Goal: Task Accomplishment & Management: Complete application form

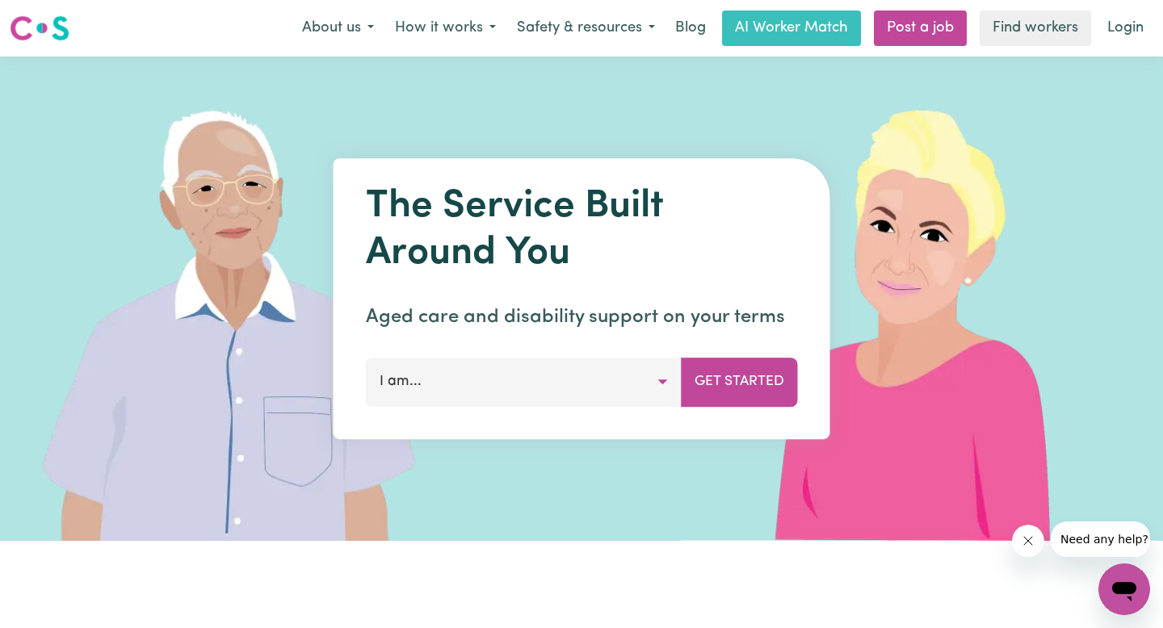
click at [667, 378] on button "I am..." at bounding box center [524, 382] width 316 height 48
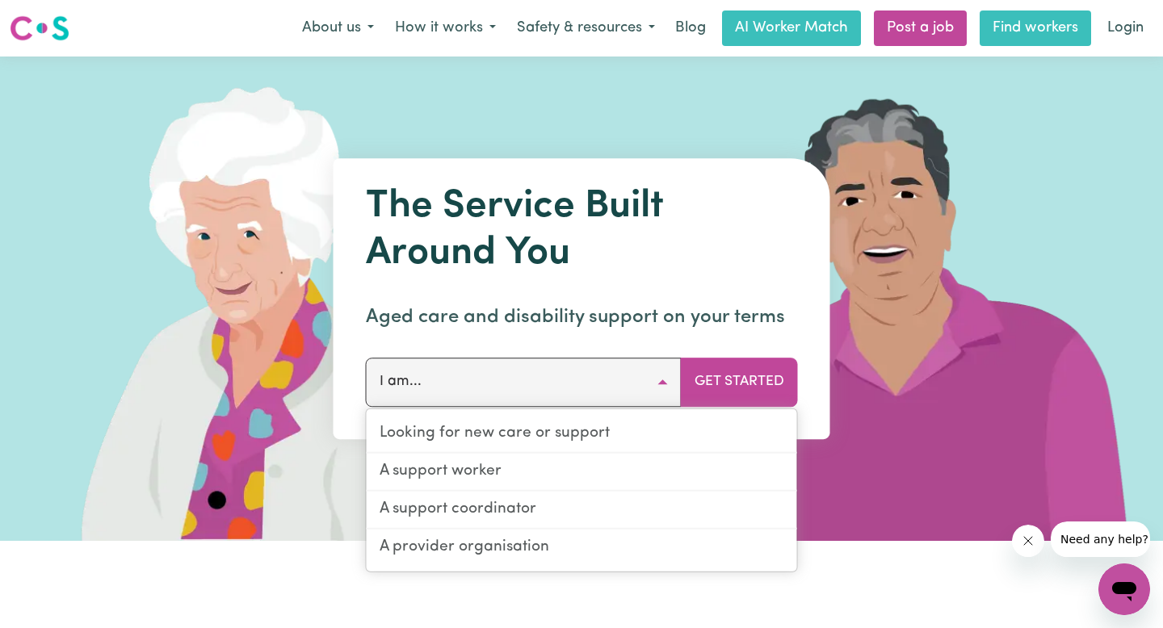
click at [1086, 35] on link "Find workers" at bounding box center [1035, 28] width 111 height 36
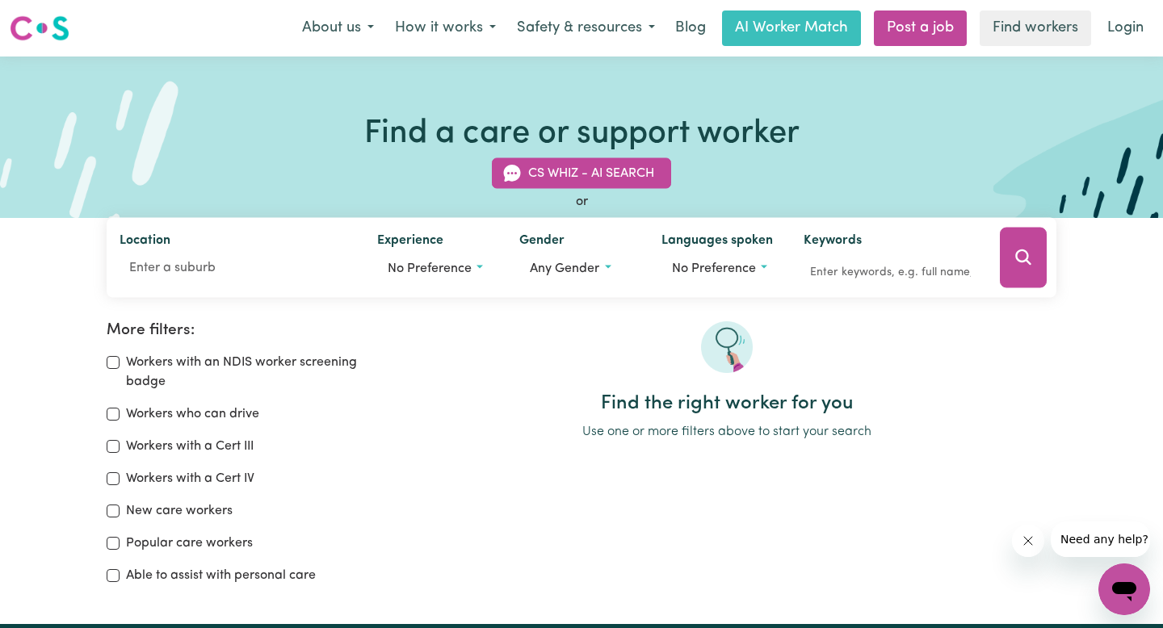
click at [166, 402] on div "Workers with an NDIS worker screening badge Workers who can drive Workers with …" at bounding box center [242, 469] width 271 height 233
click at [174, 410] on label "Workers who can drive" at bounding box center [192, 414] width 133 height 19
click at [120, 410] on input "Workers who can drive" at bounding box center [113, 414] width 13 height 13
checkbox input "true"
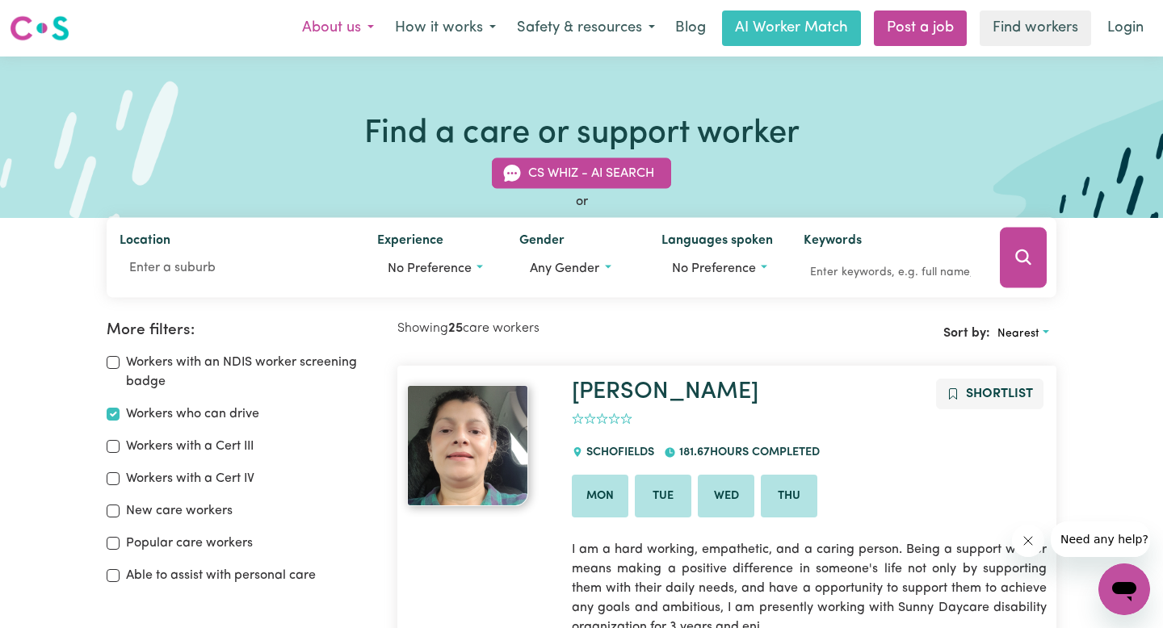
click at [361, 23] on button "About us" at bounding box center [338, 28] width 93 height 34
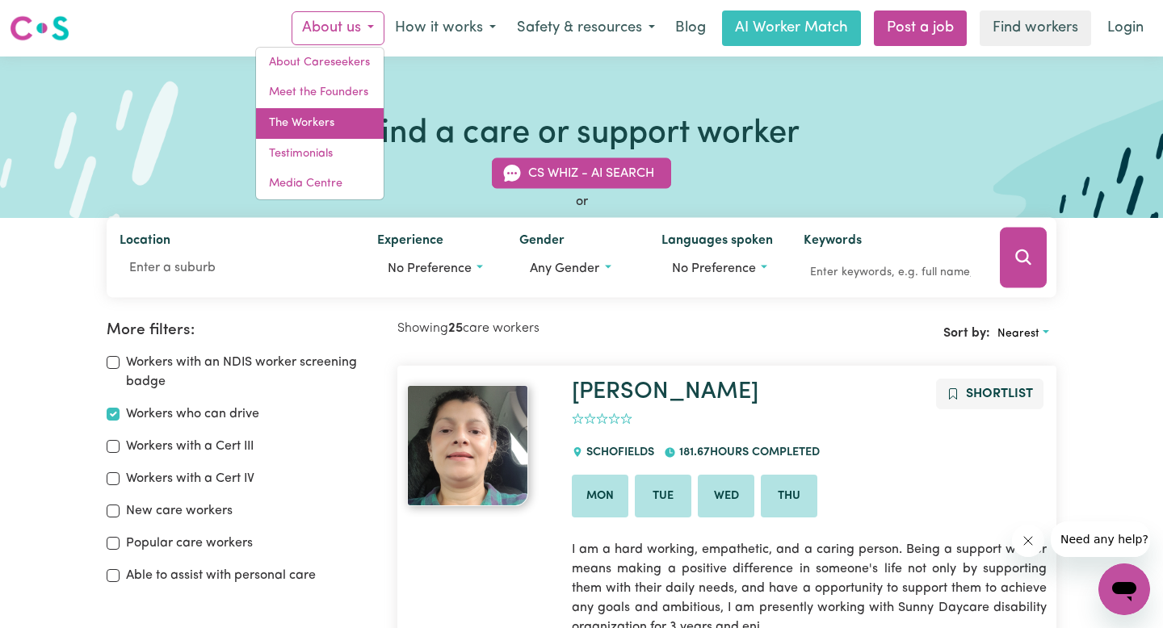
click at [334, 118] on link "The Workers" at bounding box center [320, 123] width 128 height 31
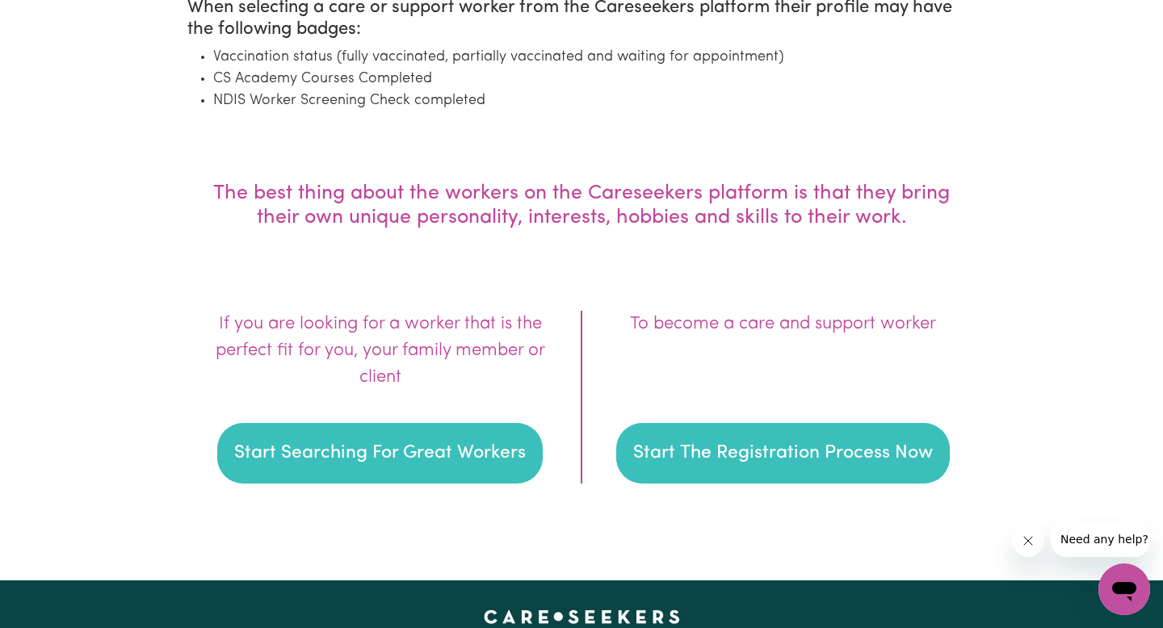
scroll to position [2207, 0]
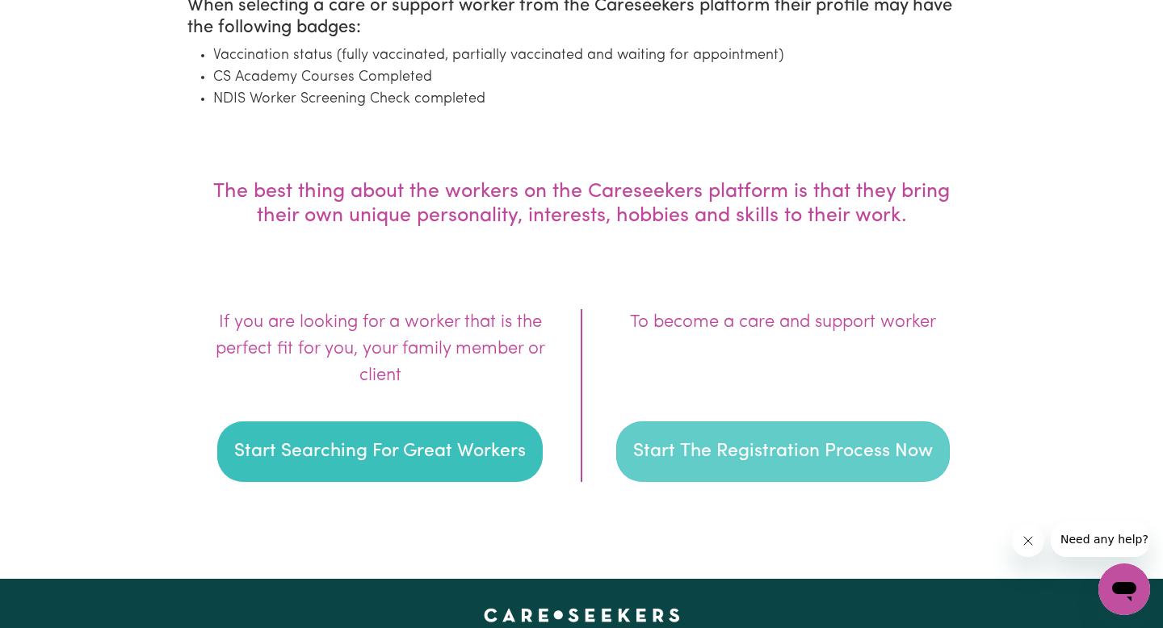
click at [838, 439] on button "Start The Registration Process Now" at bounding box center [783, 452] width 334 height 61
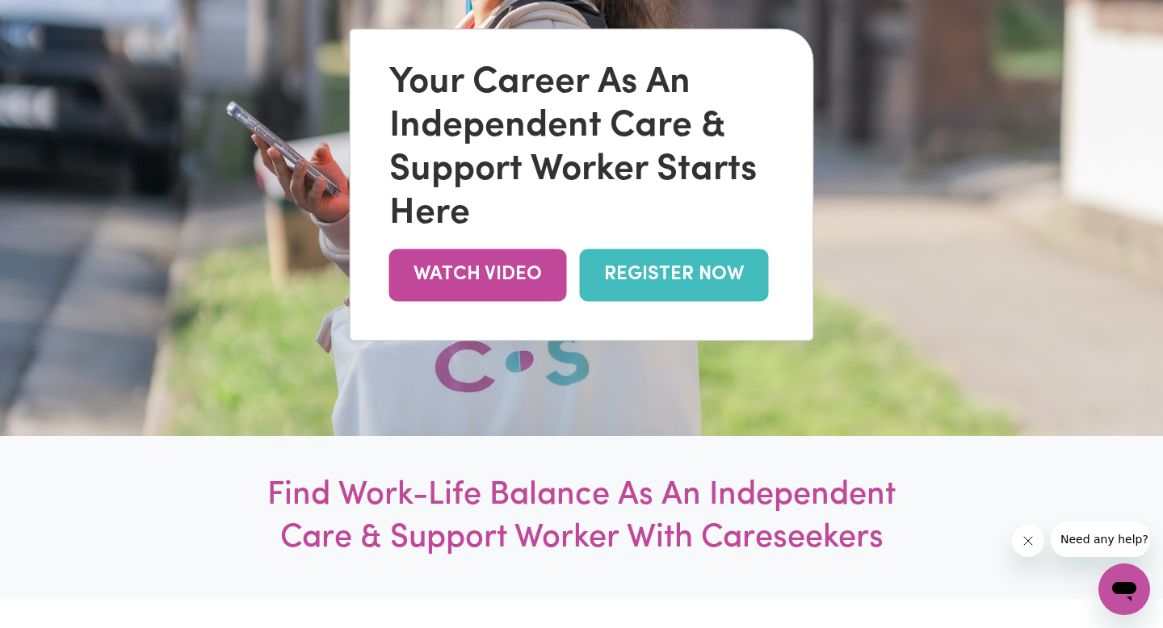
scroll to position [257, 0]
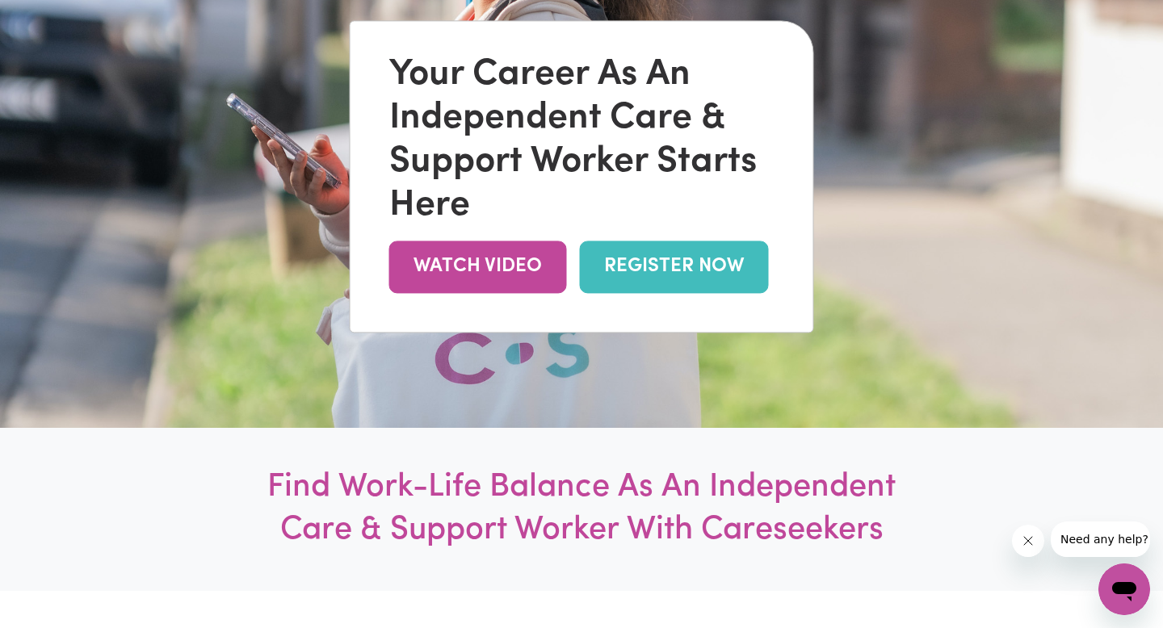
click at [762, 279] on link "REGISTER NOW" at bounding box center [674, 267] width 189 height 52
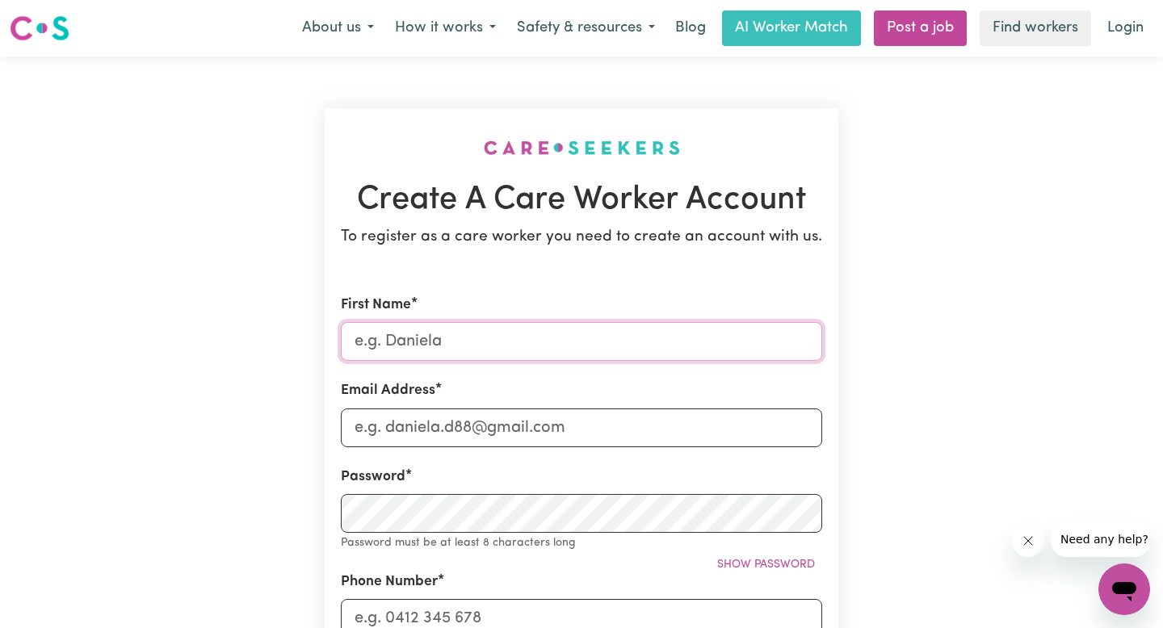
click at [509, 336] on input "First Name" at bounding box center [581, 341] width 481 height 39
type input "[PERSON_NAME]"
type input "[EMAIL_ADDRESS][DOMAIN_NAME]"
type input "0416313099"
type input "[STREET_ADDRESS]"
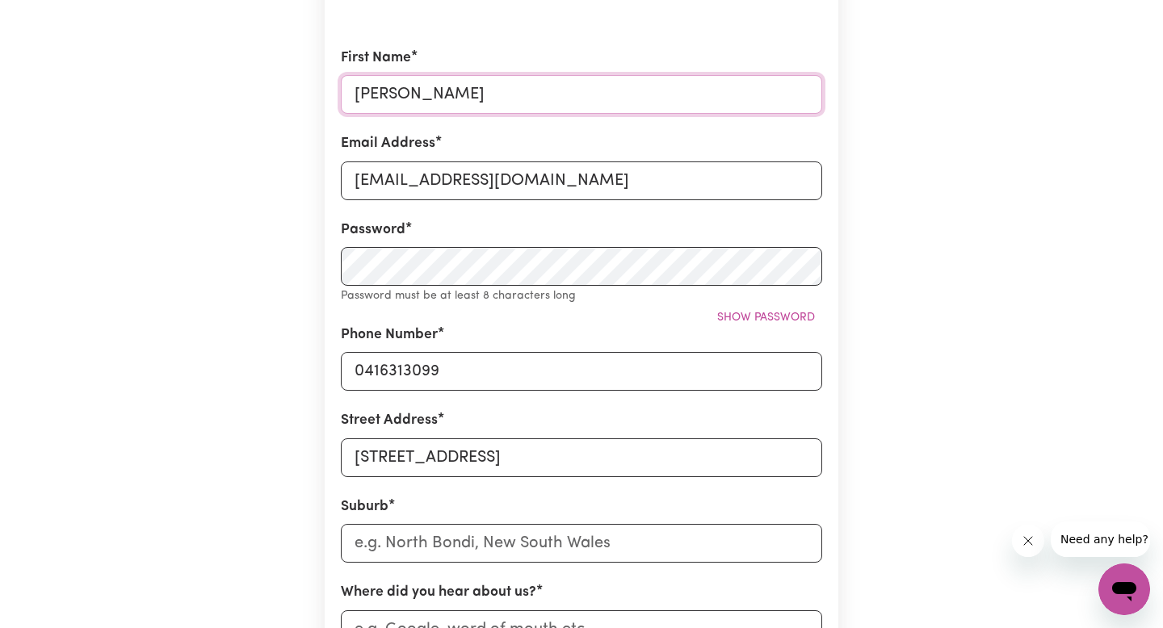
scroll to position [314, 0]
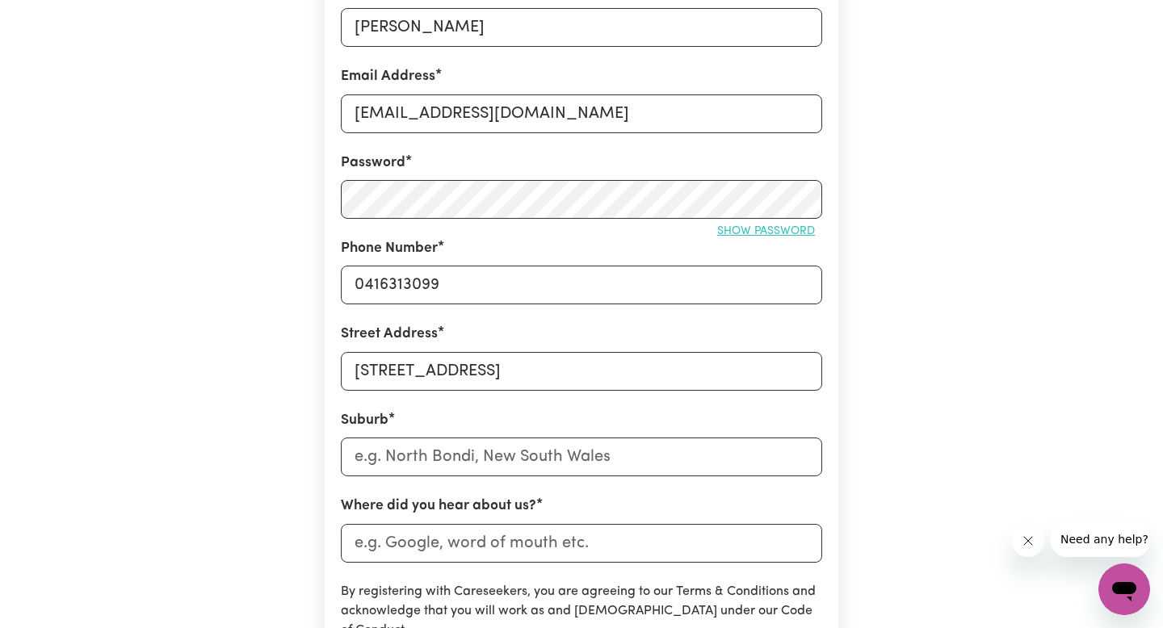
click at [731, 232] on span "Show password" at bounding box center [766, 231] width 98 height 12
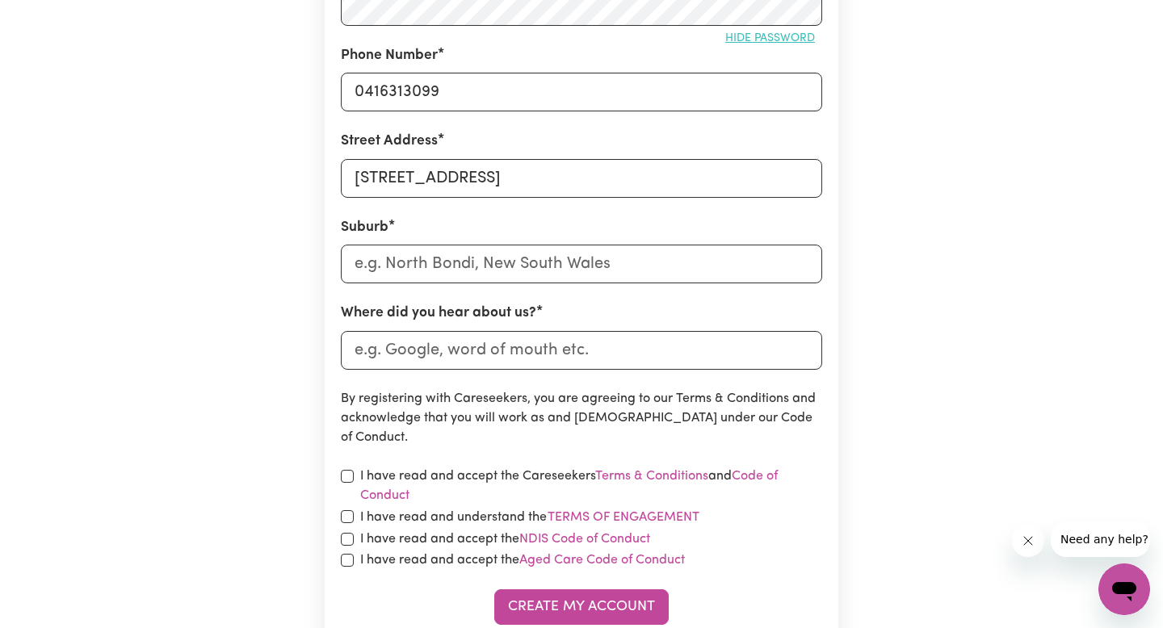
scroll to position [512, 0]
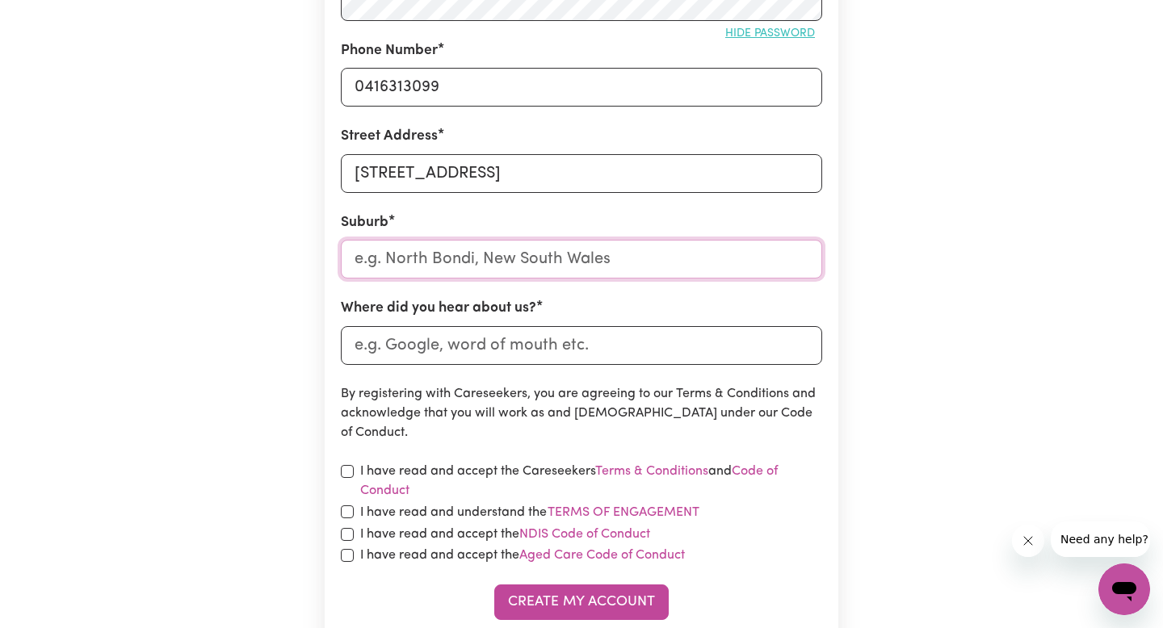
click at [638, 241] on input "text" at bounding box center [581, 259] width 481 height 39
type input "[PERSON_NAME]"
type input "beraJONDO, [GEOGRAPHIC_DATA], 4674"
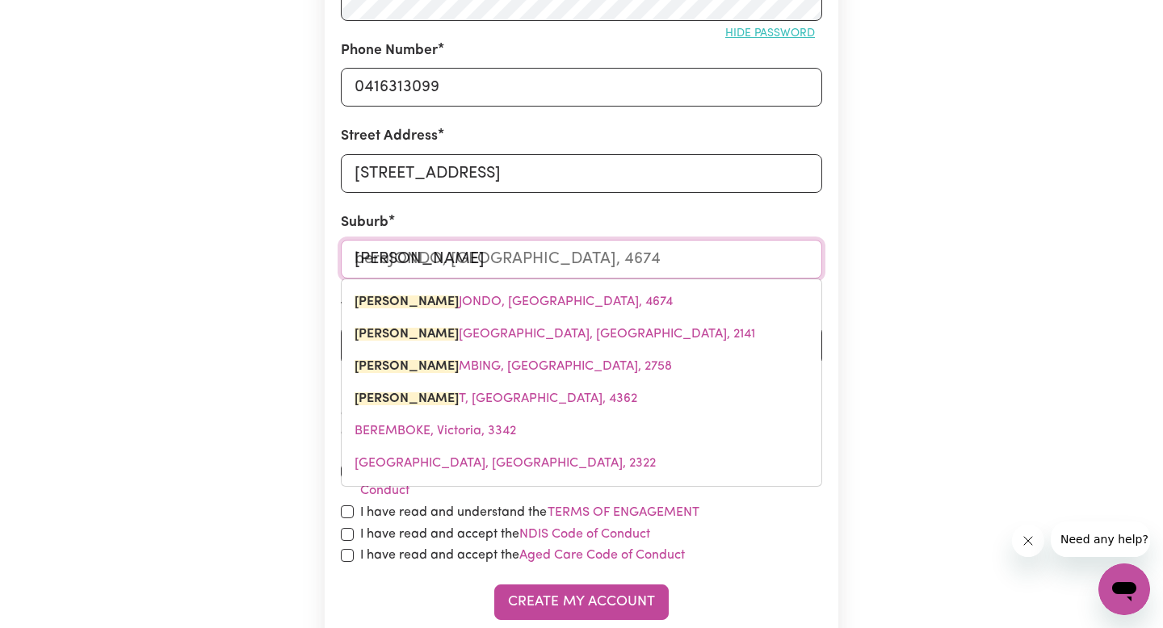
type input "beral"
type input "berala"
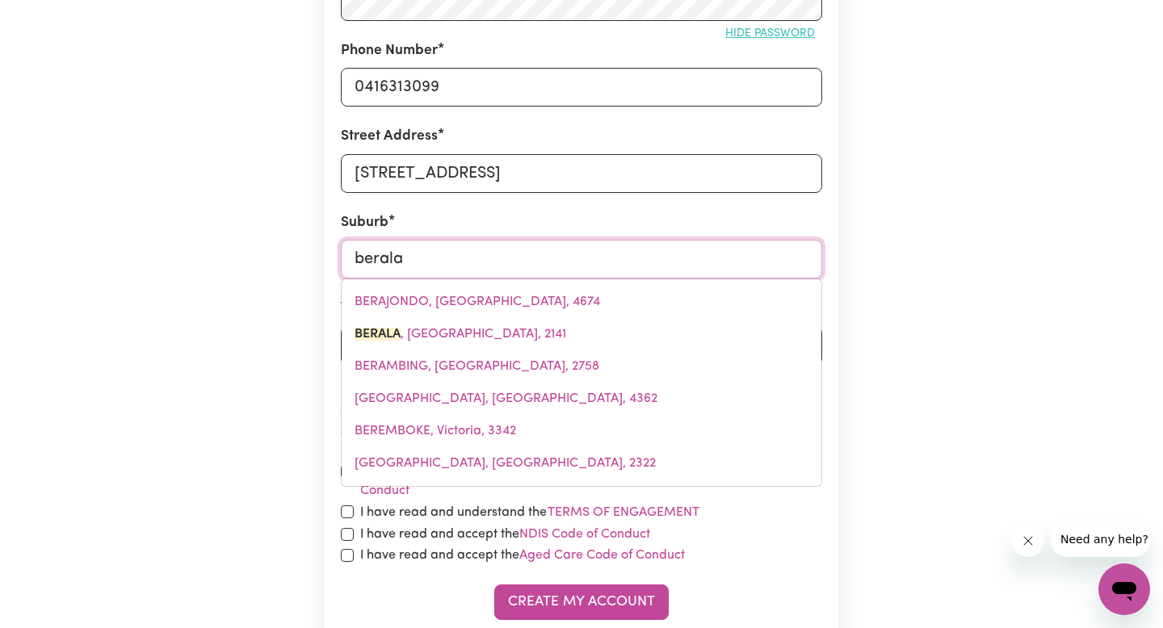
type input "berala, [GEOGRAPHIC_DATA], 2141"
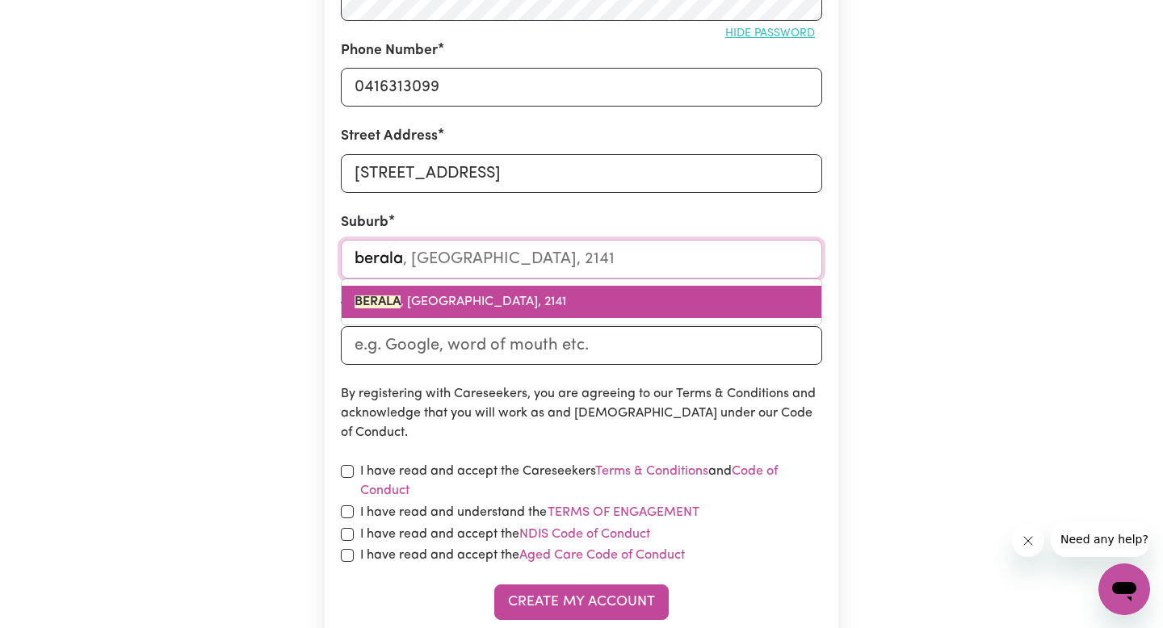
click at [629, 297] on link "BERALA , [GEOGRAPHIC_DATA], 2141" at bounding box center [582, 302] width 480 height 32
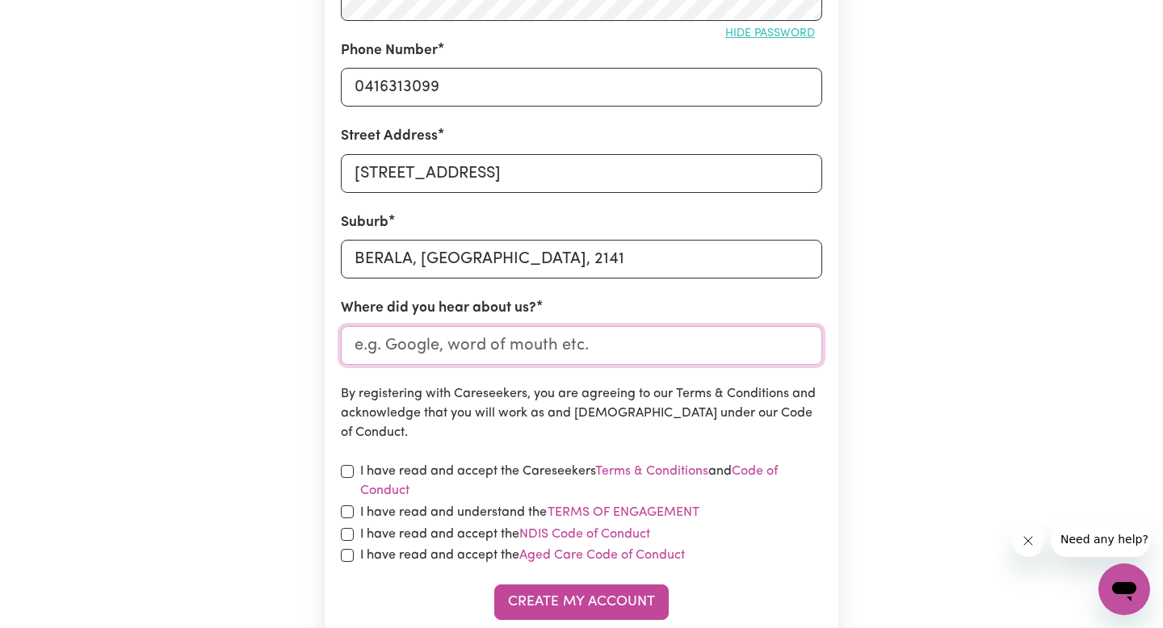
click at [595, 341] on input "Where did you hear about us?" at bounding box center [581, 345] width 481 height 39
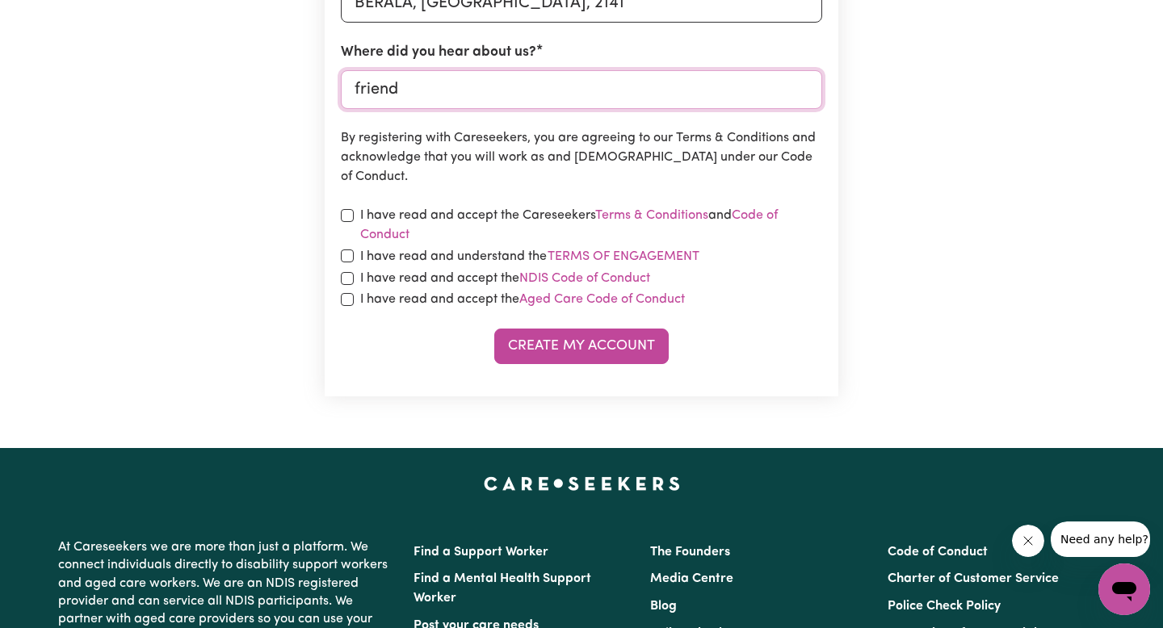
scroll to position [775, 0]
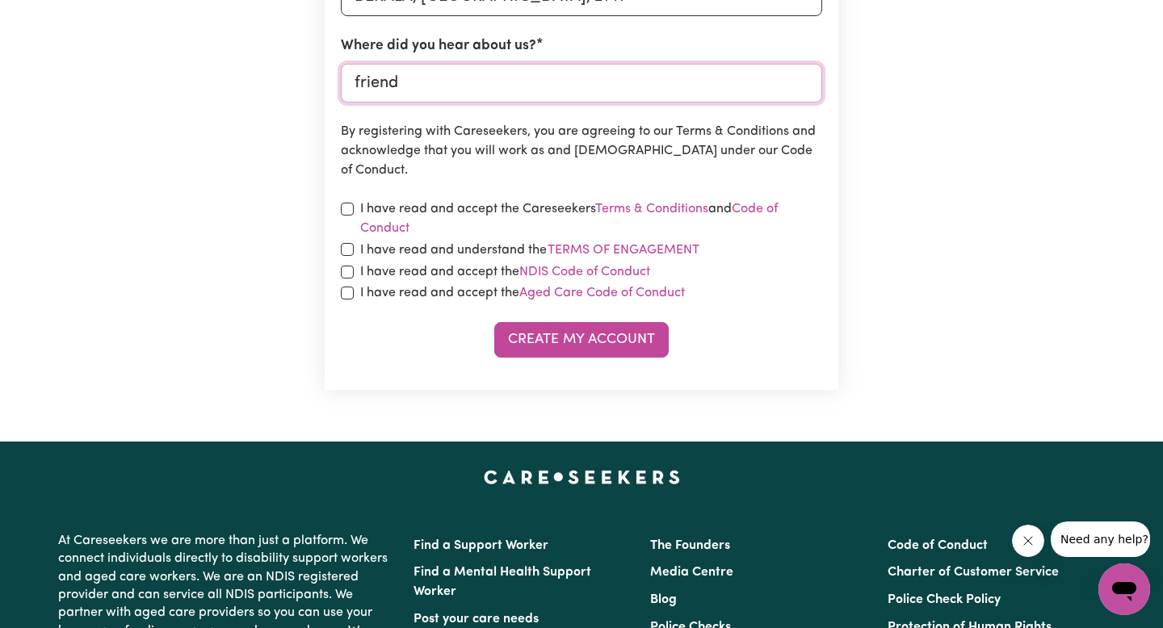
type input "friend"
click at [347, 210] on input "checkbox" at bounding box center [347, 209] width 13 height 13
checkbox input "true"
click at [346, 252] on input "checkbox" at bounding box center [347, 249] width 13 height 13
checkbox input "true"
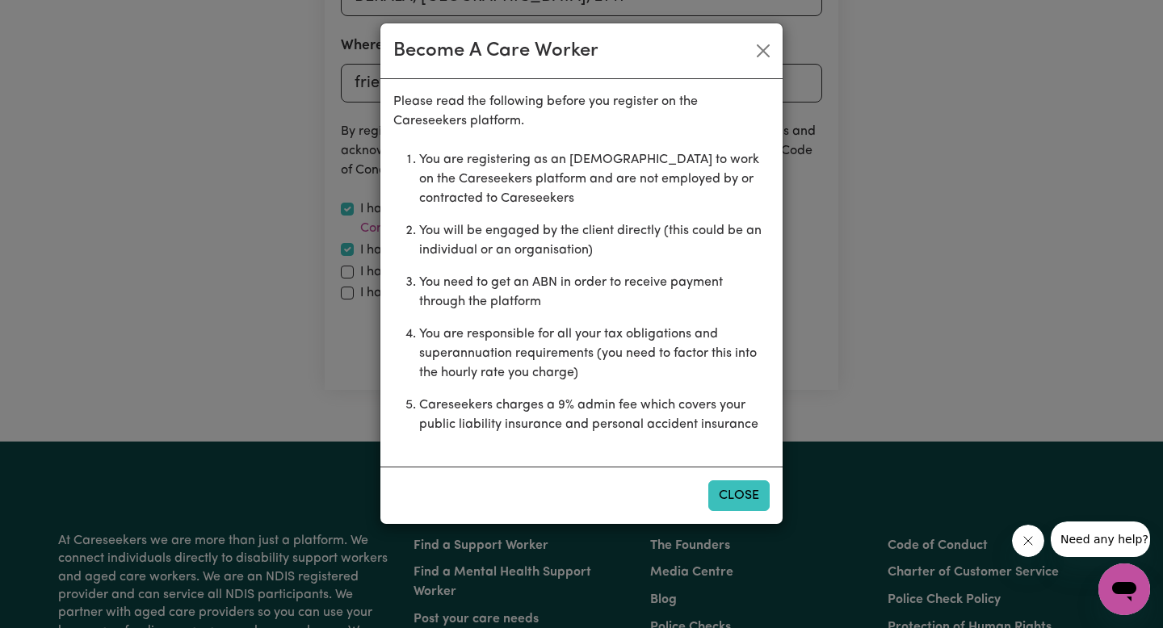
click at [737, 510] on button "Close" at bounding box center [738, 496] width 61 height 31
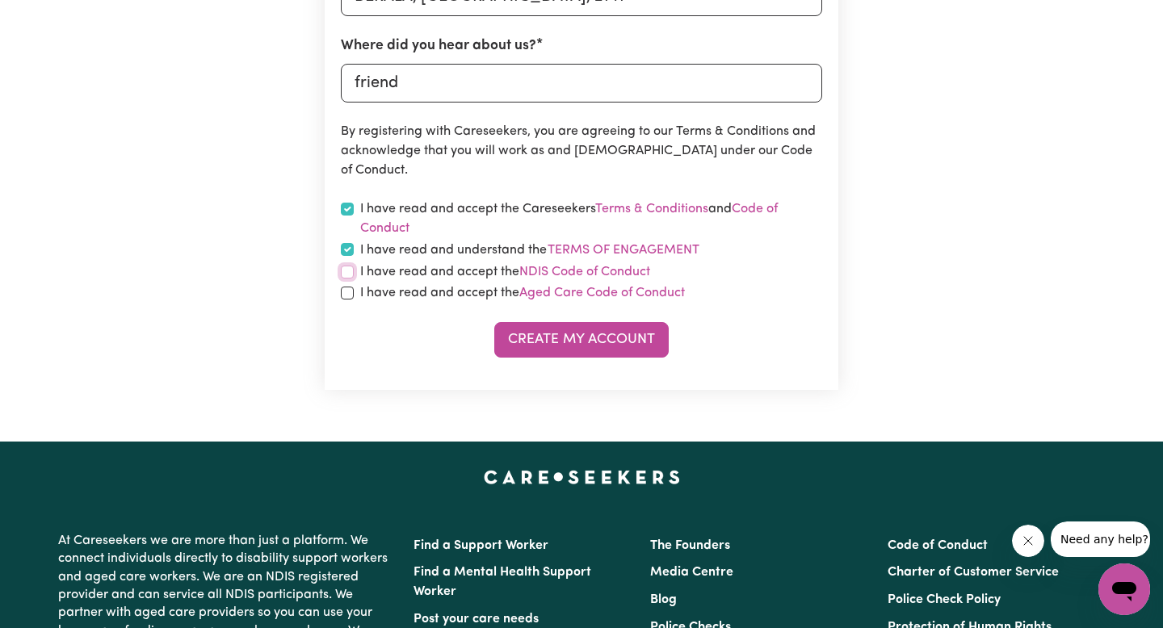
click at [349, 272] on input "checkbox" at bounding box center [347, 272] width 13 height 13
checkbox input "true"
click at [347, 289] on input "checkbox" at bounding box center [347, 293] width 13 height 13
checkbox input "true"
click at [553, 344] on button "Create My Account" at bounding box center [581, 340] width 174 height 36
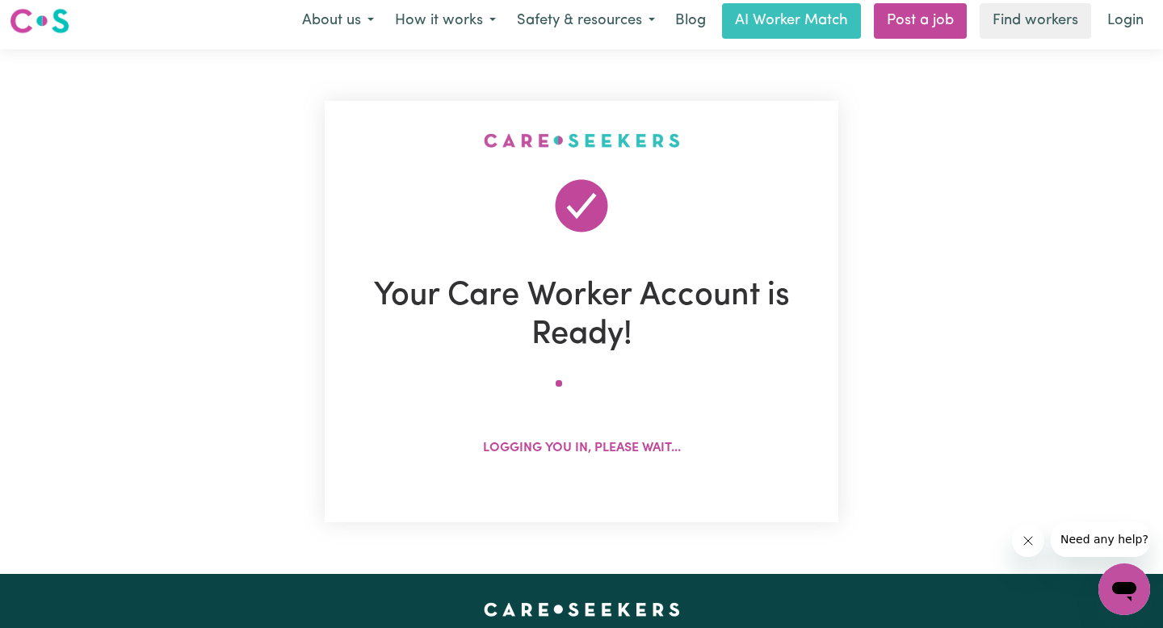
scroll to position [0, 0]
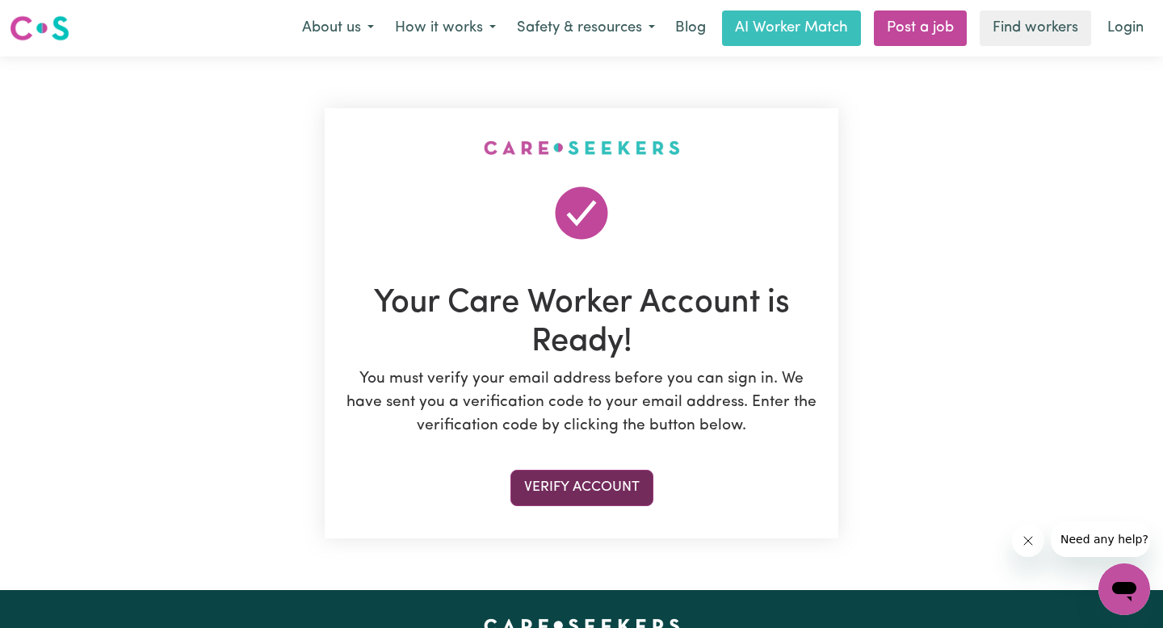
click at [590, 476] on button "Verify Account" at bounding box center [581, 488] width 143 height 36
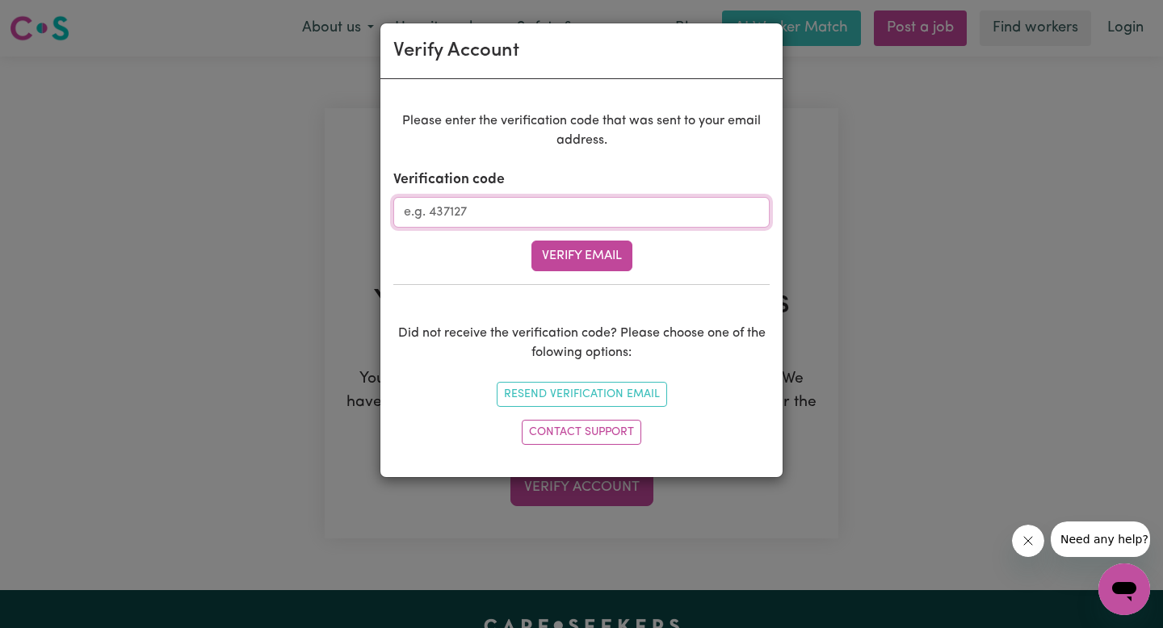
click at [532, 214] on input "Verification code" at bounding box center [581, 212] width 376 height 31
click at [540, 211] on input "Verification code" at bounding box center [581, 212] width 376 height 31
type input "718247"
click at [577, 247] on button "Verify Email" at bounding box center [581, 256] width 101 height 31
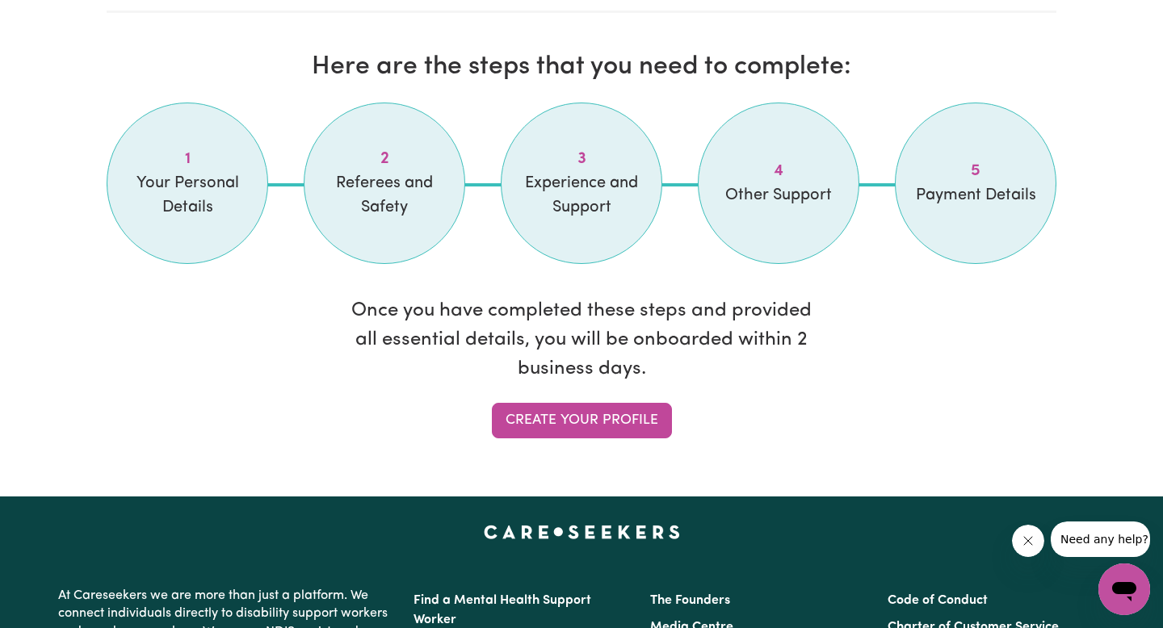
scroll to position [1351, 0]
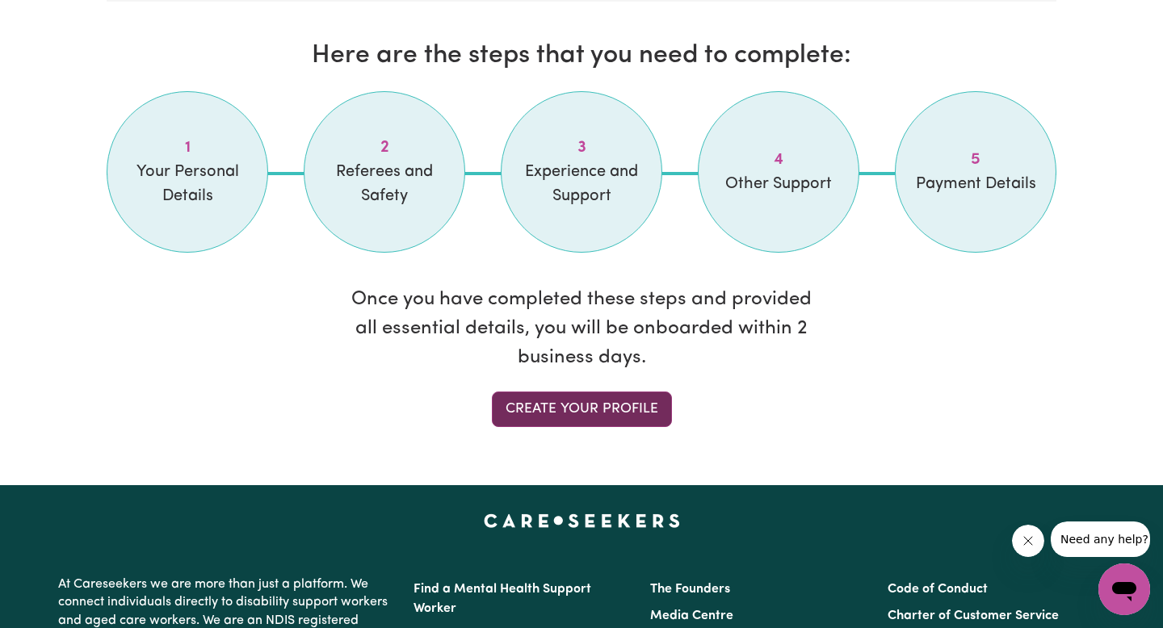
click at [632, 405] on link "Create your profile" at bounding box center [582, 410] width 180 height 36
select select "Studying a healthcare related degree or qualification"
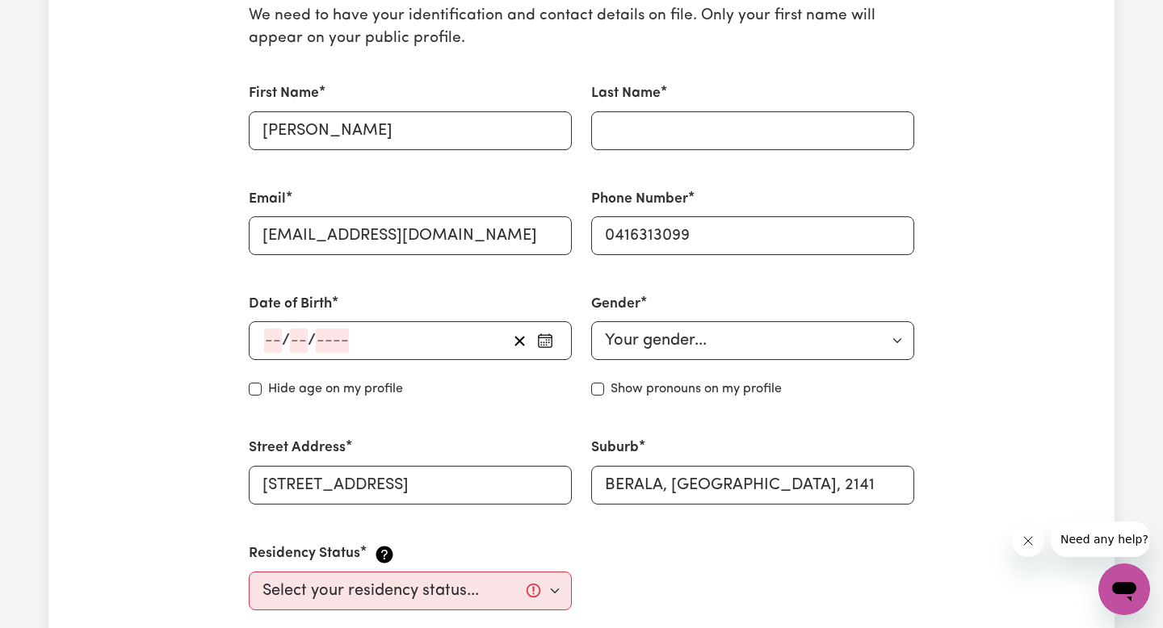
scroll to position [444, 0]
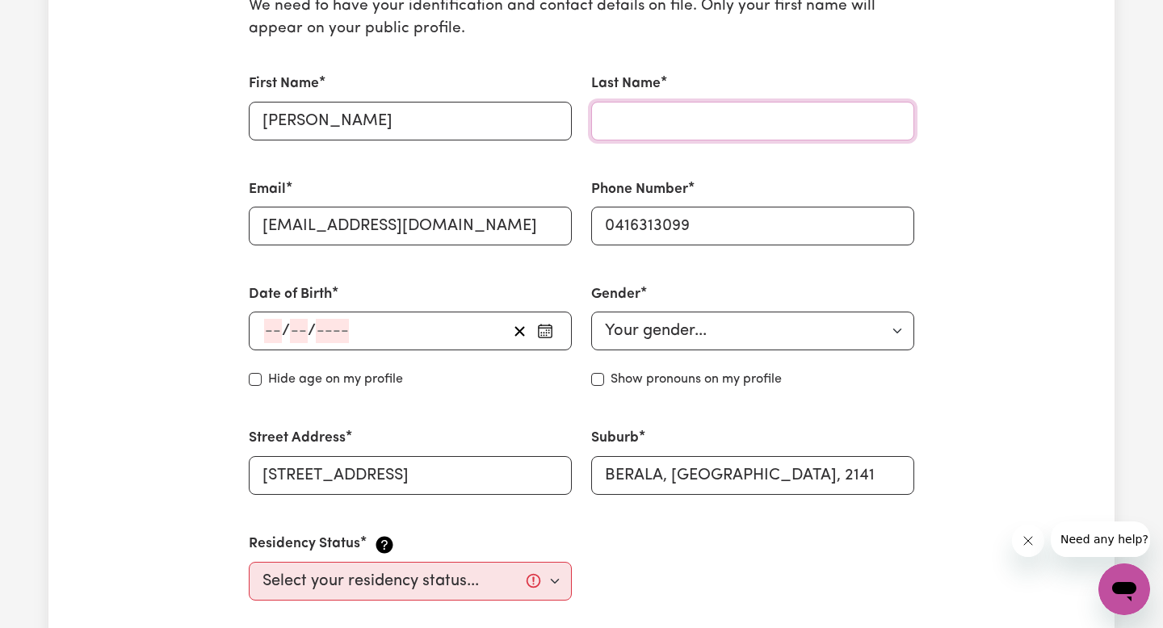
click at [636, 127] on input "Last Name" at bounding box center [752, 121] width 323 height 39
type input "Rodriguez Melendez"
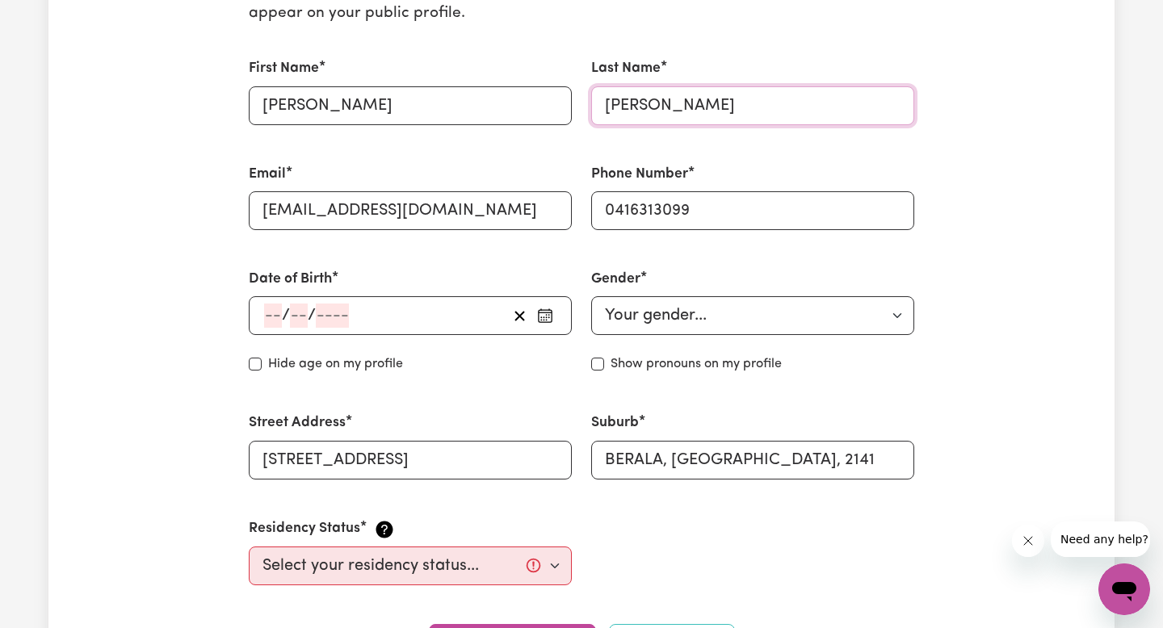
scroll to position [462, 0]
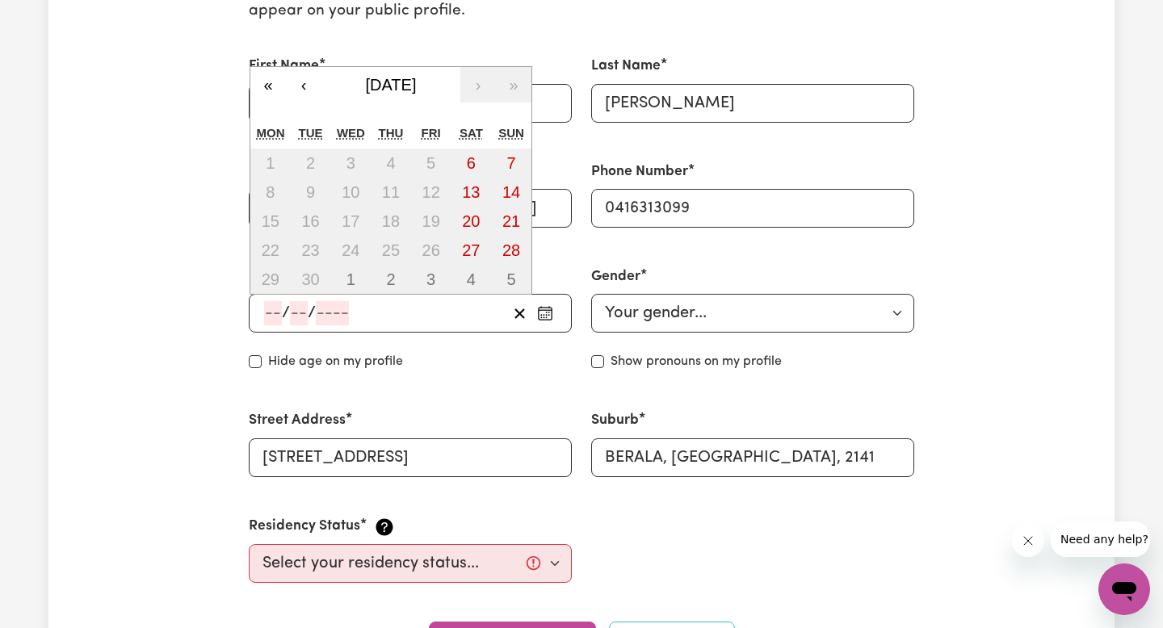
click at [295, 304] on input "number" at bounding box center [299, 313] width 18 height 24
click at [269, 316] on input "number" at bounding box center [273, 313] width 18 height 24
click at [444, 73] on button "September 2025" at bounding box center [390, 85] width 139 height 36
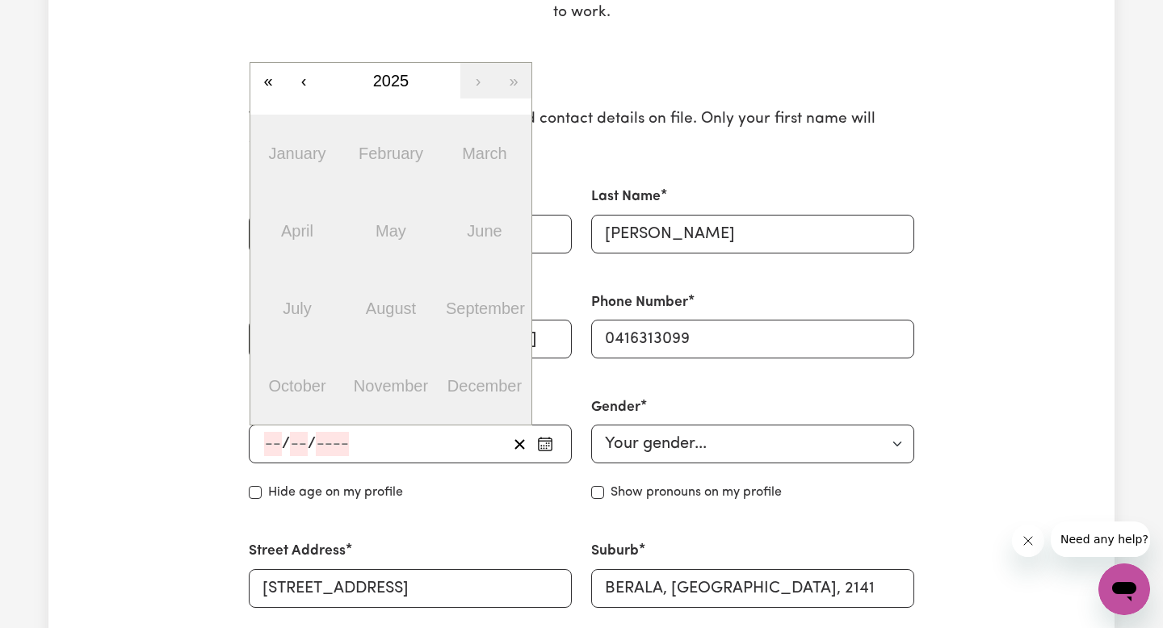
scroll to position [315, 0]
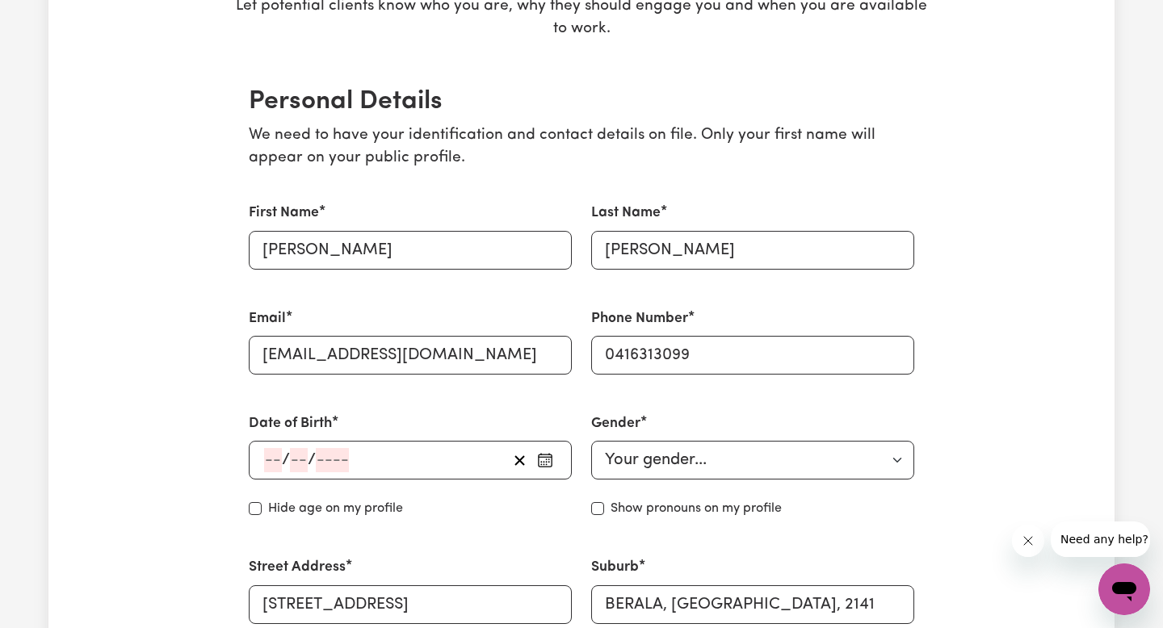
click at [555, 464] on button "button" at bounding box center [545, 460] width 26 height 24
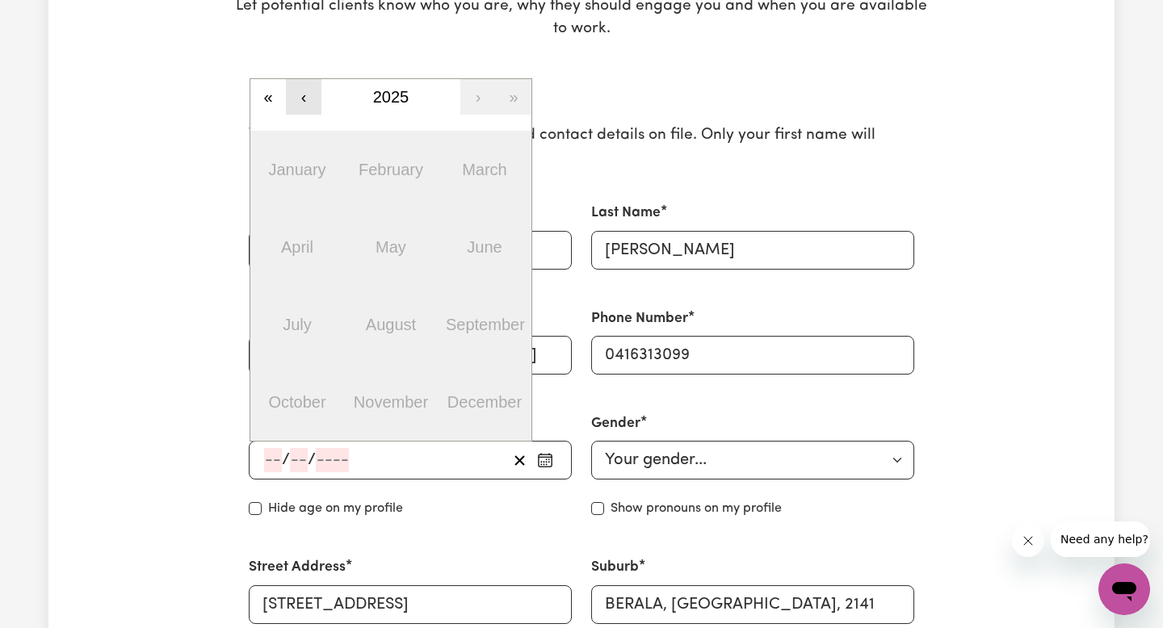
click at [301, 98] on button "‹" at bounding box center [304, 97] width 36 height 36
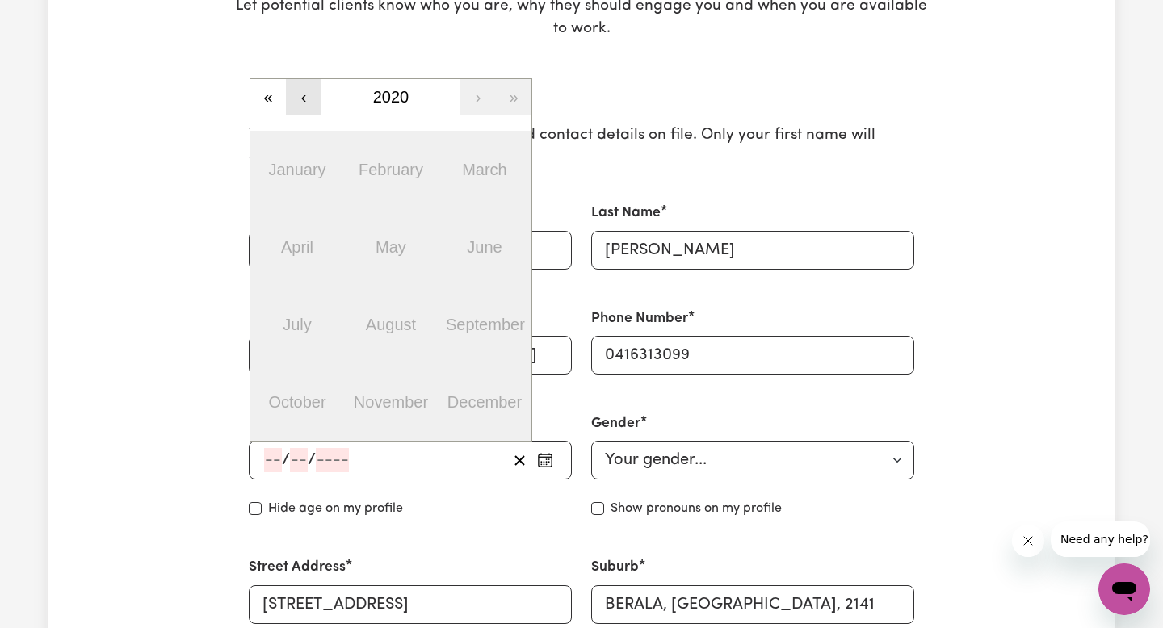
click at [301, 98] on button "‹" at bounding box center [304, 97] width 36 height 36
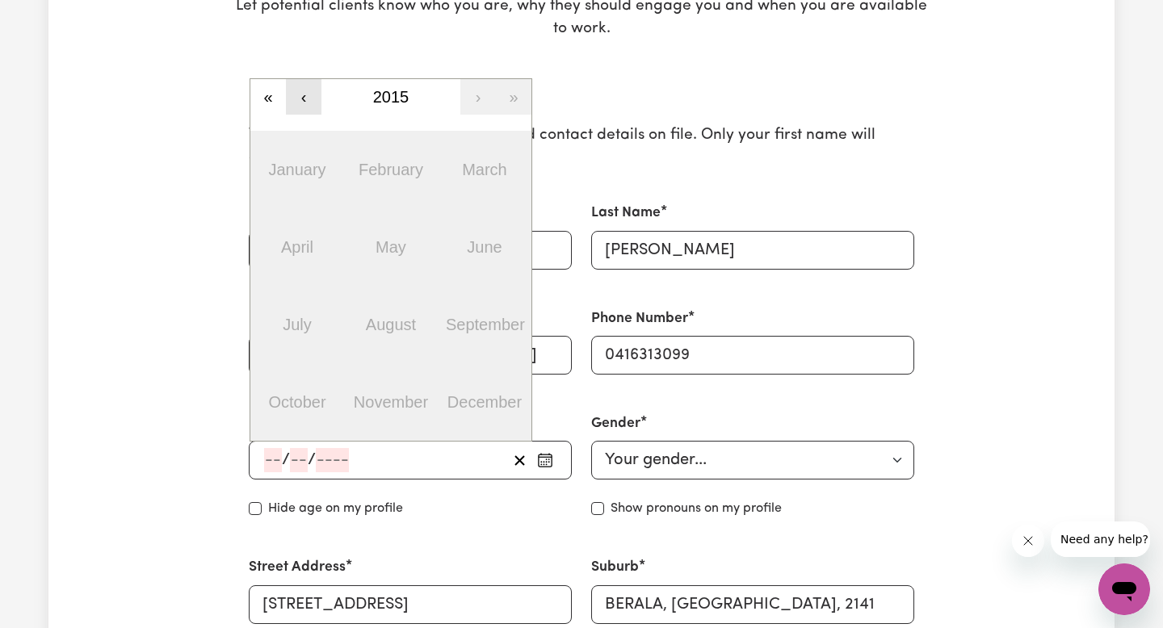
click at [301, 98] on button "‹" at bounding box center [304, 97] width 36 height 36
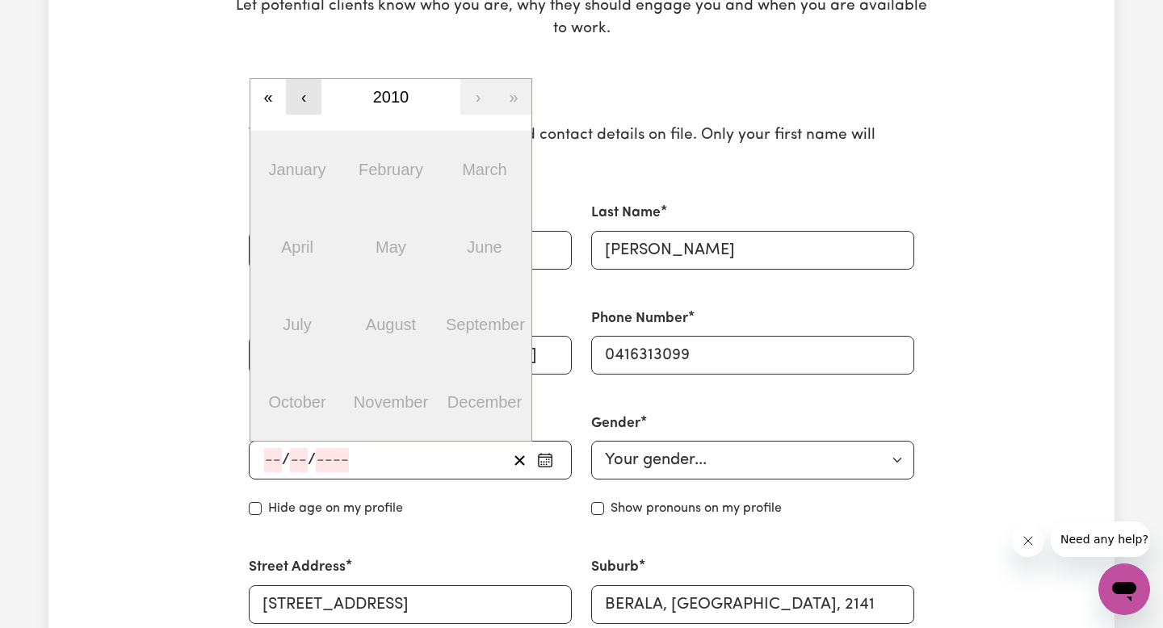
click at [301, 98] on button "‹" at bounding box center [304, 97] width 36 height 36
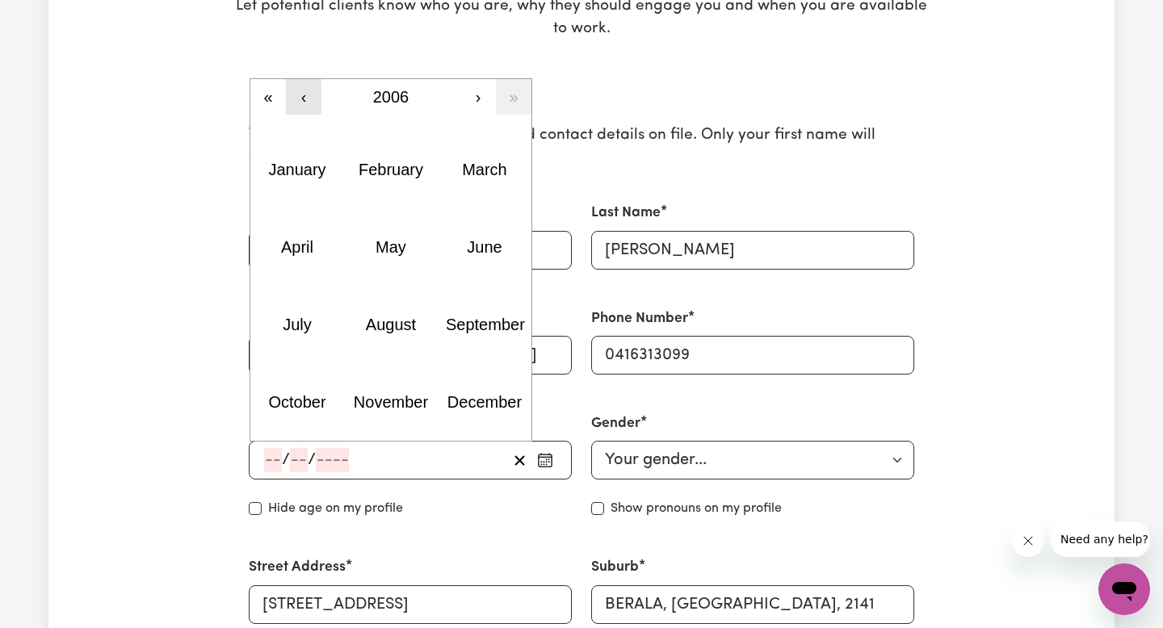
click at [301, 98] on button "‹" at bounding box center [304, 97] width 36 height 36
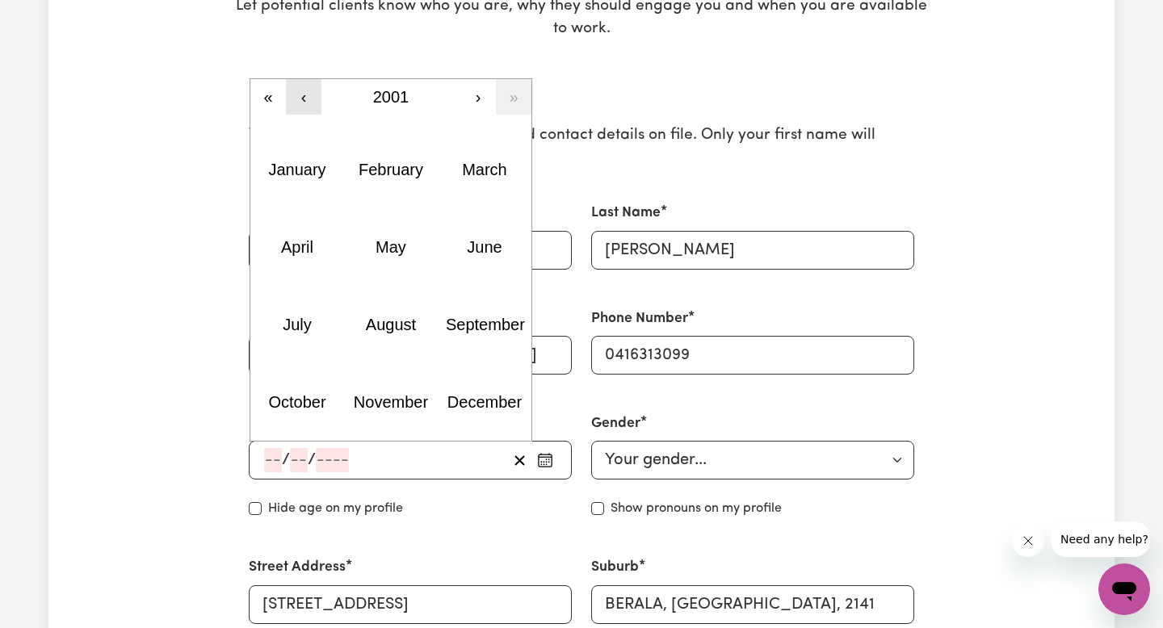
click at [301, 99] on button "‹" at bounding box center [304, 97] width 36 height 36
click at [292, 316] on button "July" at bounding box center [297, 325] width 94 height 78
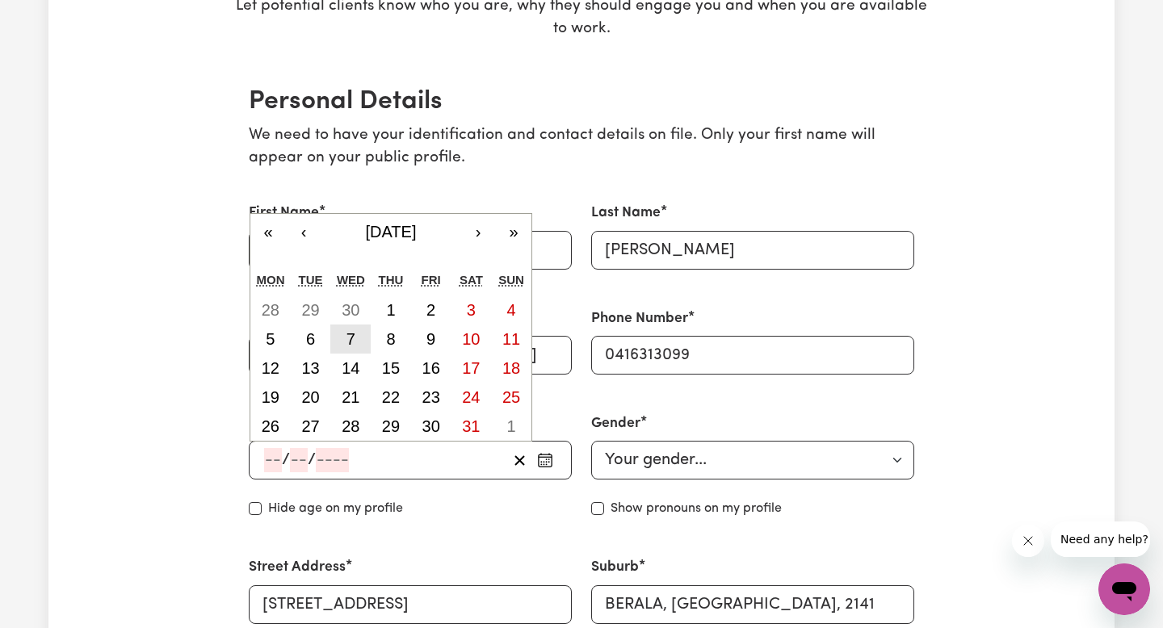
click at [359, 340] on button "7" at bounding box center [350, 339] width 40 height 29
type input "1999-07-07"
type input "7"
type input "1999"
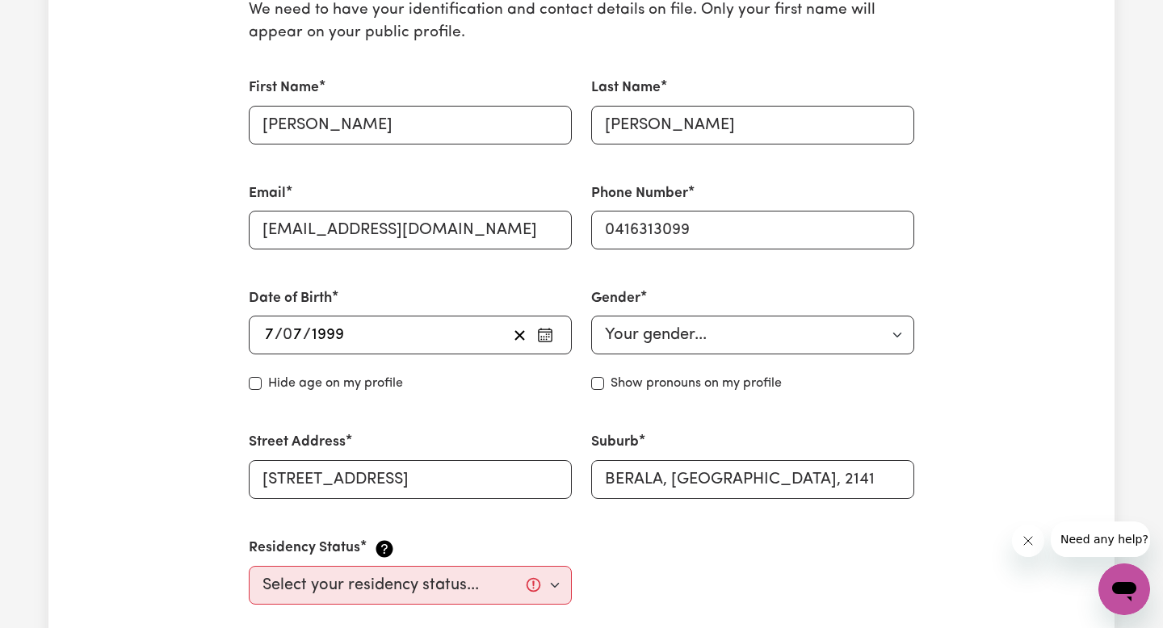
scroll to position [471, 0]
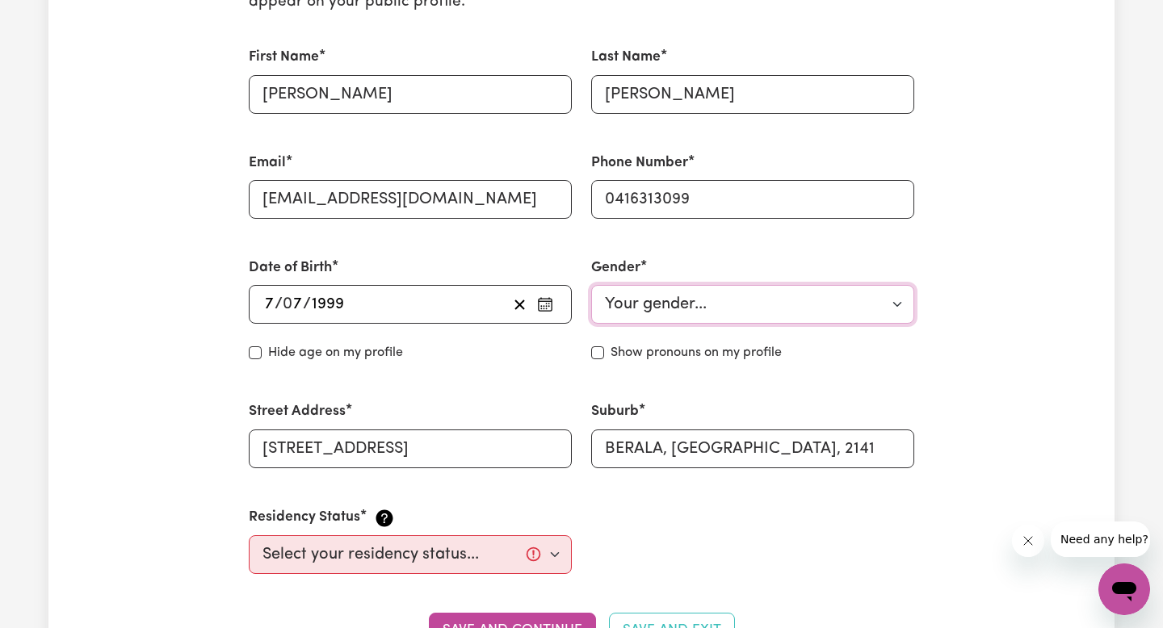
click at [664, 296] on select "Your gender... Female Male Non-binary Other Prefer not to say" at bounding box center [752, 304] width 323 height 39
select select "female"
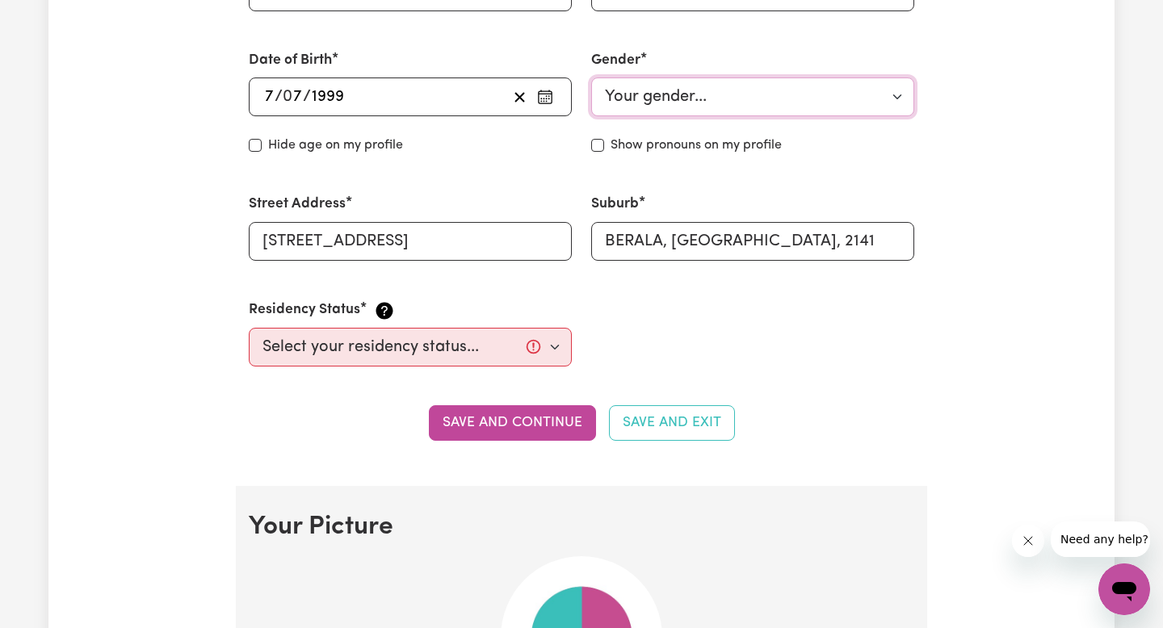
scroll to position [683, 0]
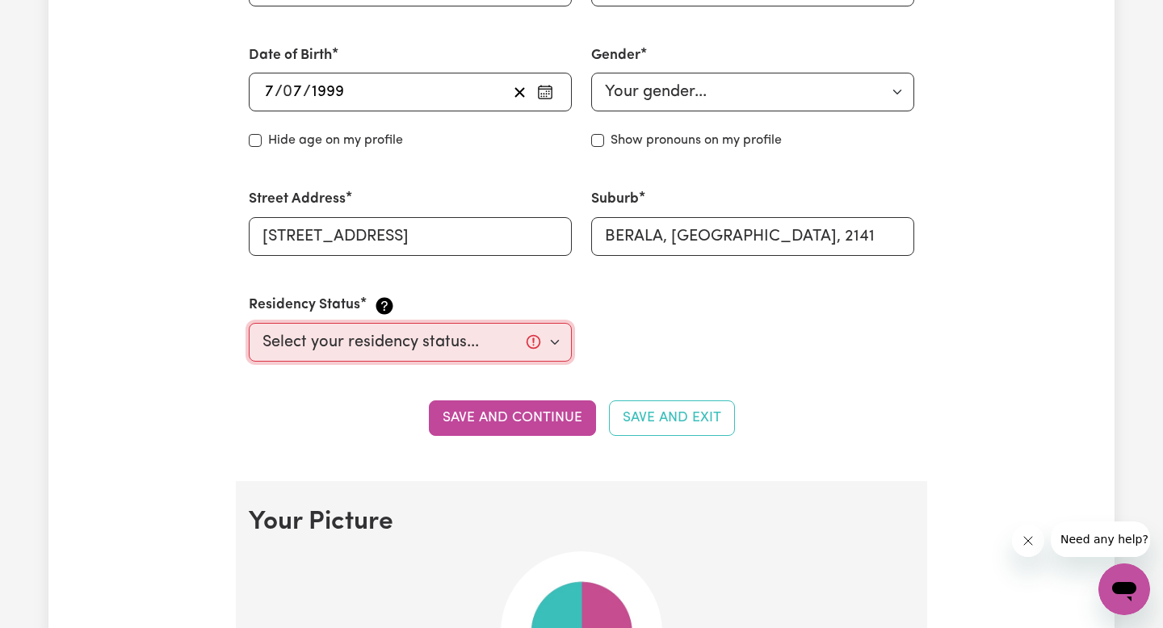
click at [457, 329] on select "Select your residency status... Australian citizen Australian PR Temporary Work…" at bounding box center [410, 342] width 323 height 39
select select "Temporary Work Visa"
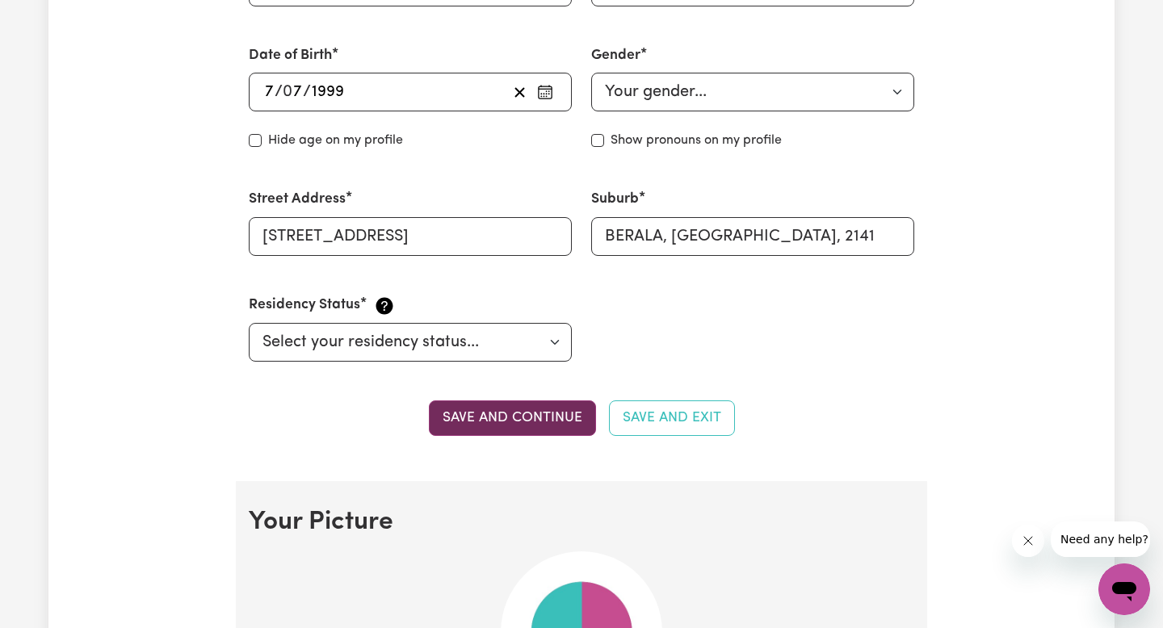
click at [497, 420] on button "Save and continue" at bounding box center [512, 419] width 167 height 36
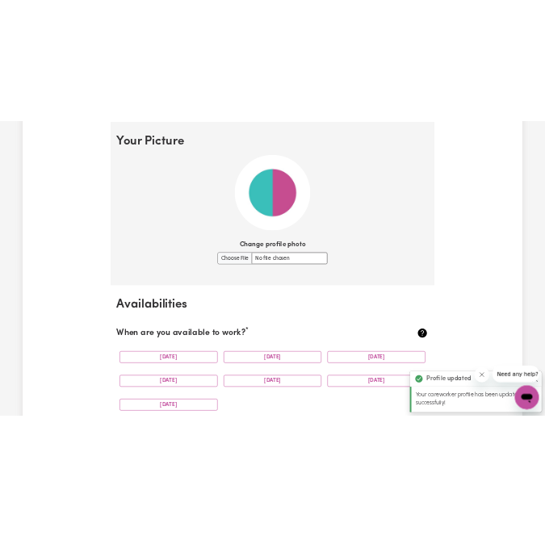
scroll to position [1165, 0]
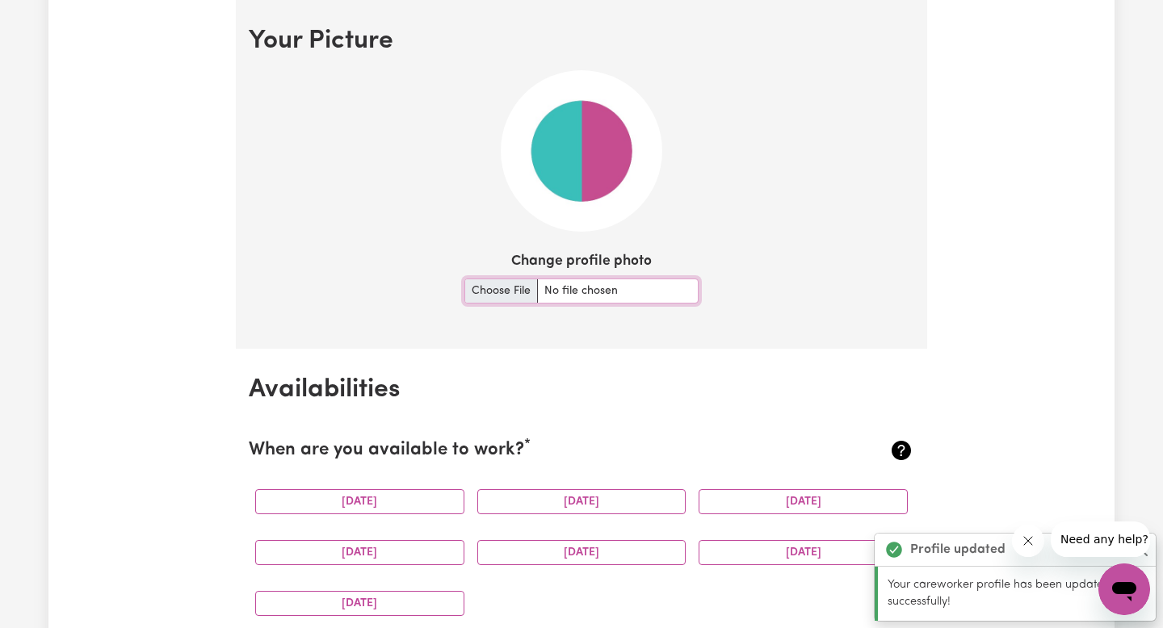
click at [500, 292] on input "Change profile photo" at bounding box center [581, 291] width 234 height 25
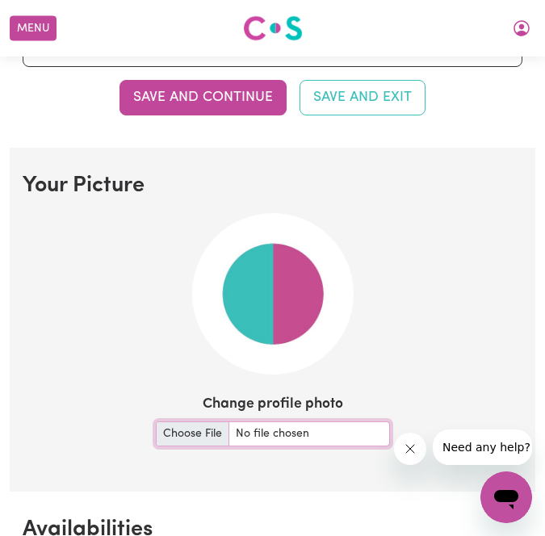
click at [164, 434] on input "Change profile photo" at bounding box center [273, 434] width 234 height 25
type input "C:\fakepath\IMG_1930.JPG"
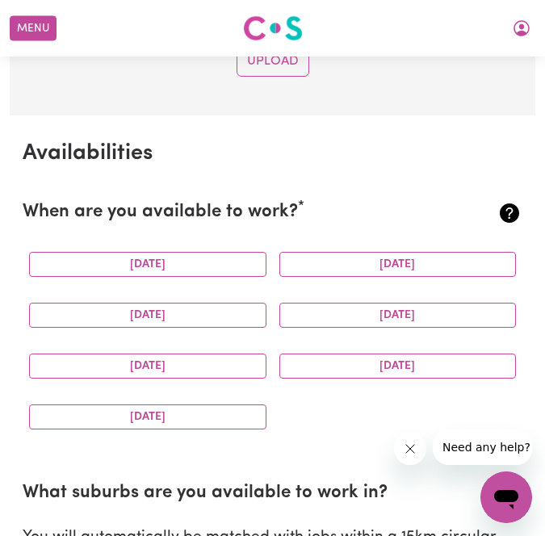
scroll to position [2164, 0]
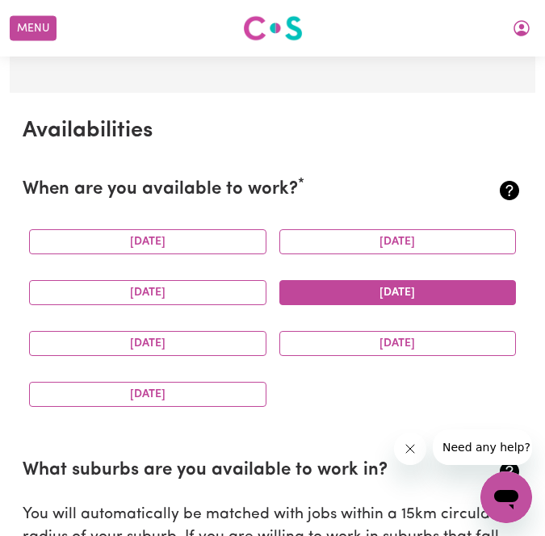
click at [355, 291] on button "Thursday" at bounding box center [397, 292] width 237 height 25
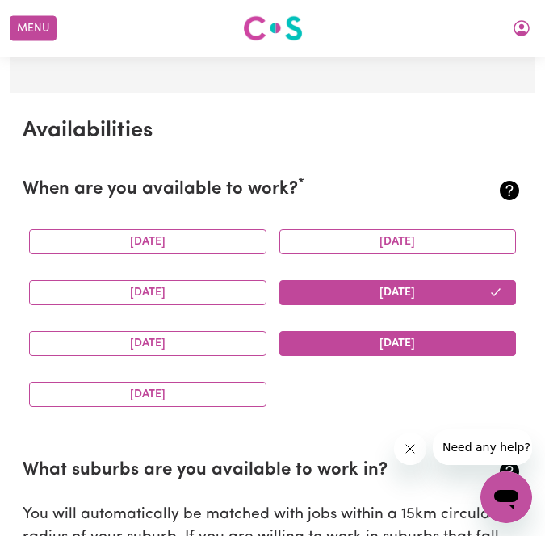
click at [355, 337] on button "Saturday" at bounding box center [397, 343] width 237 height 25
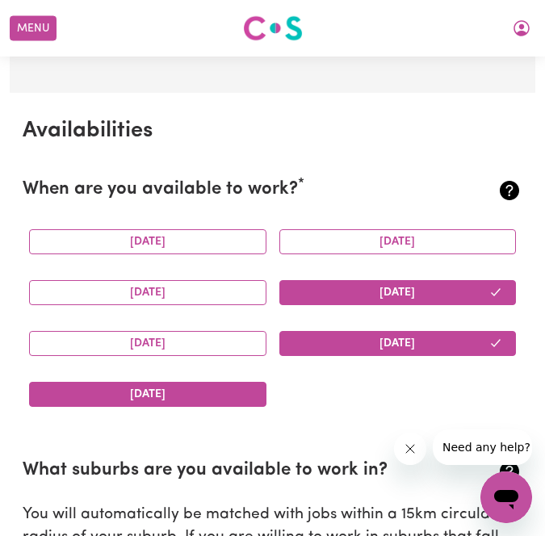
click at [213, 392] on button "Sunday" at bounding box center [147, 394] width 237 height 25
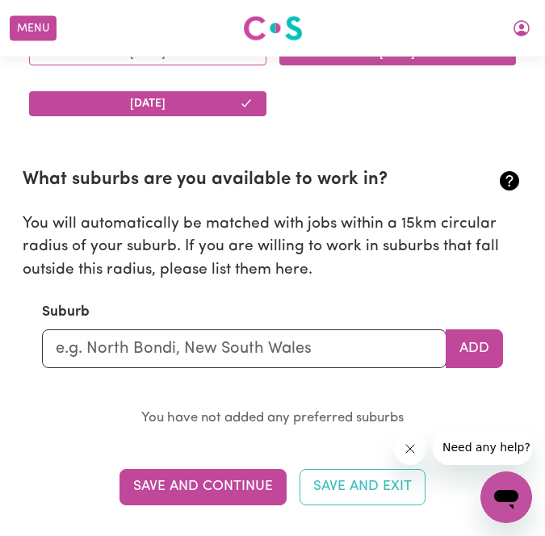
scroll to position [2477, 0]
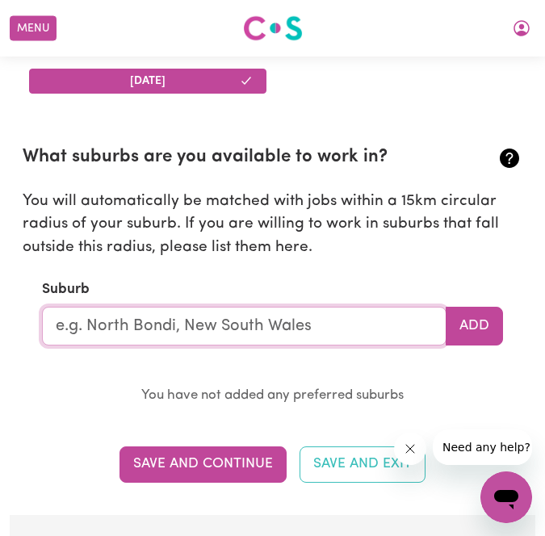
click at [296, 335] on input "text" at bounding box center [244, 326] width 405 height 39
type input "Berala"
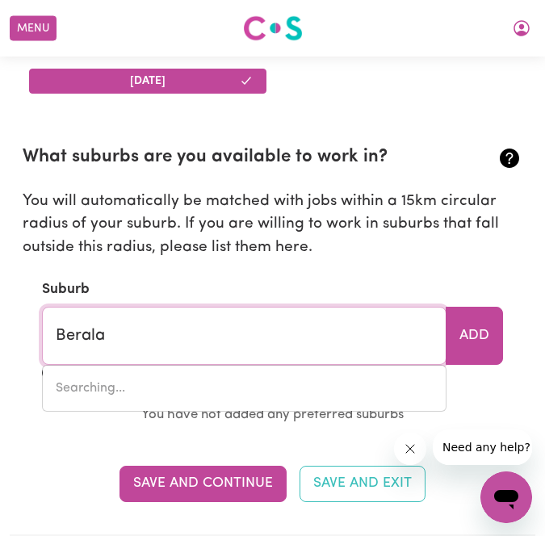
type input "Berala, New South Wales, 2141"
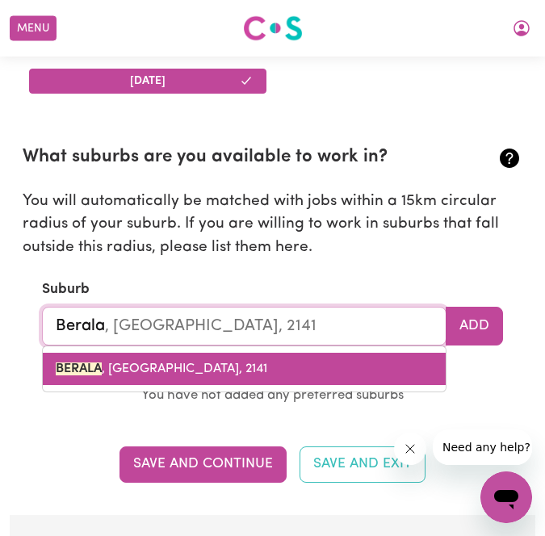
click at [243, 367] on link "BERALA , New South Wales, 2141" at bounding box center [244, 369] width 403 height 32
type input "BERALA, New South Wales, 2141"
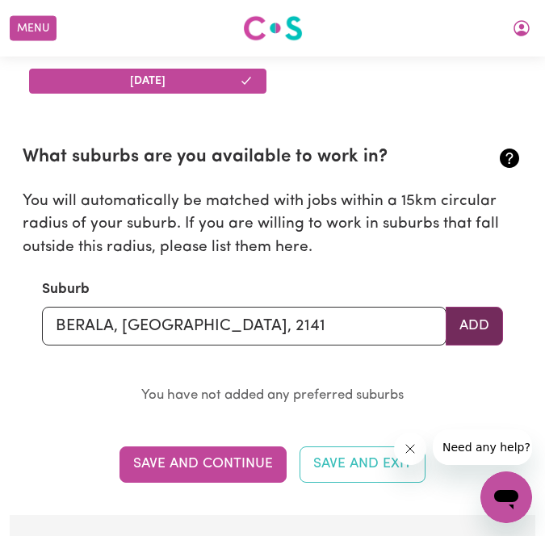
click at [466, 332] on button "Add" at bounding box center [474, 326] width 57 height 39
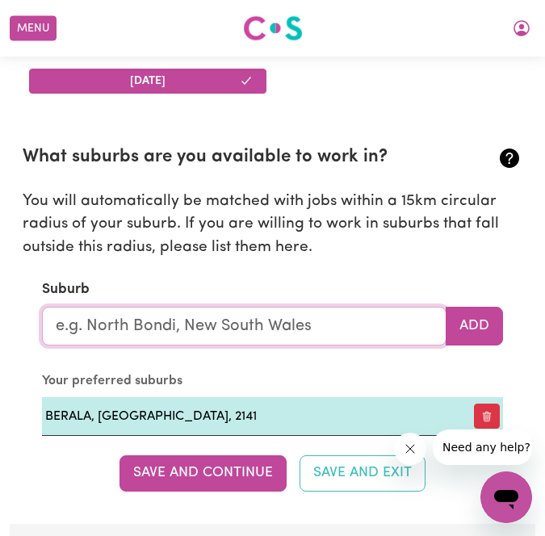
click at [287, 324] on input "text" at bounding box center [244, 326] width 405 height 39
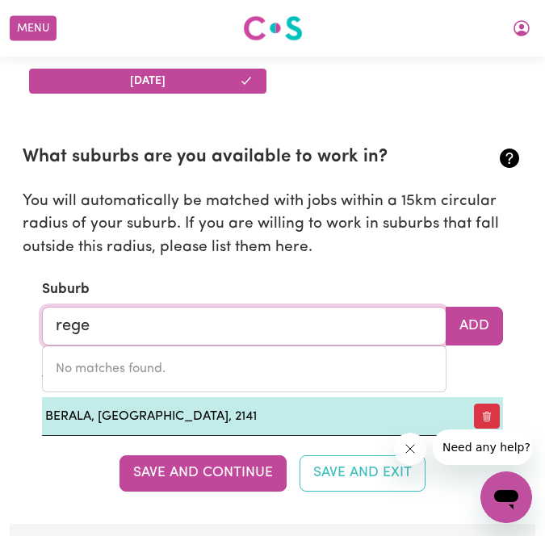
type input "reg"
type input "regANS FORD, Western Australia, 6507"
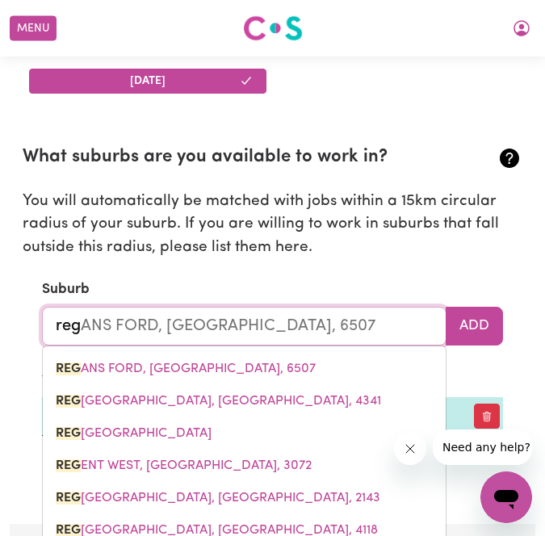
type input "re"
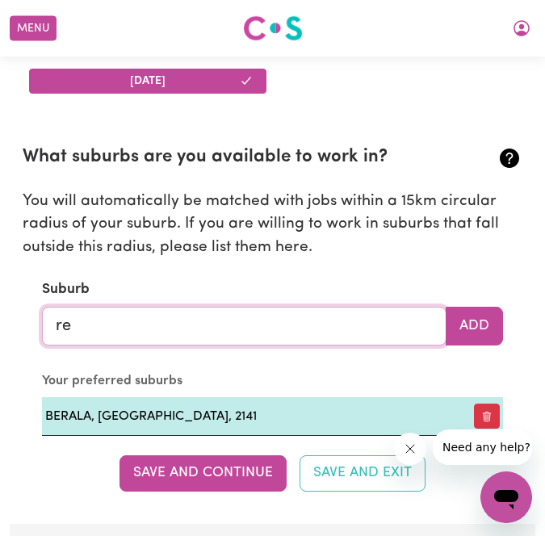
type input "reg"
type input "regANS FORD, Western Australia, 6507"
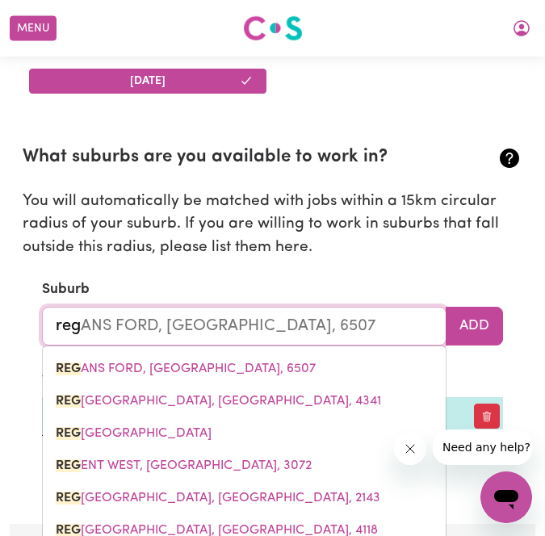
type input "rege"
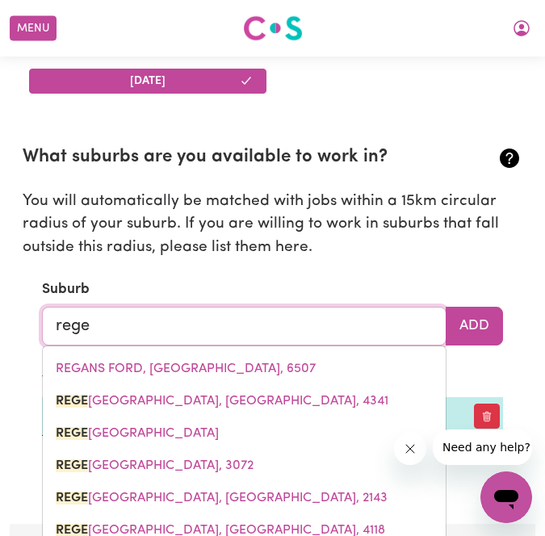
type input "regen"
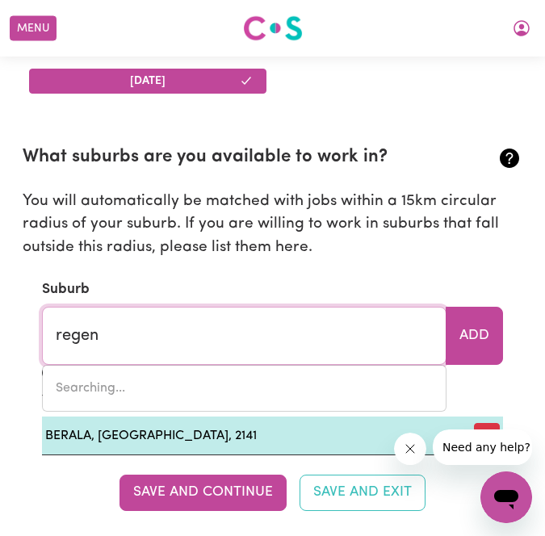
type input "regenCY DOWNS, Queensland, 4341"
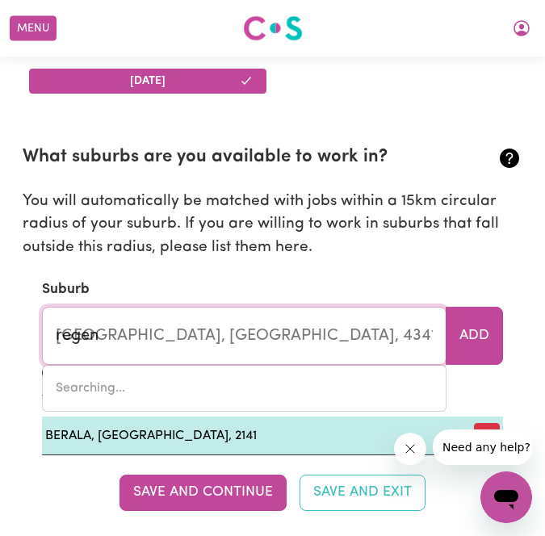
type input "regent"
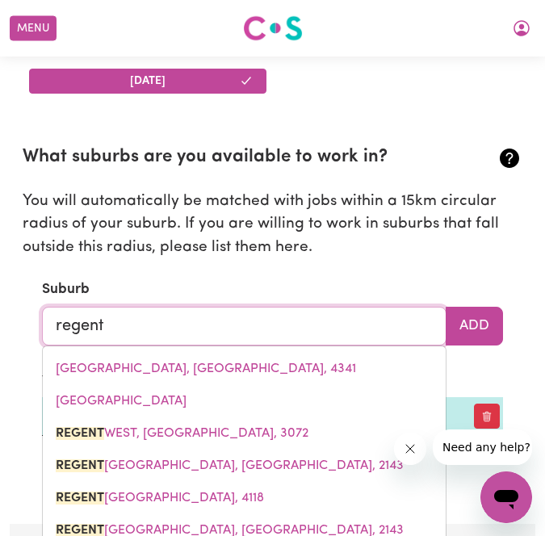
type input "regents"
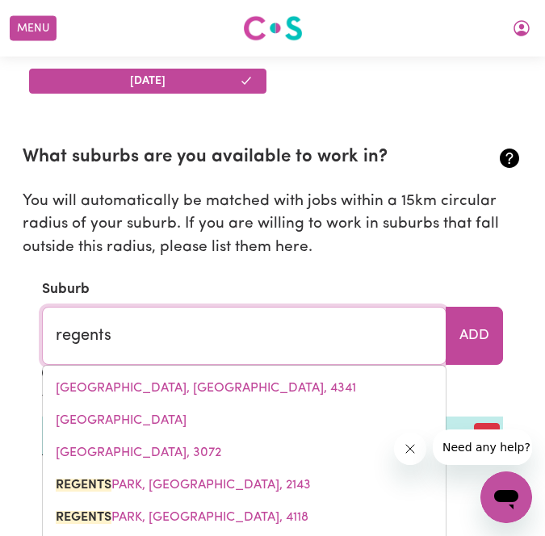
type input "regents PARK, New South Wales, 2143"
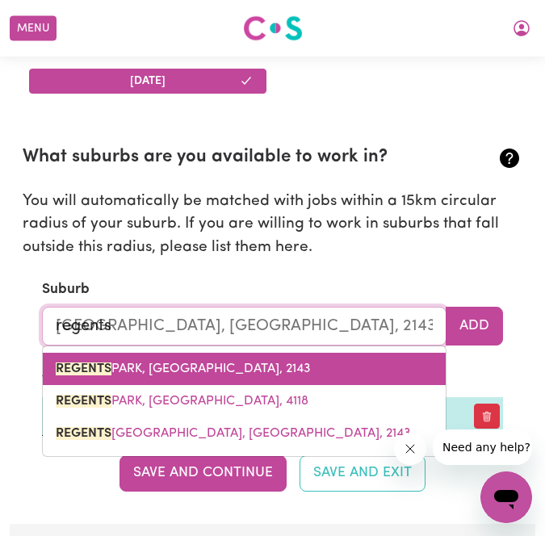
click at [292, 374] on link "REGENTS PARK, New South Wales, 2143" at bounding box center [244, 369] width 403 height 32
type input "REGENTS PARK, New South Wales, 2143"
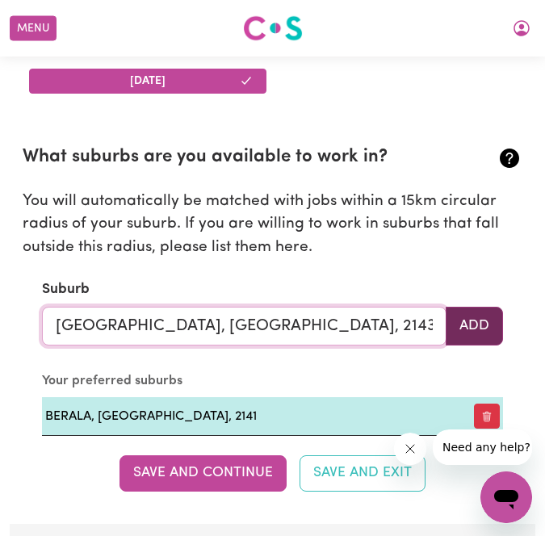
type input "REGENTS PARK, New South Wales, 2143"
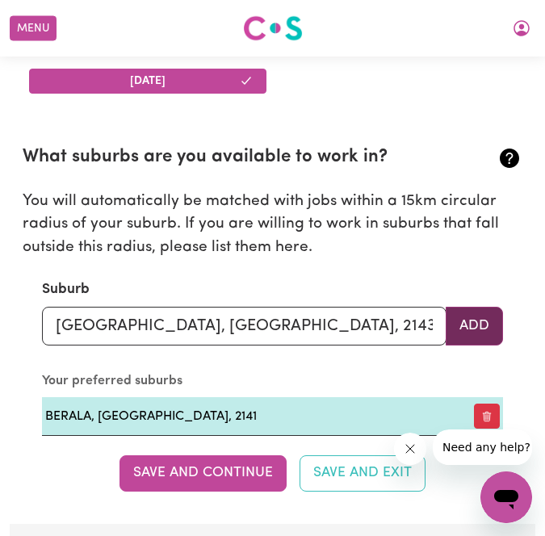
click at [469, 325] on button "Add" at bounding box center [474, 326] width 57 height 39
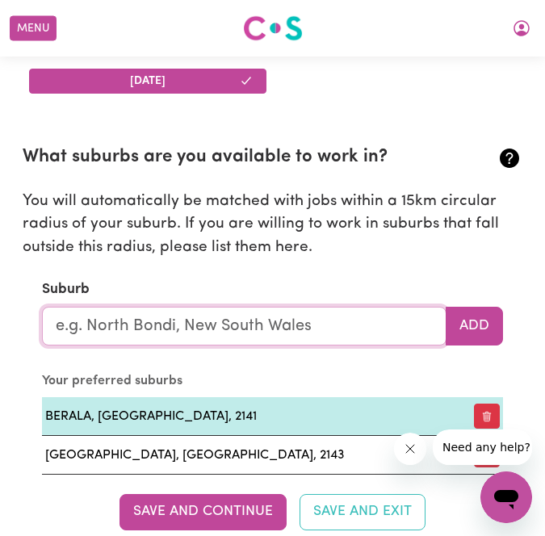
click at [271, 330] on input "text" at bounding box center [244, 326] width 405 height 39
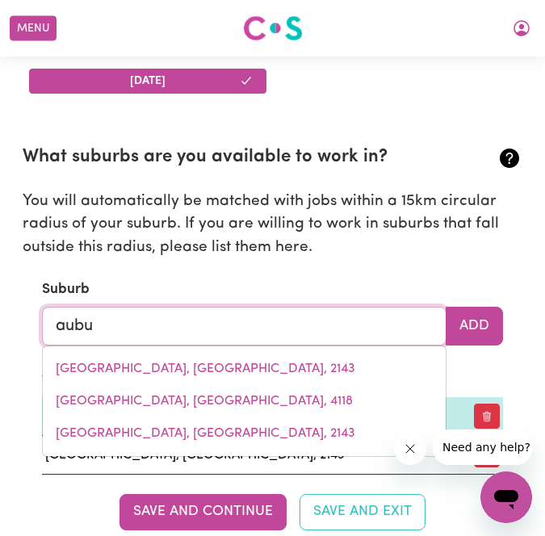
type input "aubur"
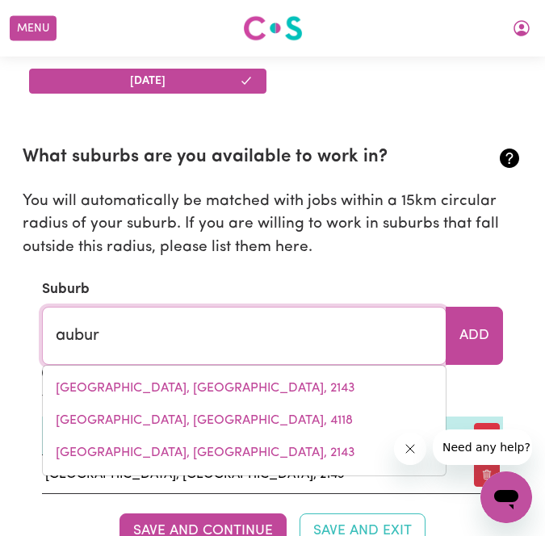
type input "auburN, New South Wales, 2144"
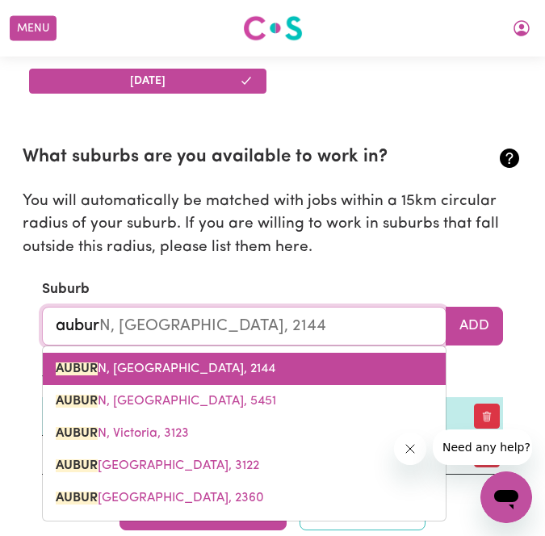
click at [237, 368] on span "AUBUR N, New South Wales, 2144" at bounding box center [166, 369] width 220 height 13
type input "AUBURN, New South Wales, 2144"
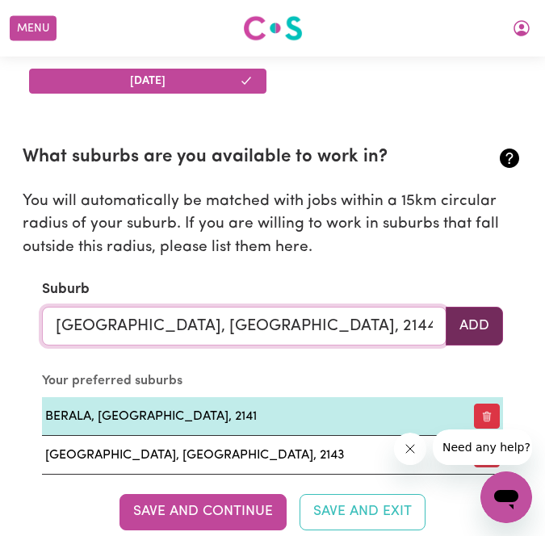
type input "AUBURN, New South Wales, 2144"
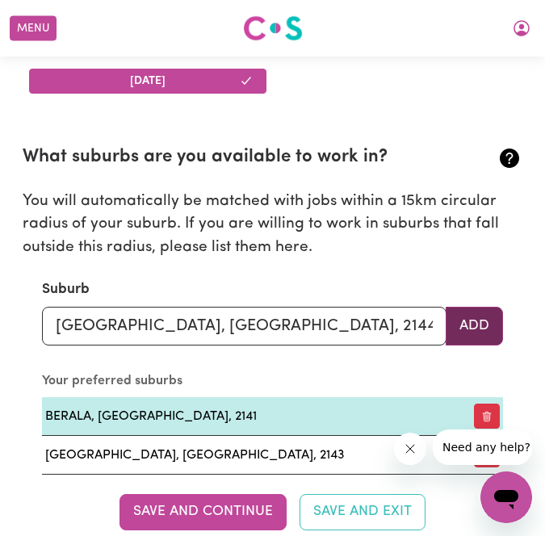
click at [480, 329] on button "Add" at bounding box center [474, 326] width 57 height 39
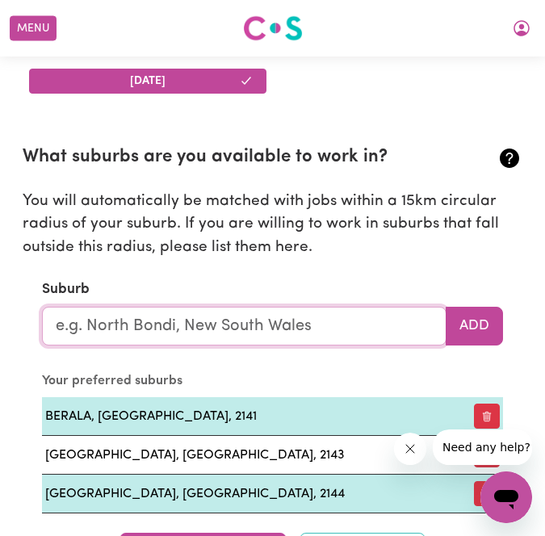
click at [378, 322] on input "text" at bounding box center [244, 326] width 405 height 39
type input "lid"
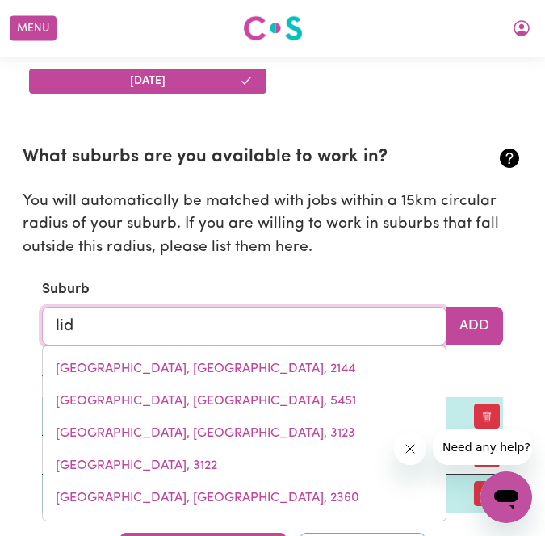
type input "lidCOMBE, New South Wales, 2141"
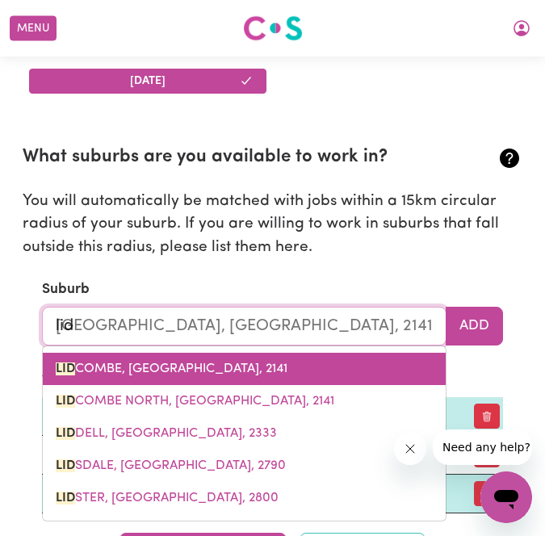
click at [337, 369] on link "LID COMBE, New South Wales, 2141" at bounding box center [244, 369] width 403 height 32
type input "LIDCOMBE, New South Wales, 2141"
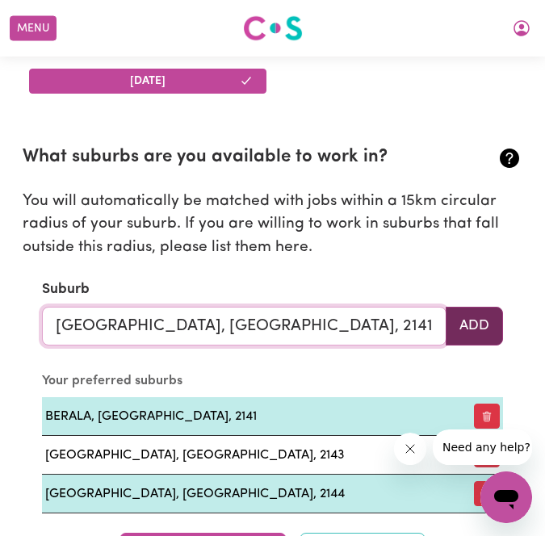
type input "LIDCOMBE, New South Wales, 2141"
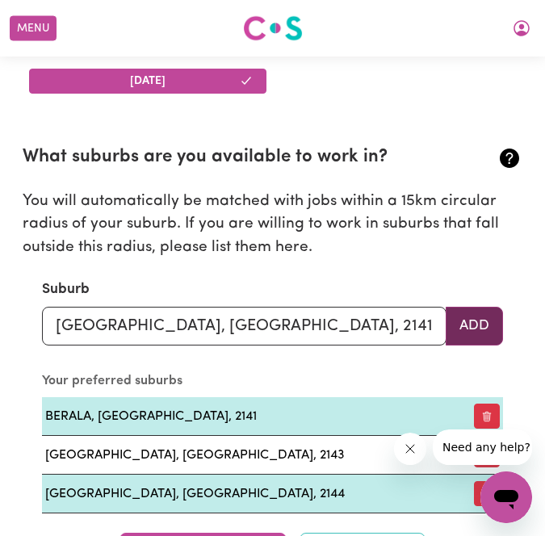
click at [473, 328] on button "Add" at bounding box center [474, 326] width 57 height 39
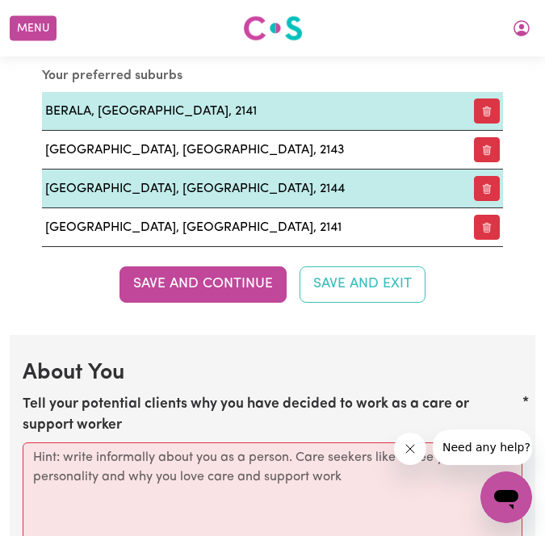
scroll to position [2787, 0]
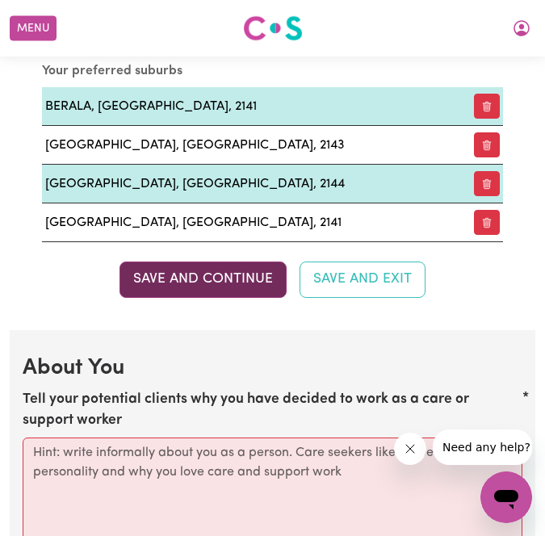
click at [262, 284] on button "Save and Continue" at bounding box center [203, 280] width 167 height 36
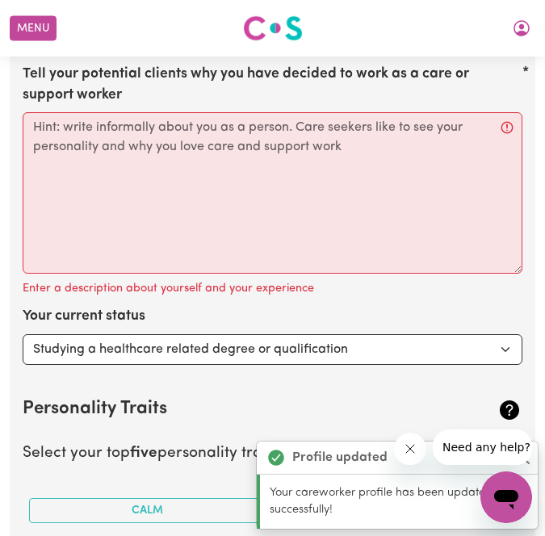
scroll to position [3118, 0]
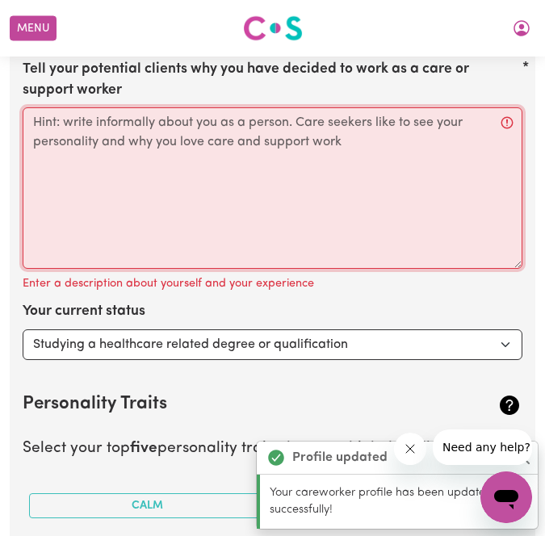
click at [380, 135] on textarea "Tell your potential clients why you have decided to work as a care or support w…" at bounding box center [273, 188] width 500 height 162
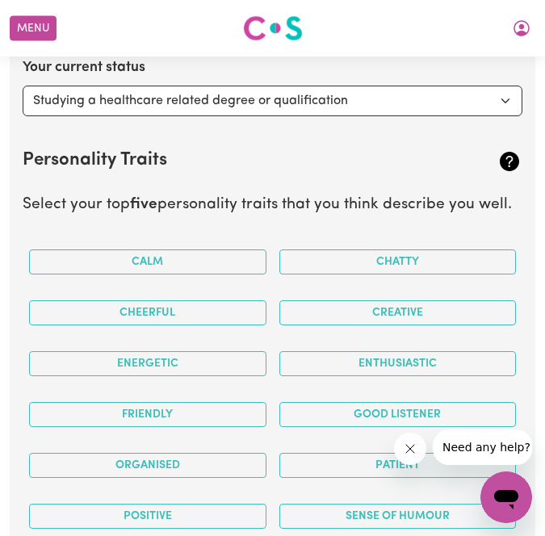
scroll to position [3364, 0]
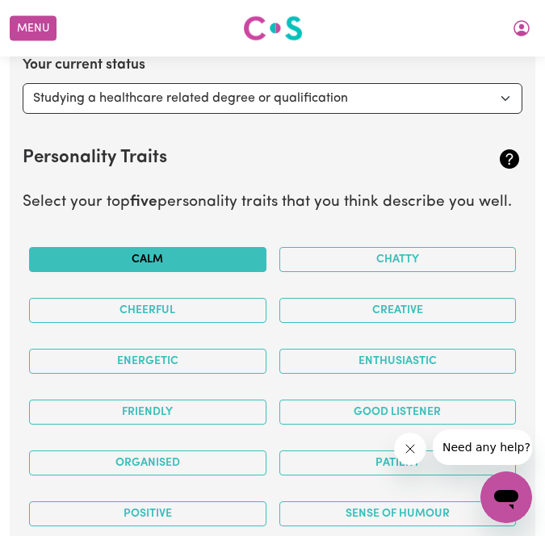
click at [174, 263] on button "Calm" at bounding box center [147, 259] width 237 height 25
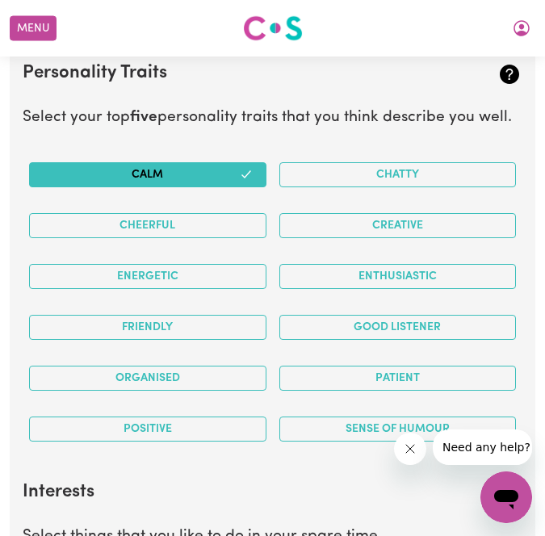
scroll to position [3465, 0]
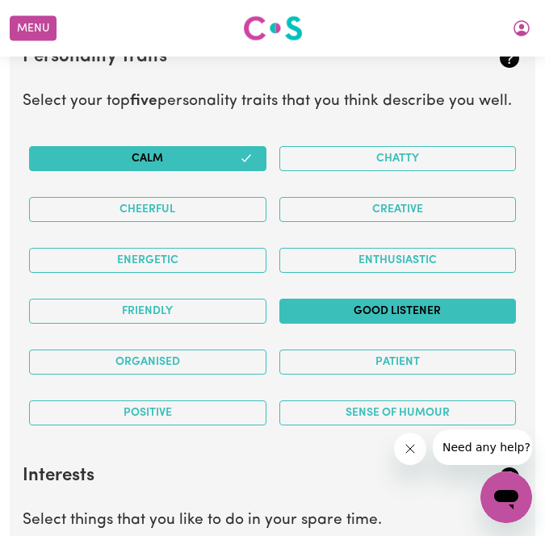
click at [399, 310] on button "Good Listener" at bounding box center [397, 311] width 237 height 25
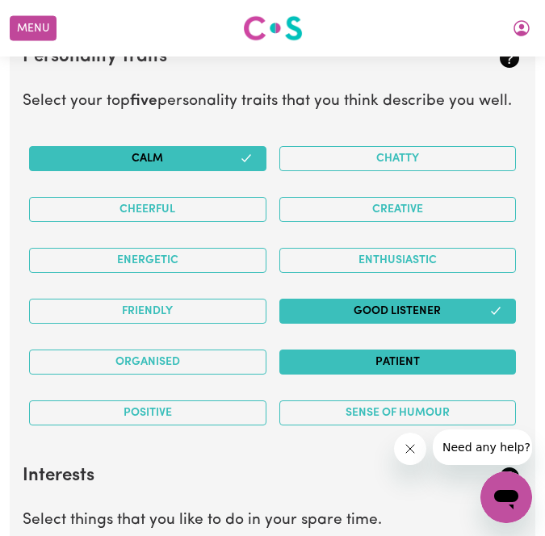
click at [399, 359] on button "Patient" at bounding box center [397, 362] width 237 height 25
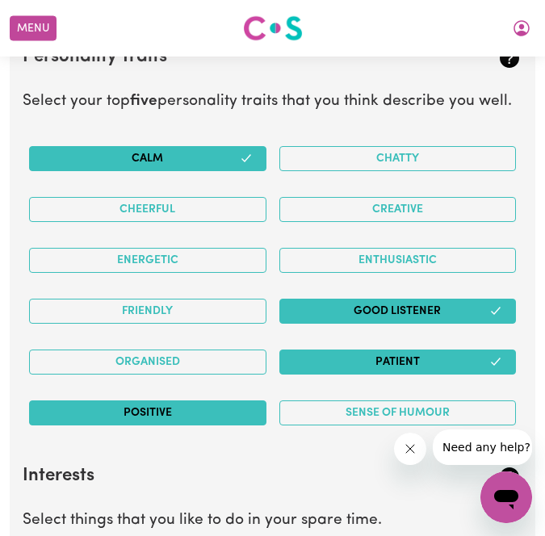
click at [237, 414] on button "Positive" at bounding box center [147, 413] width 237 height 25
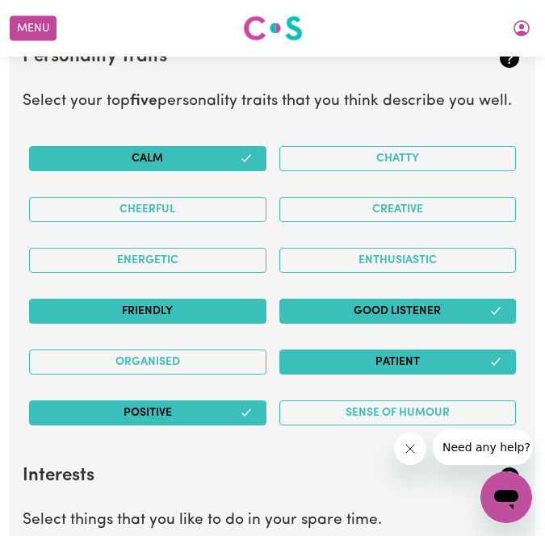
click at [224, 311] on button "Friendly" at bounding box center [147, 311] width 237 height 25
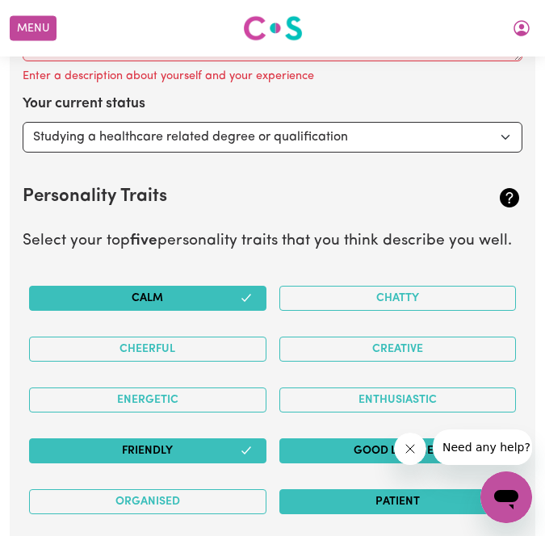
scroll to position [3307, 0]
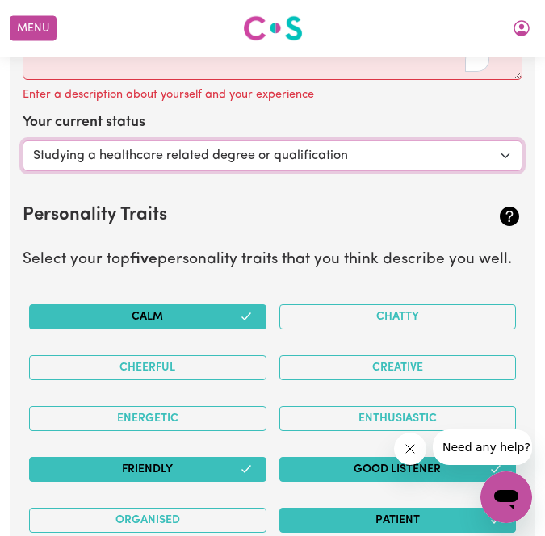
click at [270, 162] on select "Select... Studying a healthcare related degree or qualification Studying a non-…" at bounding box center [273, 156] width 500 height 31
click at [90, 162] on select "Select... Studying a healthcare related degree or qualification Studying a non-…" at bounding box center [273, 156] width 500 height 31
select select "Looking for work - I just graduated"
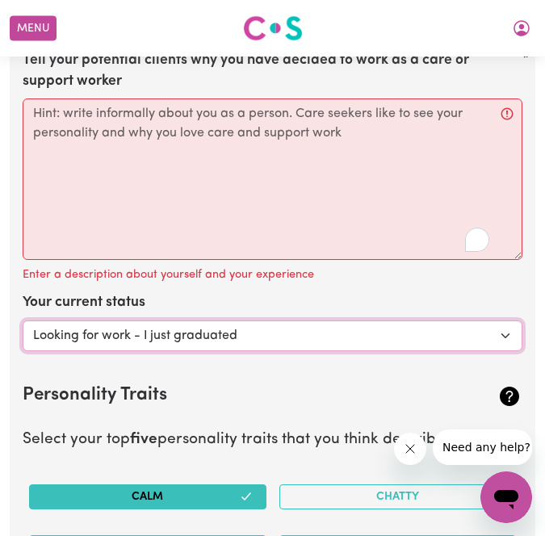
scroll to position [3122, 0]
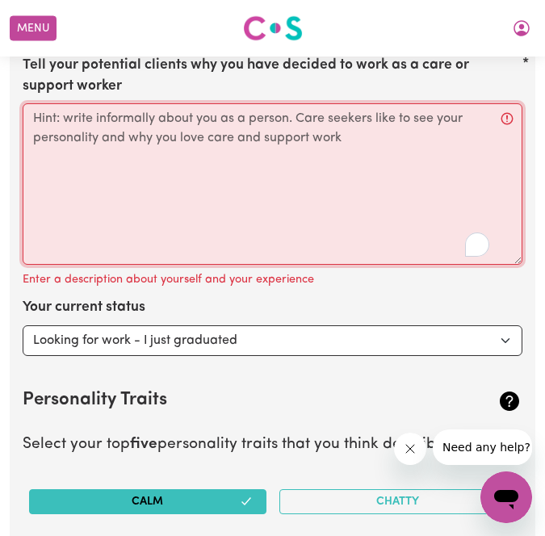
click at [108, 205] on textarea "Tell your potential clients why you have decided to work as a care or support w…" at bounding box center [273, 184] width 500 height 162
drag, startPoint x: 380, startPoint y: 146, endPoint x: -19, endPoint y: 86, distance: 403.6
click at [0, 86] on html "Menu About us How it works Safety & resources Blog Find jobs Valentina Update P…" at bounding box center [272, 285] width 545 height 6815
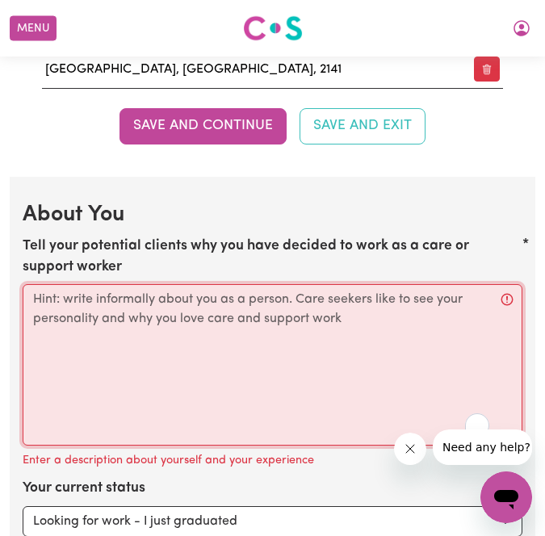
scroll to position [2940, 0]
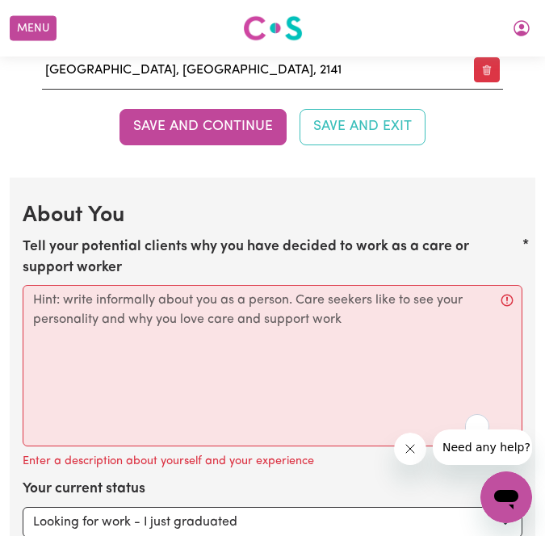
drag, startPoint x: 23, startPoint y: 246, endPoint x: 364, endPoint y: 330, distance: 351.8
click at [365, 330] on div "Tell your potential clients why you have decided to work as a care or support w…" at bounding box center [273, 355] width 500 height 237
copy label "Tell your potential clients why you have decided to work as a care or support w…"
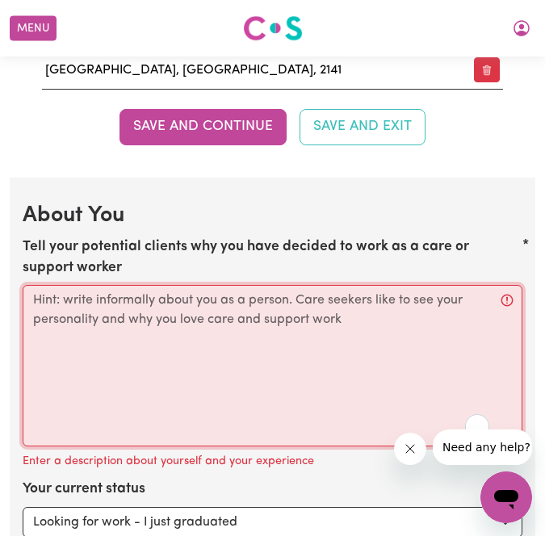
click at [265, 285] on div "Tell your potential clients why you have decided to work as a care or support w…" at bounding box center [273, 355] width 500 height 237
click at [254, 330] on textarea "Tell your potential clients why you have decided to work as a care or support w…" at bounding box center [273, 366] width 500 height 162
paste textarea "I chose to work as a care/support worker because I truly enjoy being there for …"
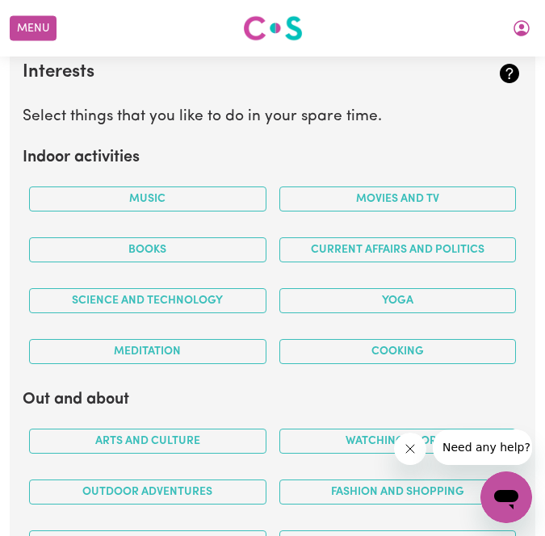
scroll to position [3870, 0]
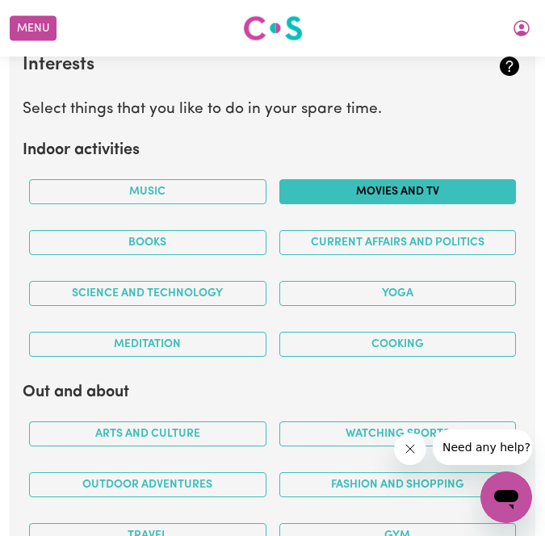
type textarea "I chose to work as a care/support worker because I truly enjoy being there for …"
click at [388, 186] on button "Movies and TV" at bounding box center [397, 191] width 237 height 25
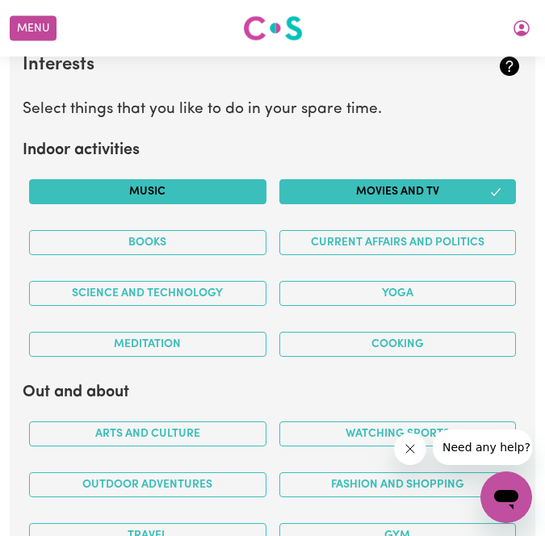
click at [248, 183] on button "Music" at bounding box center [147, 191] width 237 height 25
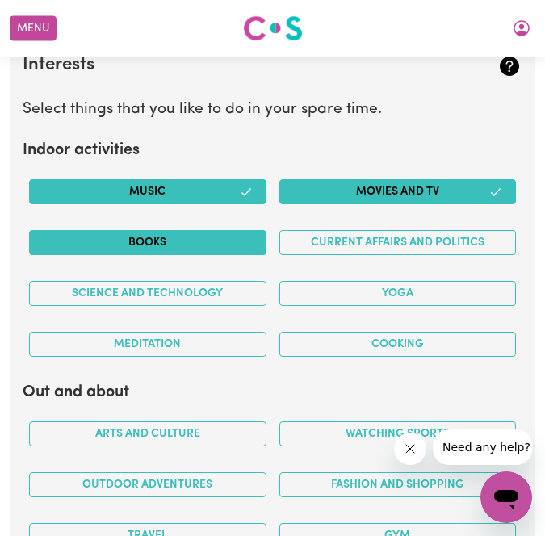
click at [220, 243] on button "Books" at bounding box center [147, 242] width 237 height 25
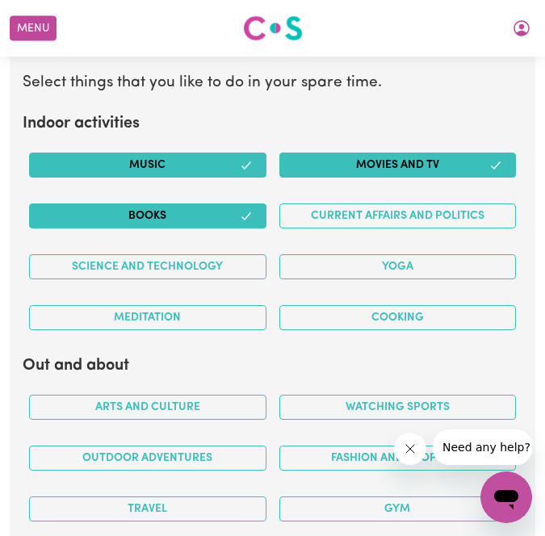
scroll to position [3899, 0]
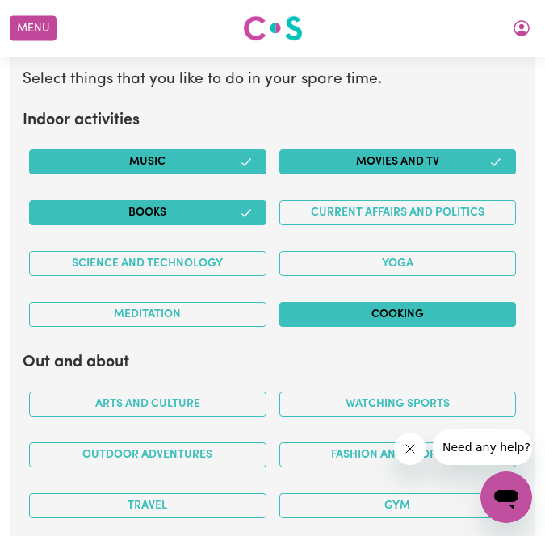
click at [319, 319] on button "Cooking" at bounding box center [397, 314] width 237 height 25
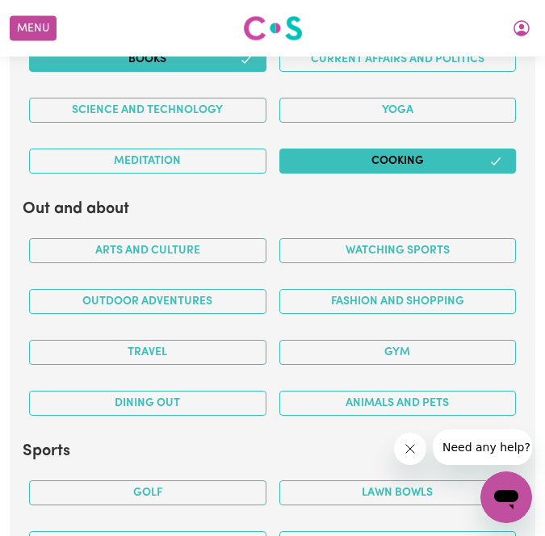
scroll to position [4056, 0]
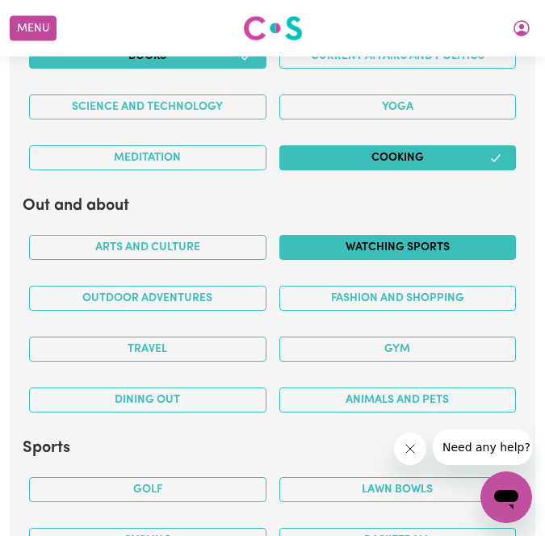
click at [342, 247] on button "Watching sports" at bounding box center [397, 247] width 237 height 25
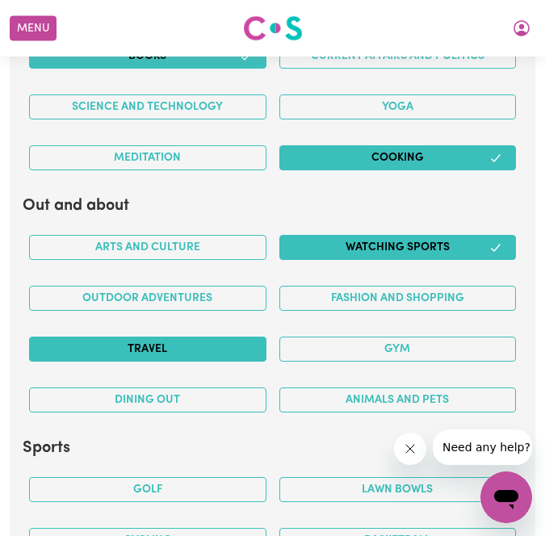
click at [247, 347] on button "Travel" at bounding box center [147, 349] width 237 height 25
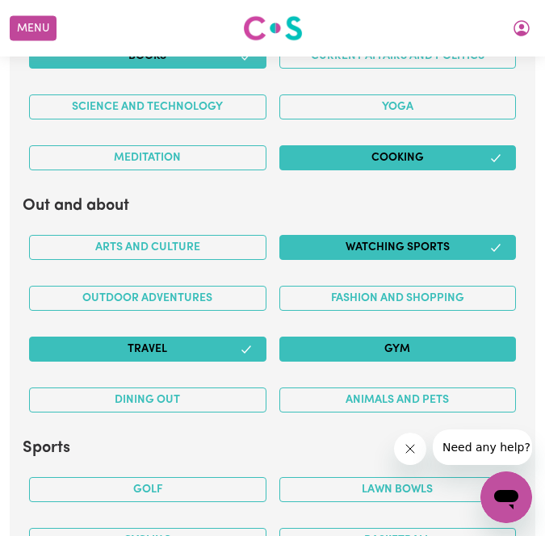
click at [305, 347] on button "Gym" at bounding box center [397, 349] width 237 height 25
click at [216, 387] on div "Dining out" at bounding box center [148, 400] width 250 height 51
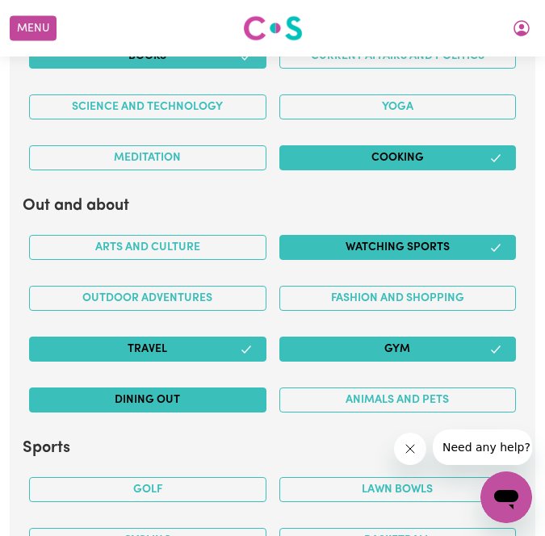
click at [216, 405] on button "Dining out" at bounding box center [147, 400] width 237 height 25
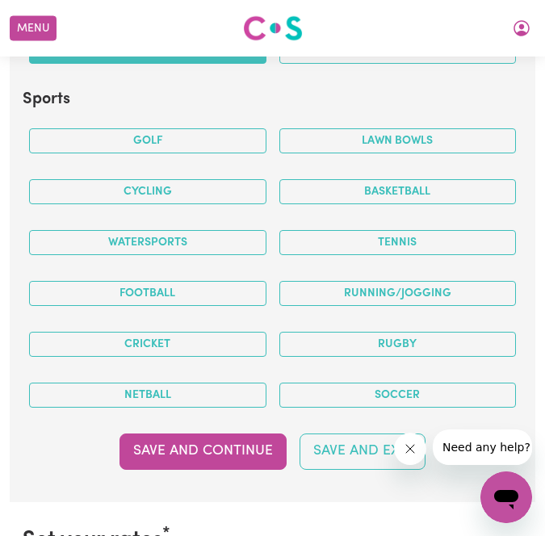
scroll to position [4421, 0]
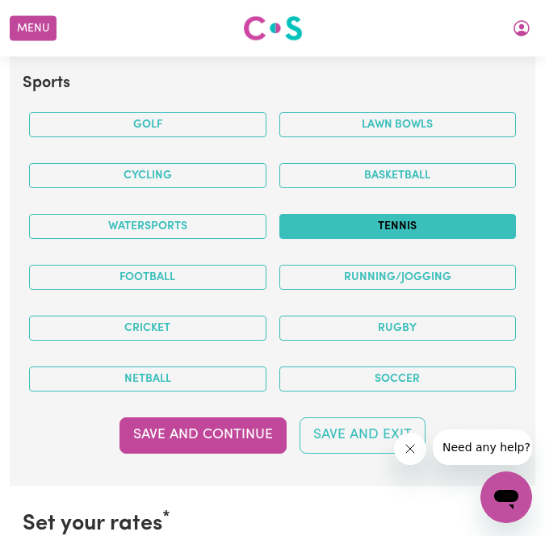
click at [303, 230] on button "Tennis" at bounding box center [397, 226] width 237 height 25
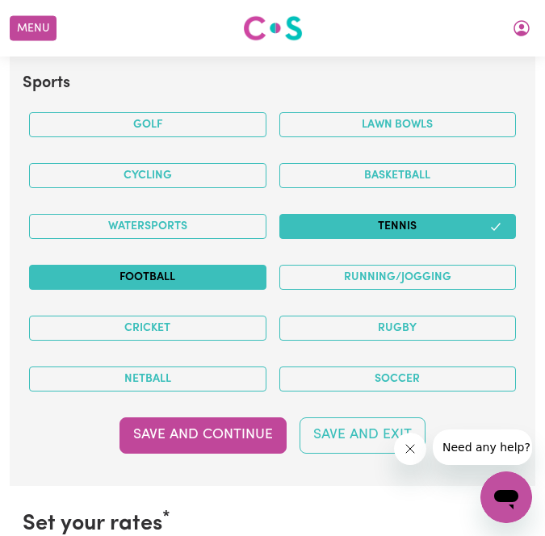
click at [179, 288] on button "Football" at bounding box center [147, 277] width 237 height 25
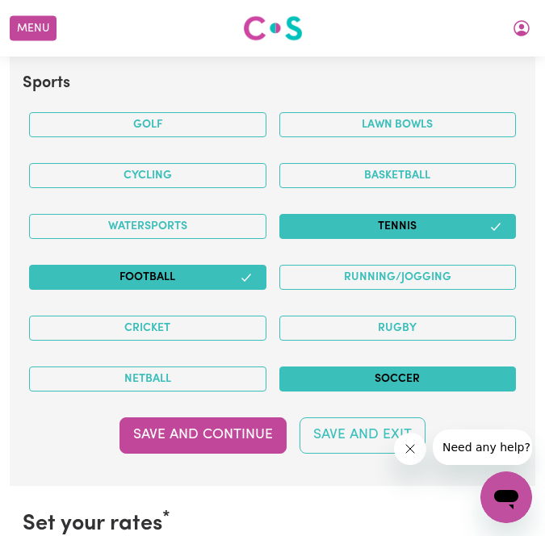
click at [296, 377] on button "Soccer" at bounding box center [397, 379] width 237 height 25
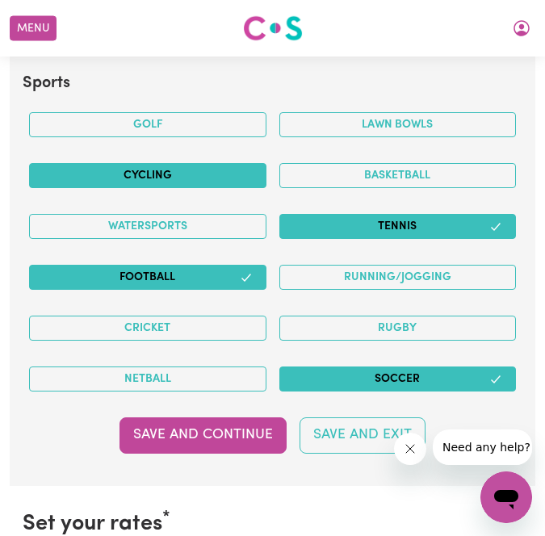
click at [182, 171] on button "Cycling" at bounding box center [147, 175] width 237 height 25
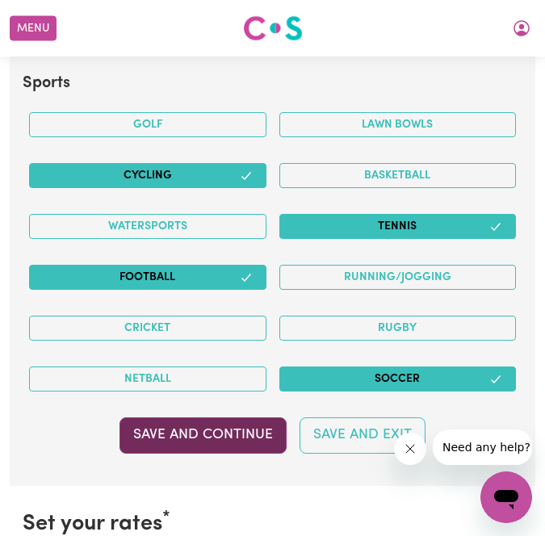
click at [247, 435] on button "Save and Continue" at bounding box center [203, 436] width 167 height 36
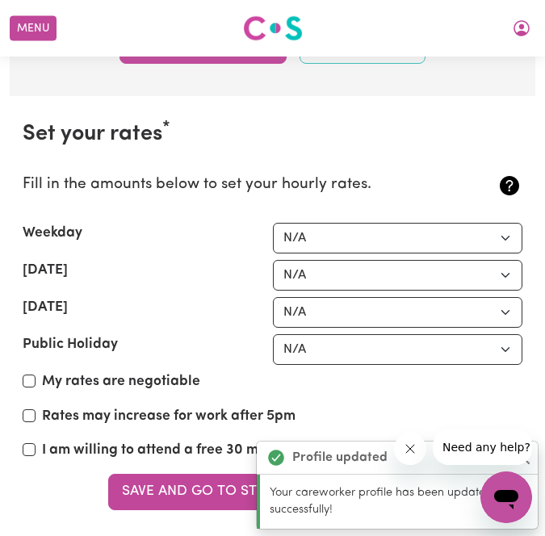
scroll to position [4907, 0]
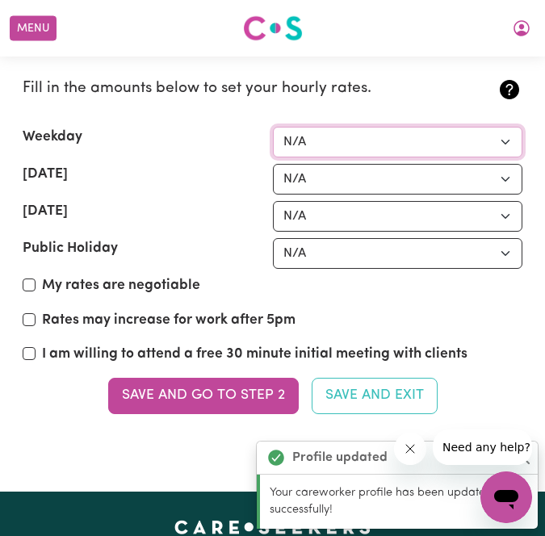
click at [372, 137] on select "N/A $37 $38 $39 $40 $41 $42 $43 $44 $45 $46 $47 $48 $49 $50 $51 $52 $53 $54 $55…" at bounding box center [398, 142] width 250 height 31
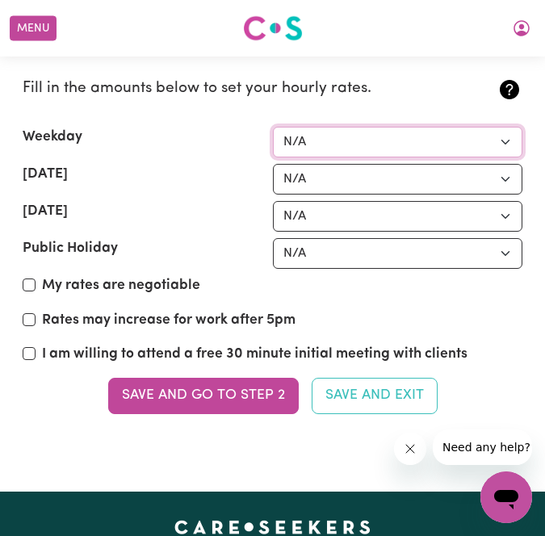
select select "41"
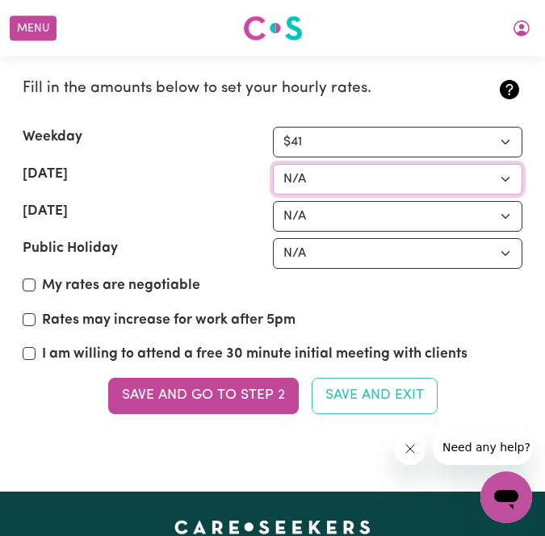
click at [370, 180] on select "N/A $37 $38 $39 $40 $41 $42 $43 $44 $45 $46 $47 $48 $49 $50 $51 $52 $53 $54 $55…" at bounding box center [398, 179] width 250 height 31
select select "58"
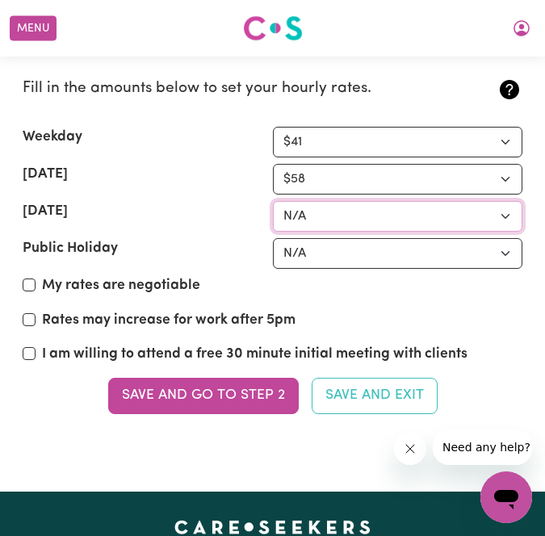
click at [330, 216] on select "N/A $37 $38 $39 $40 $41 $42 $43 $44 $45 $46 $47 $48 $49 $50 $51 $52 $53 $54 $55…" at bounding box center [398, 216] width 250 height 31
select select "75"
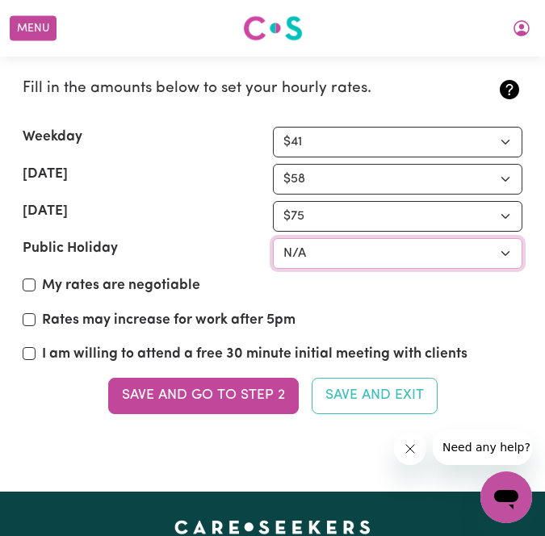
click at [341, 254] on select "N/A $37 $38 $39 $40 $41 $42 $43 $44 $45 $46 $47 $48 $49 $50 $51 $52 $53 $54 $55…" at bounding box center [398, 253] width 250 height 31
select select "91"
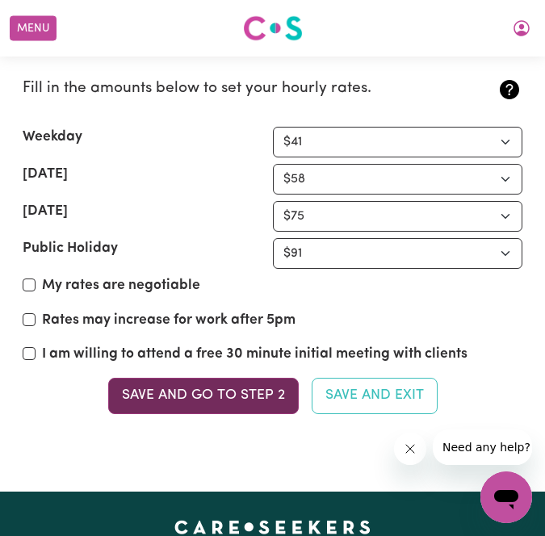
click at [204, 396] on button "Save and go to Step 2" at bounding box center [203, 396] width 191 height 36
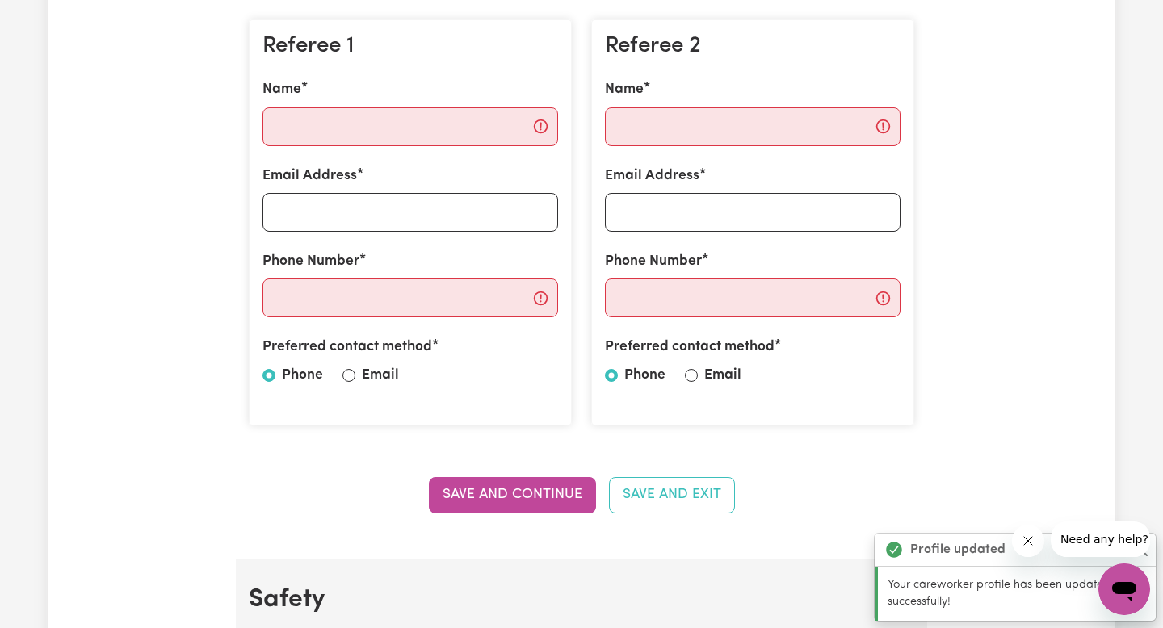
scroll to position [479, 0]
click at [321, 119] on input "Name" at bounding box center [410, 126] width 296 height 39
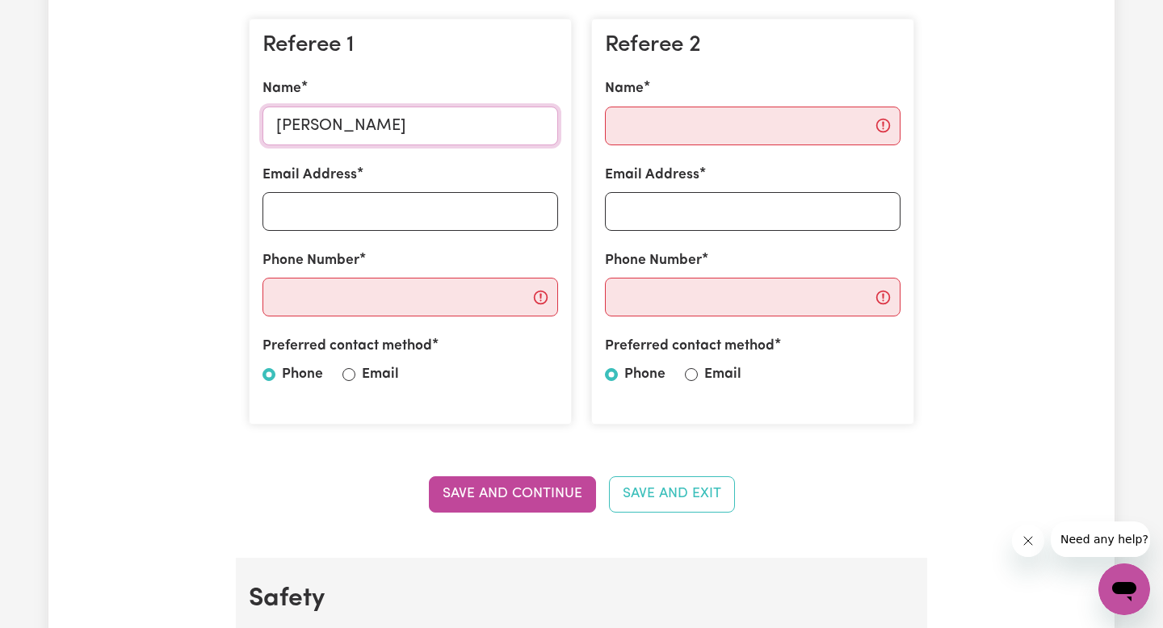
type input "gloria pozos"
drag, startPoint x: 321, startPoint y: 119, endPoint x: 332, endPoint y: 241, distance: 122.4
click at [332, 241] on div "Referee 1 Name gloria pozos Email Address Phone Number Preferred contact method…" at bounding box center [410, 222] width 323 height 407
drag, startPoint x: 332, startPoint y: 241, endPoint x: 342, endPoint y: 230, distance: 14.3
click at [342, 230] on input "Email Address" at bounding box center [410, 211] width 296 height 39
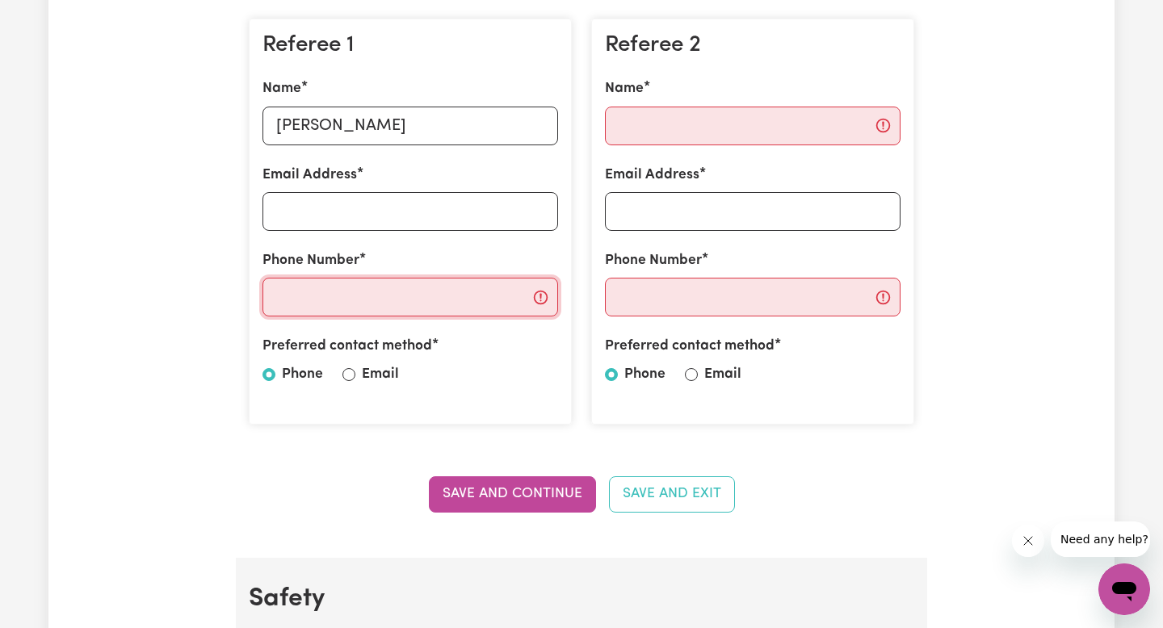
drag, startPoint x: 342, startPoint y: 230, endPoint x: 313, endPoint y: 304, distance: 79.8
click at [313, 304] on input "Phone Number" at bounding box center [410, 297] width 296 height 39
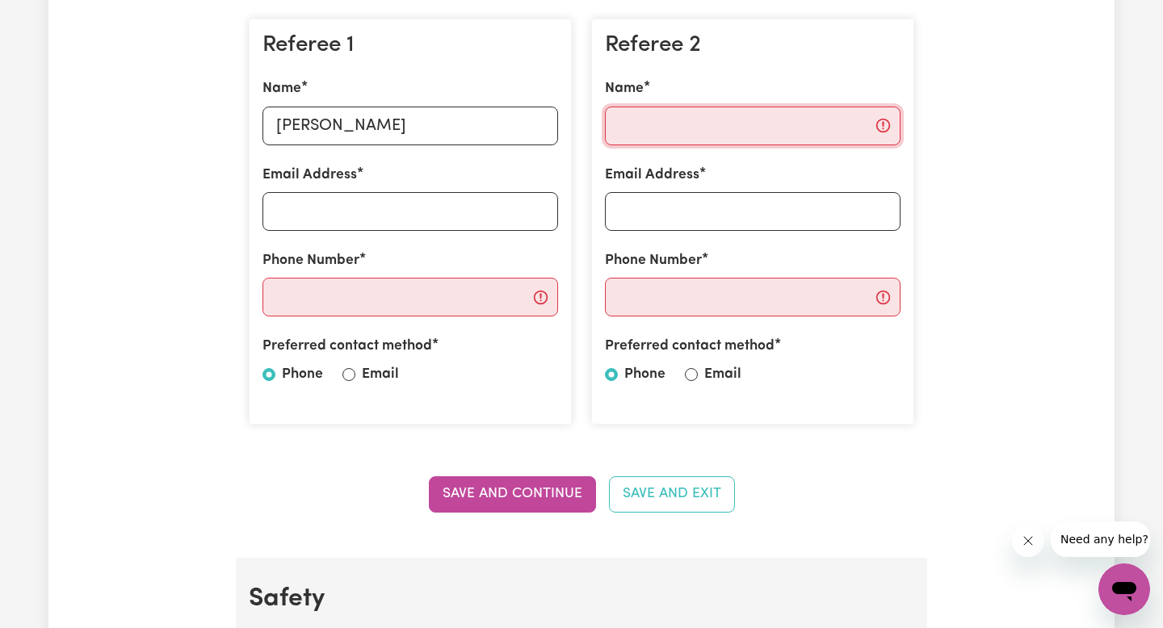
click at [650, 112] on input "Name" at bounding box center [753, 126] width 296 height 39
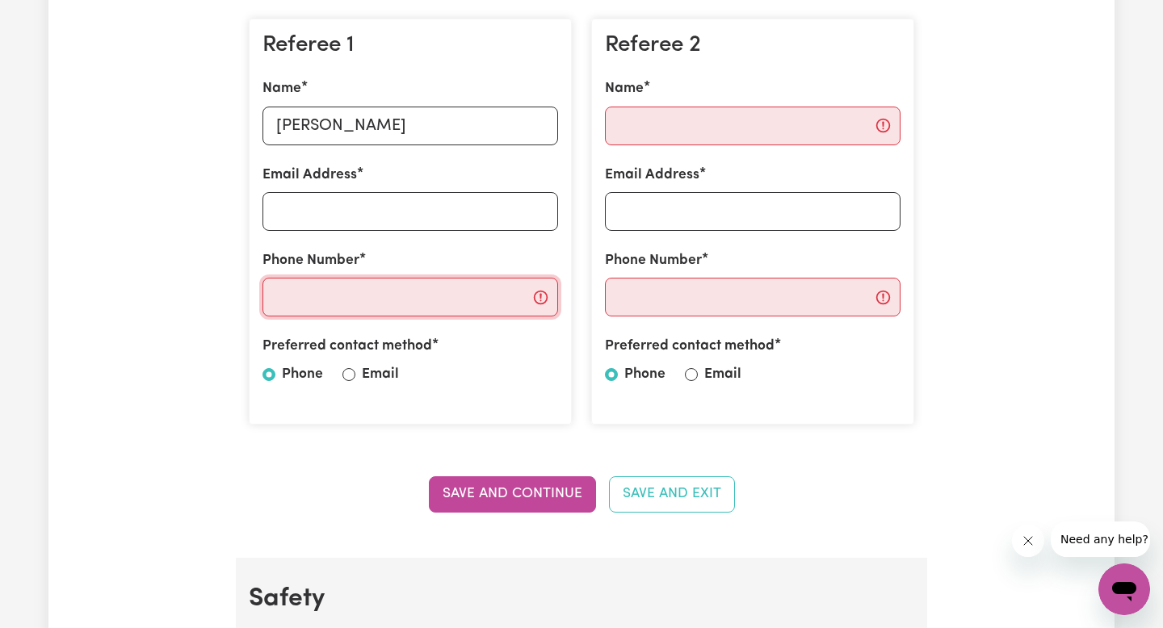
click at [363, 292] on input "Phone Number" at bounding box center [410, 297] width 296 height 39
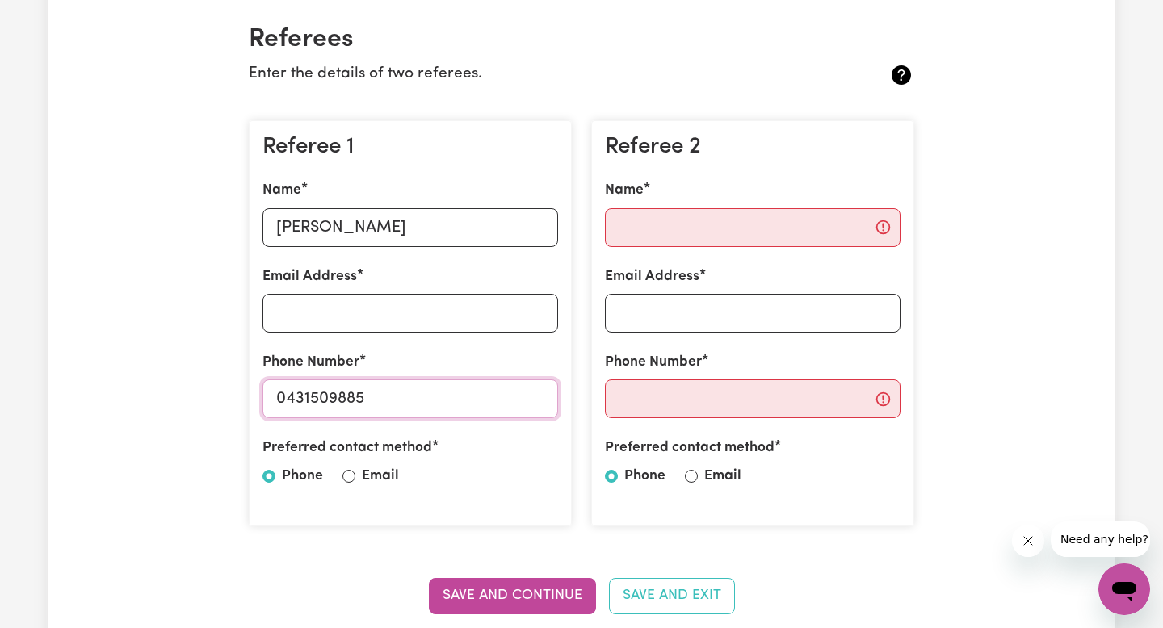
scroll to position [372, 0]
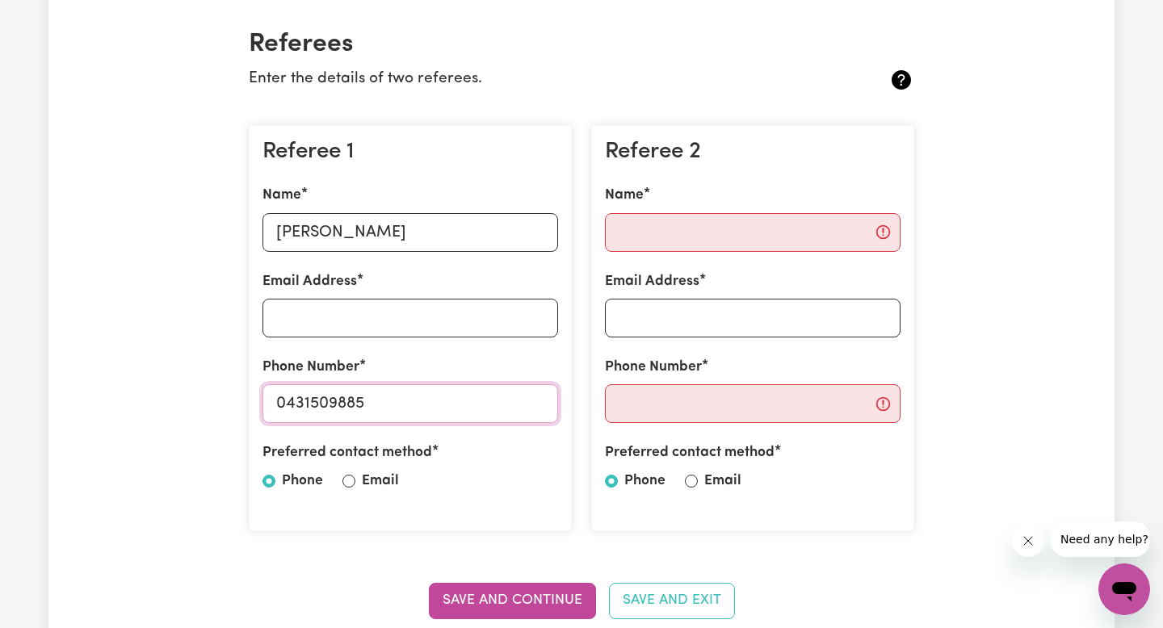
type input "0431509885"
click at [762, 227] on input "Name" at bounding box center [753, 232] width 296 height 39
click at [285, 236] on input "gloria pozos" at bounding box center [410, 232] width 296 height 39
type input "Gloria Pozos"
click at [696, 239] on input "Name" at bounding box center [753, 232] width 296 height 39
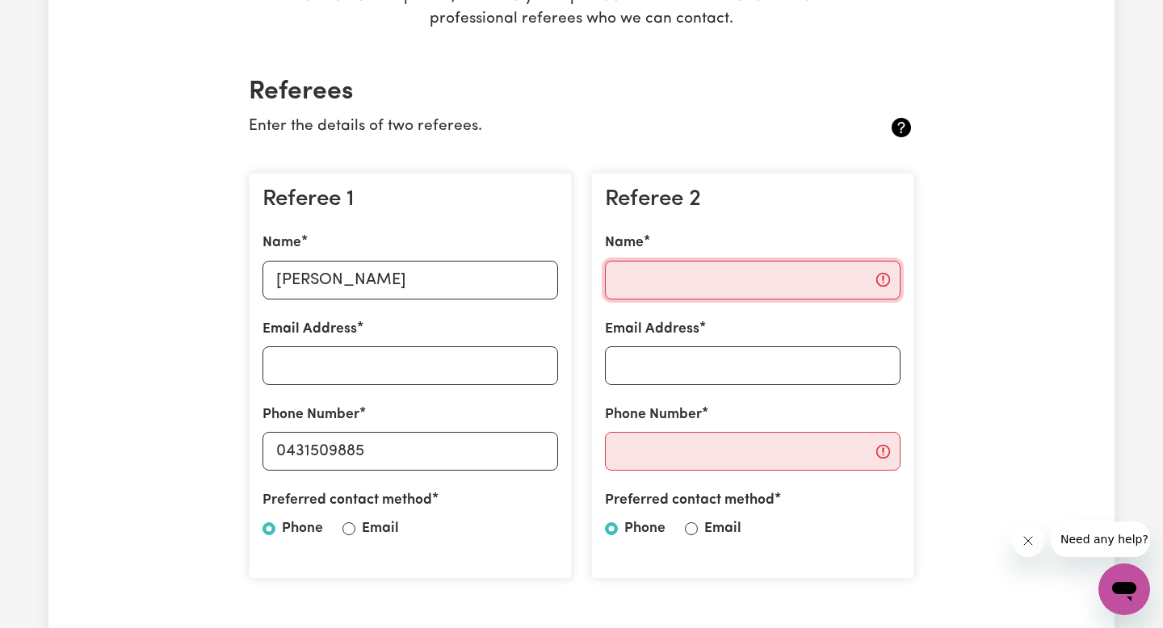
scroll to position [325, 0]
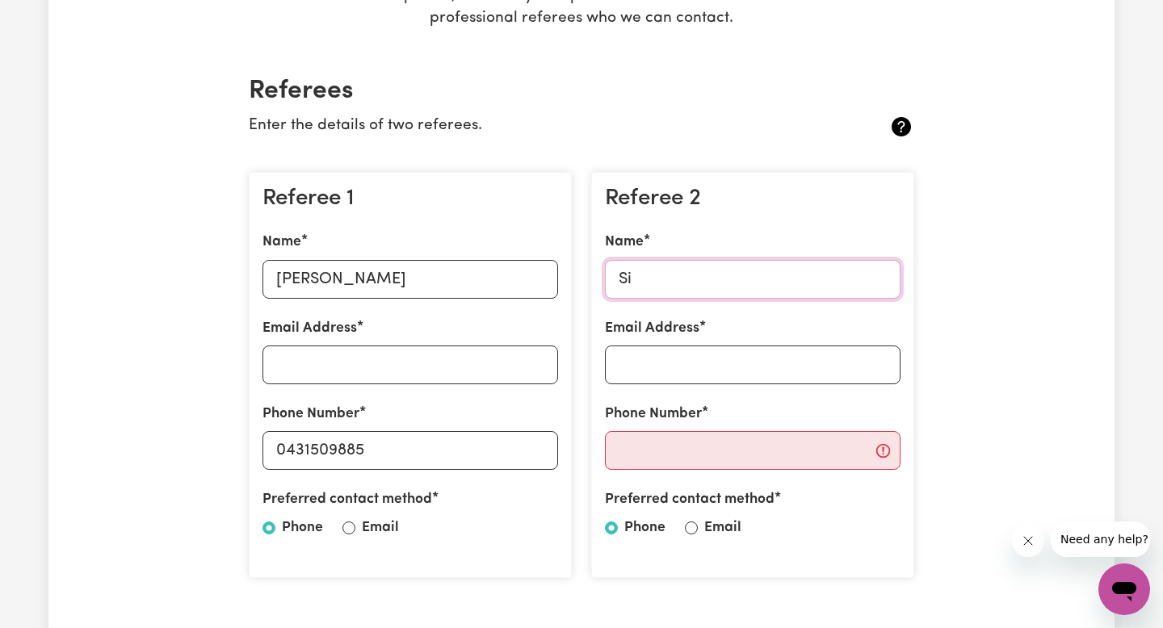
type input "S"
type input "l"
type input "lachlan volpes"
click at [783, 450] on input "Phone Number" at bounding box center [753, 450] width 296 height 39
click at [728, 462] on input "Phone Number" at bounding box center [753, 450] width 296 height 39
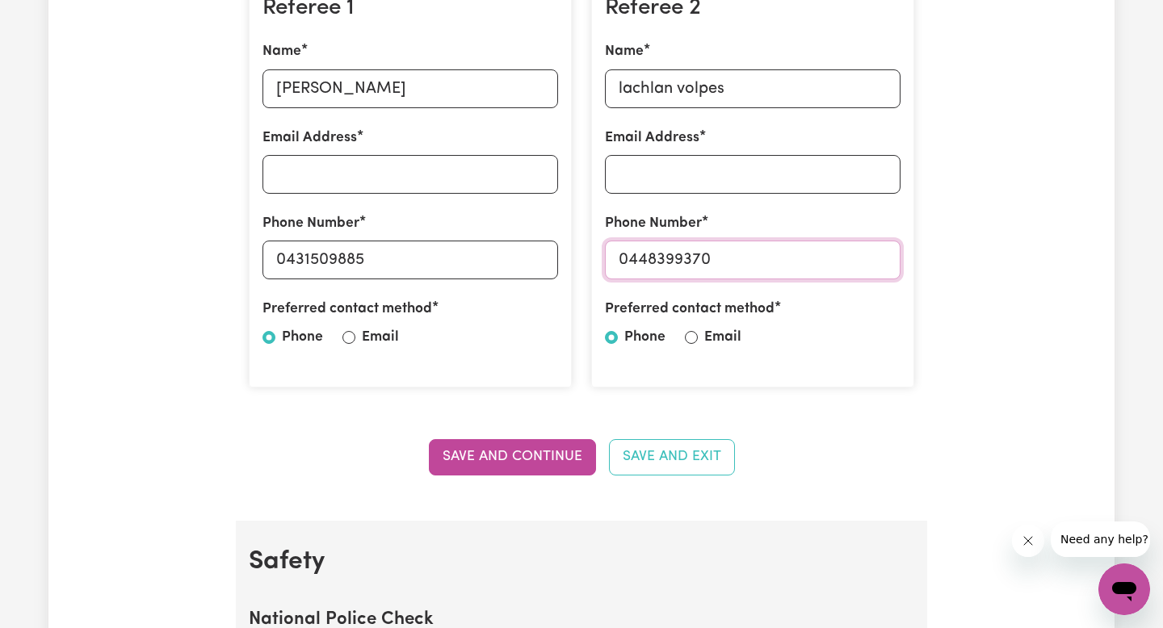
scroll to position [518, 0]
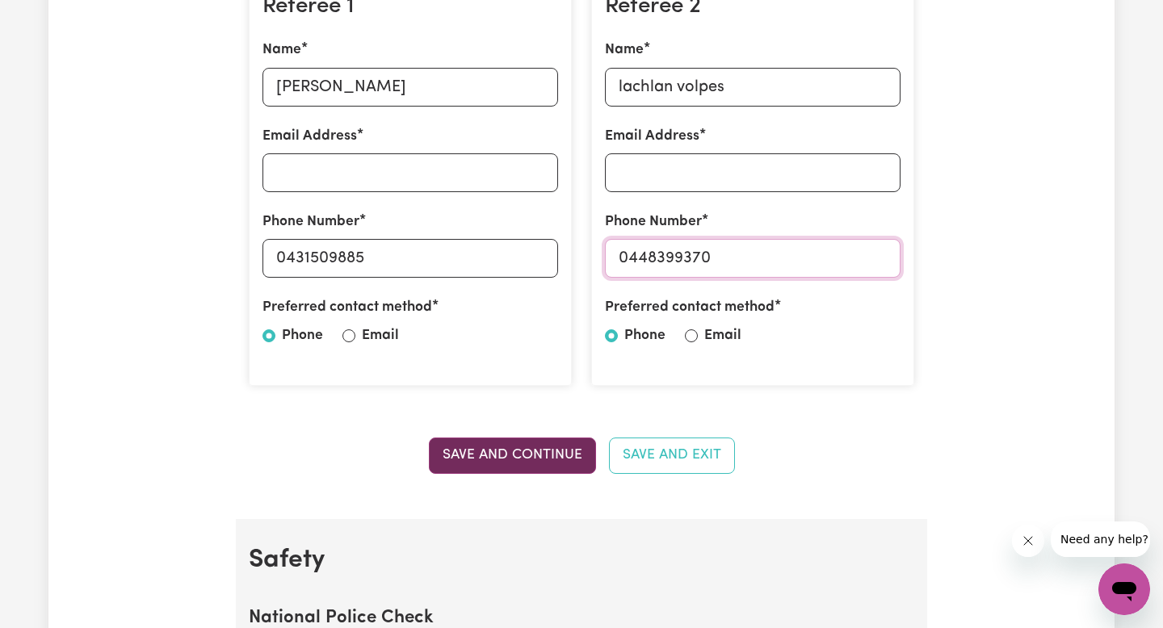
type input "0448399370"
click at [530, 454] on button "Save and Continue" at bounding box center [512, 456] width 167 height 36
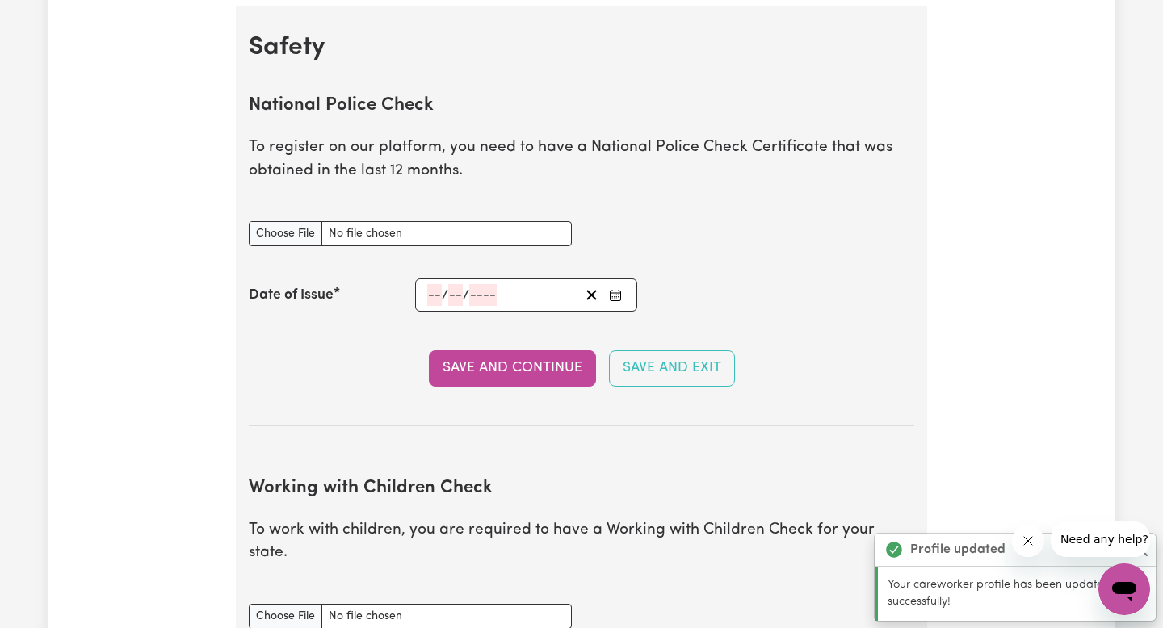
scroll to position [1037, 0]
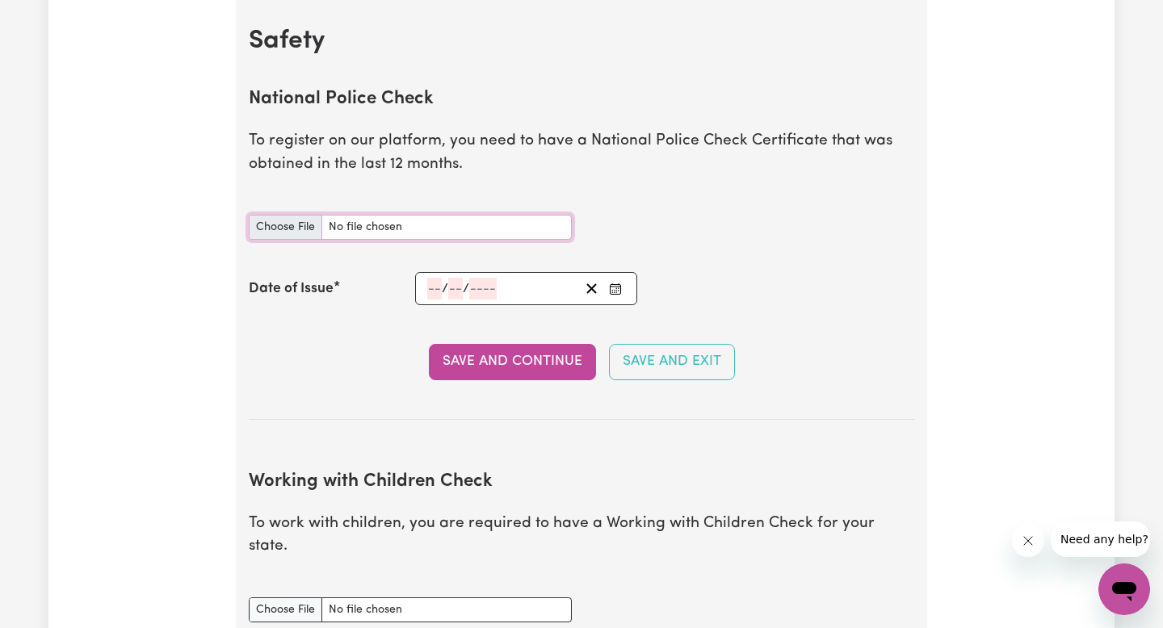
click at [268, 229] on input "National Police Check document" at bounding box center [410, 227] width 323 height 25
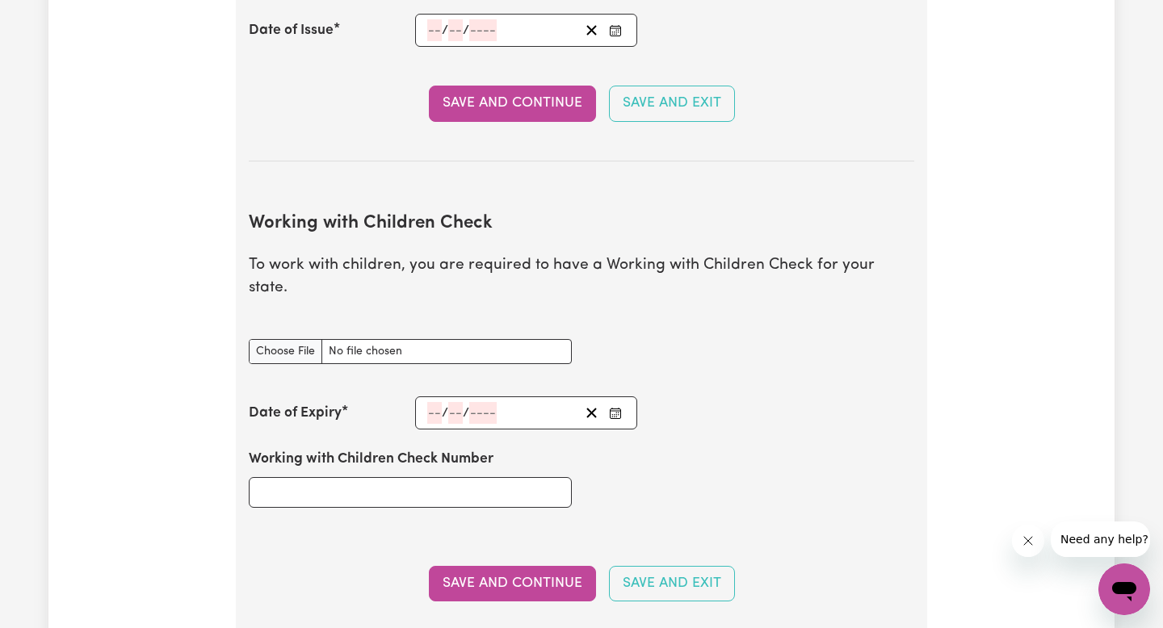
scroll to position [1315, 0]
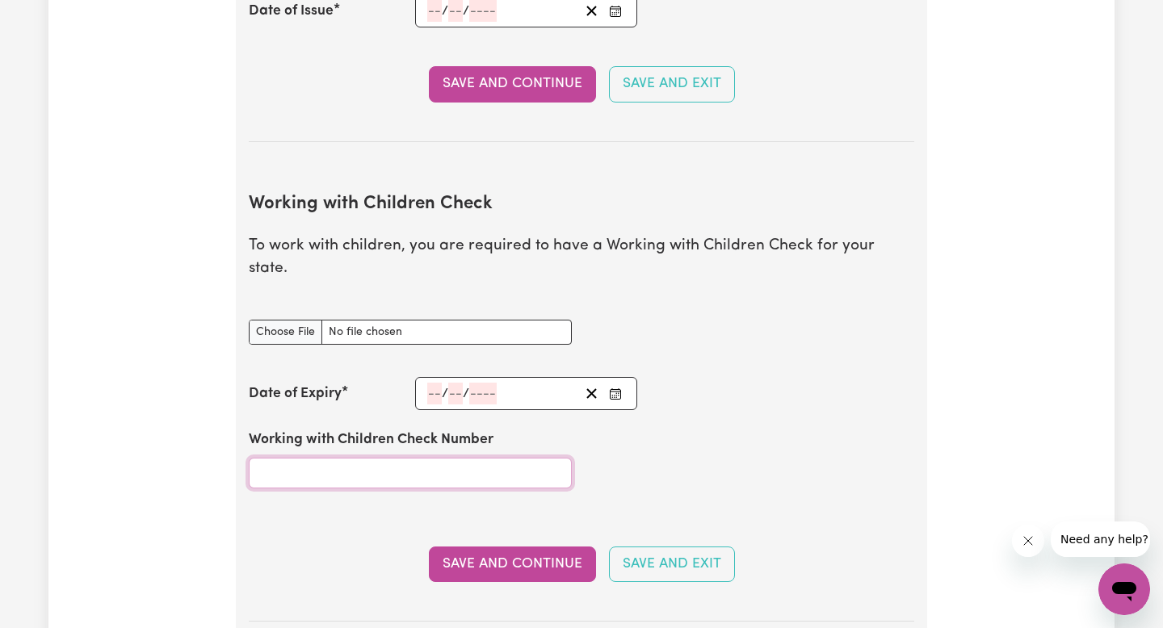
click at [400, 458] on input "Working with Children Check Number" at bounding box center [410, 473] width 323 height 31
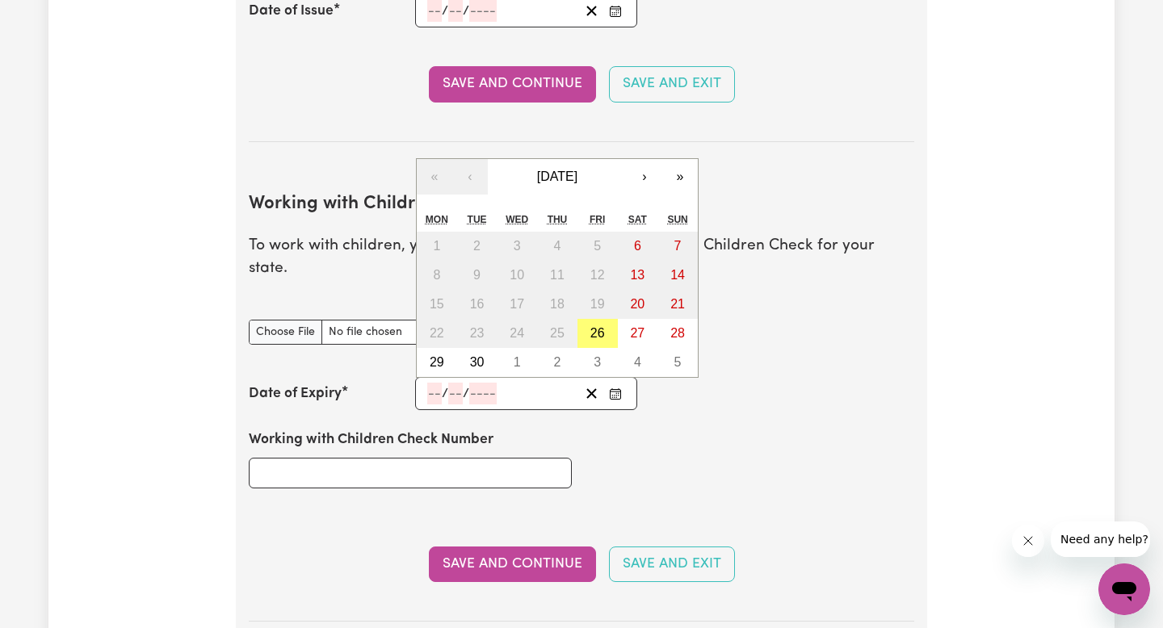
click at [427, 383] on input "number" at bounding box center [434, 394] width 15 height 22
click at [370, 458] on input "Working with Children Check Number" at bounding box center [410, 473] width 323 height 31
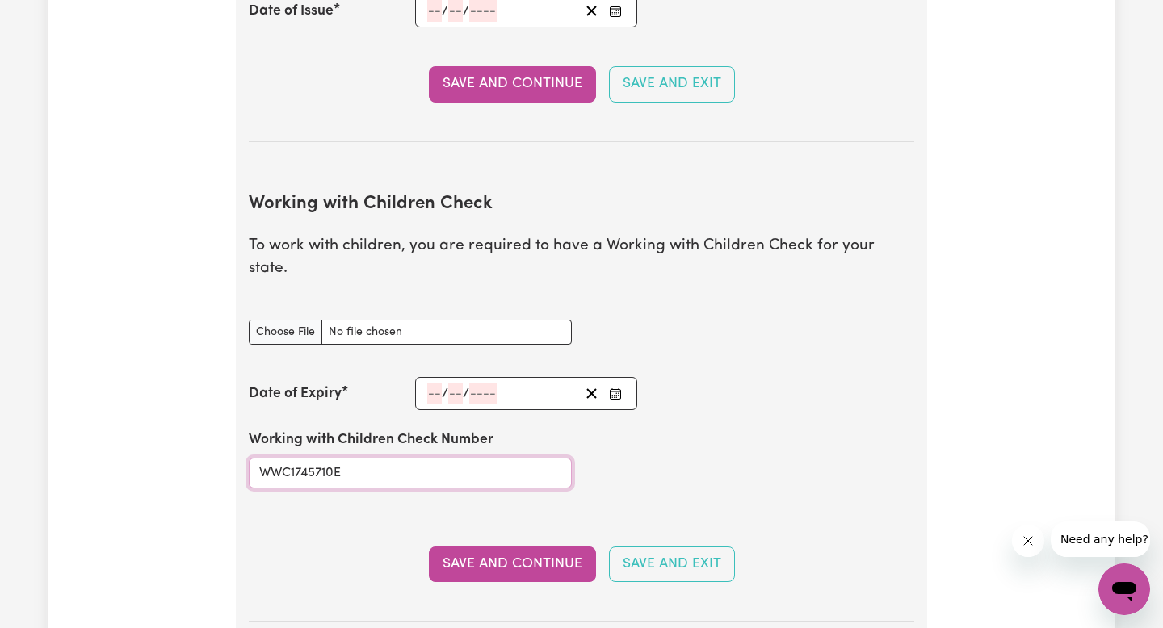
type input "WWC1745710E"
click at [438, 383] on input "number" at bounding box center [434, 394] width 15 height 22
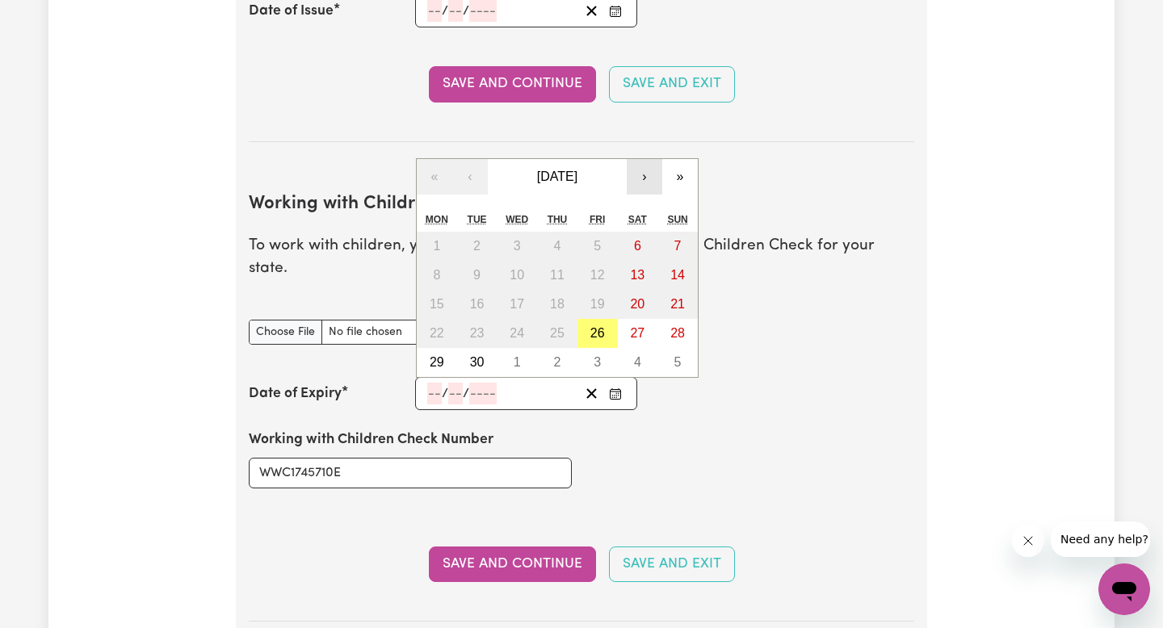
click at [638, 159] on button "›" at bounding box center [645, 177] width 36 height 36
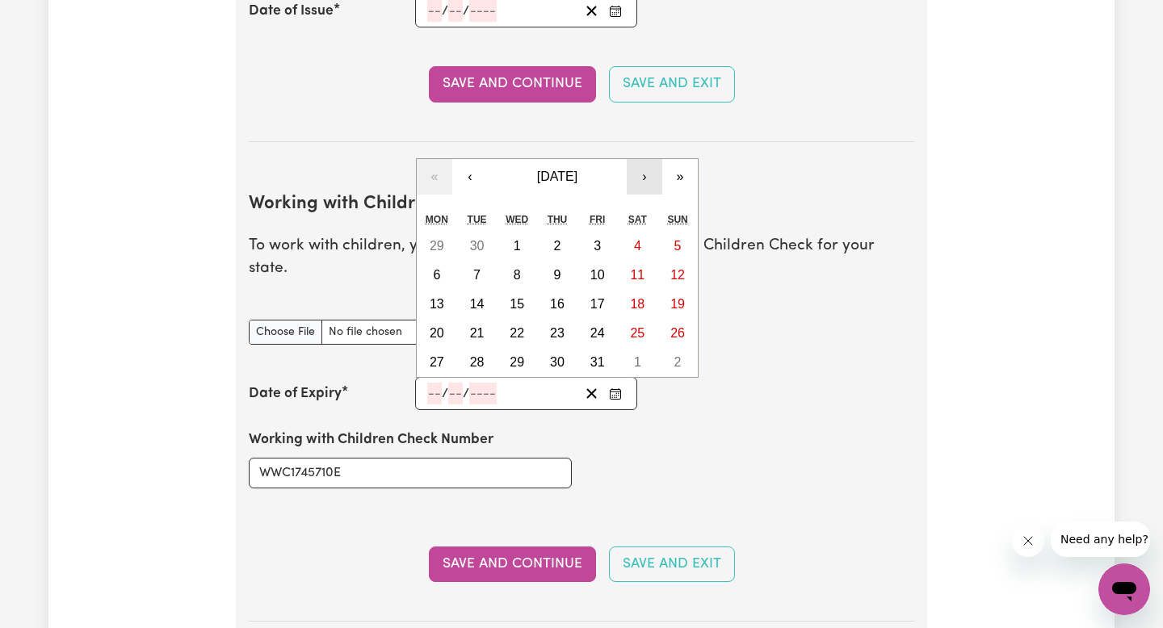
click at [638, 159] on button "›" at bounding box center [645, 177] width 36 height 36
click at [680, 159] on button "»" at bounding box center [680, 177] width 36 height 36
click at [681, 159] on button "»" at bounding box center [680, 177] width 36 height 36
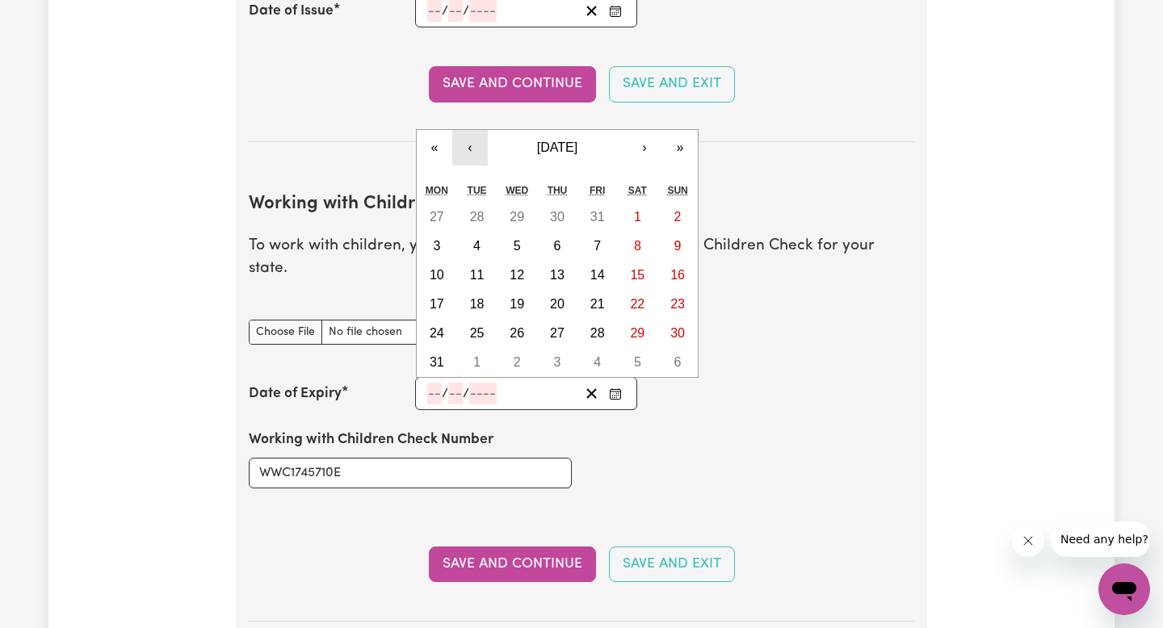
click at [476, 130] on button "‹" at bounding box center [470, 148] width 36 height 36
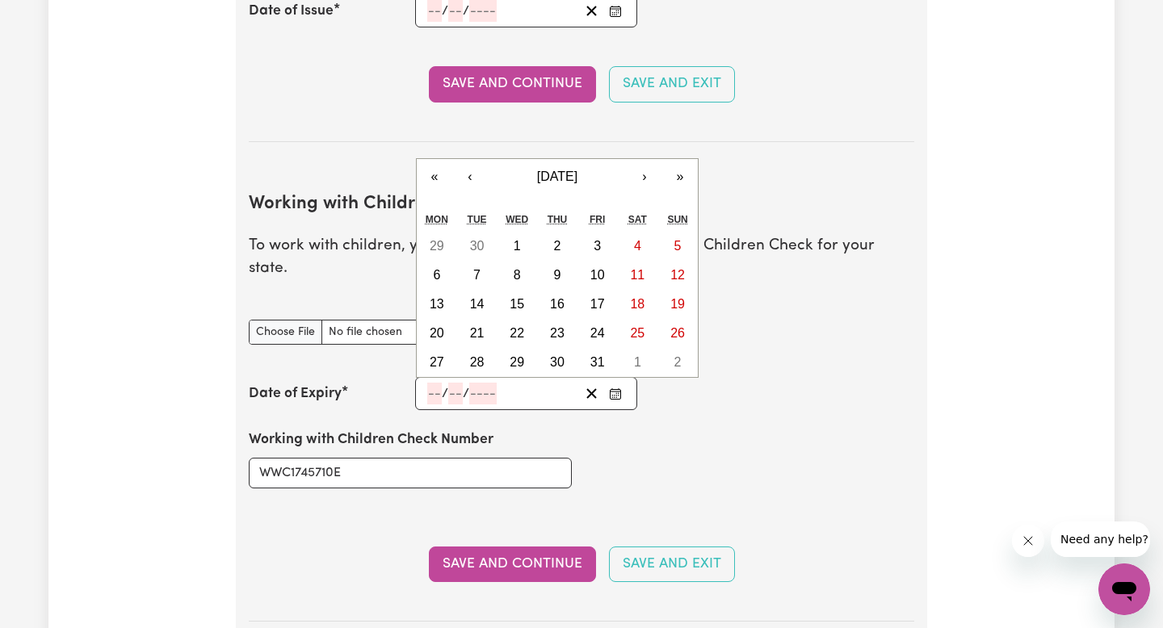
click at [459, 383] on input "number" at bounding box center [455, 394] width 15 height 22
click at [470, 159] on button "‹" at bounding box center [470, 177] width 36 height 36
click at [473, 159] on button "‹" at bounding box center [470, 177] width 36 height 36
click at [678, 159] on button "»" at bounding box center [680, 177] width 36 height 36
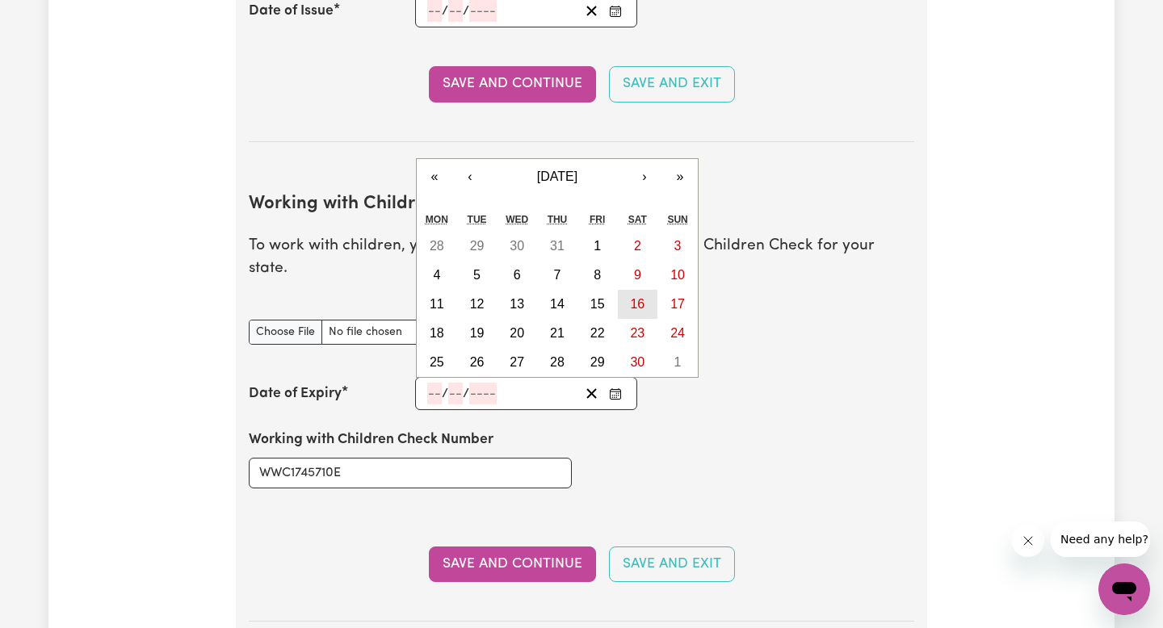
click at [639, 297] on abbr "16" at bounding box center [637, 304] width 15 height 14
type input "2028-09-16"
type input "16"
type input "9"
type input "2028"
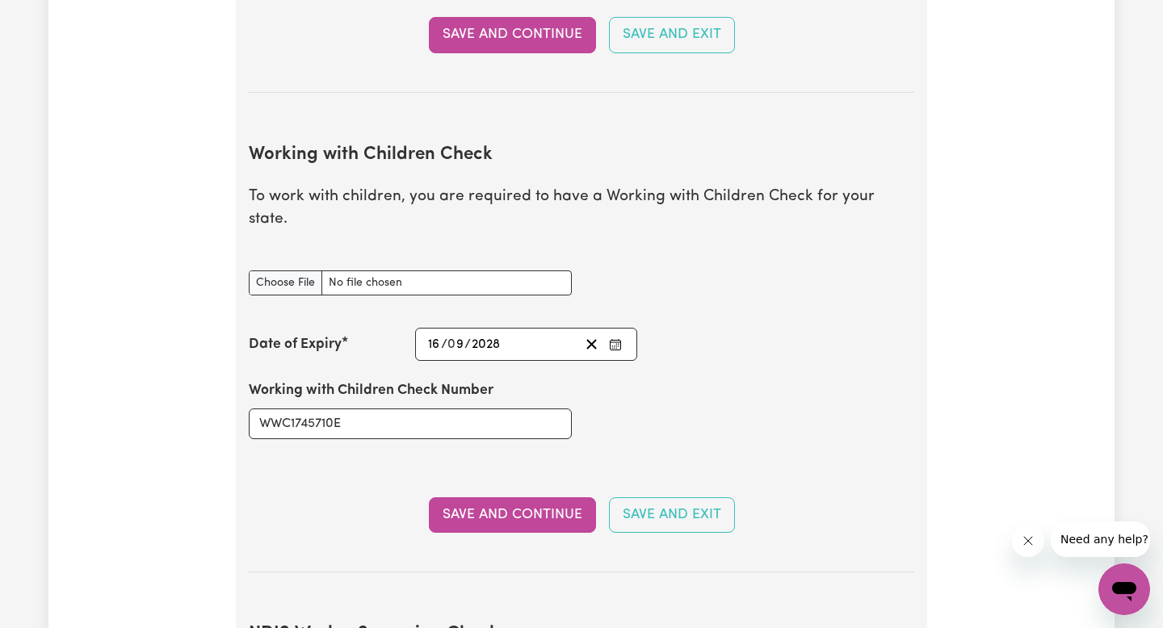
scroll to position [1367, 0]
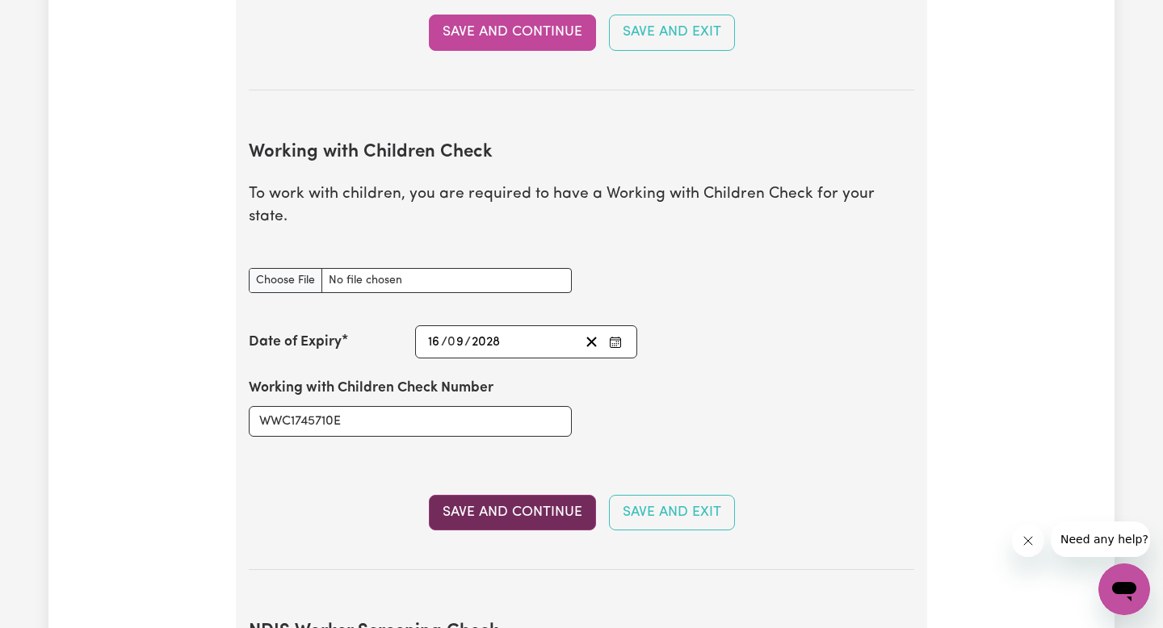
click at [488, 495] on button "Save and Continue" at bounding box center [512, 513] width 167 height 36
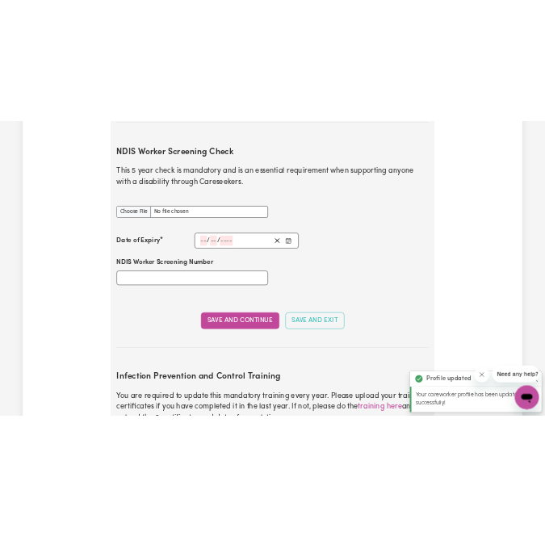
scroll to position [1939, 0]
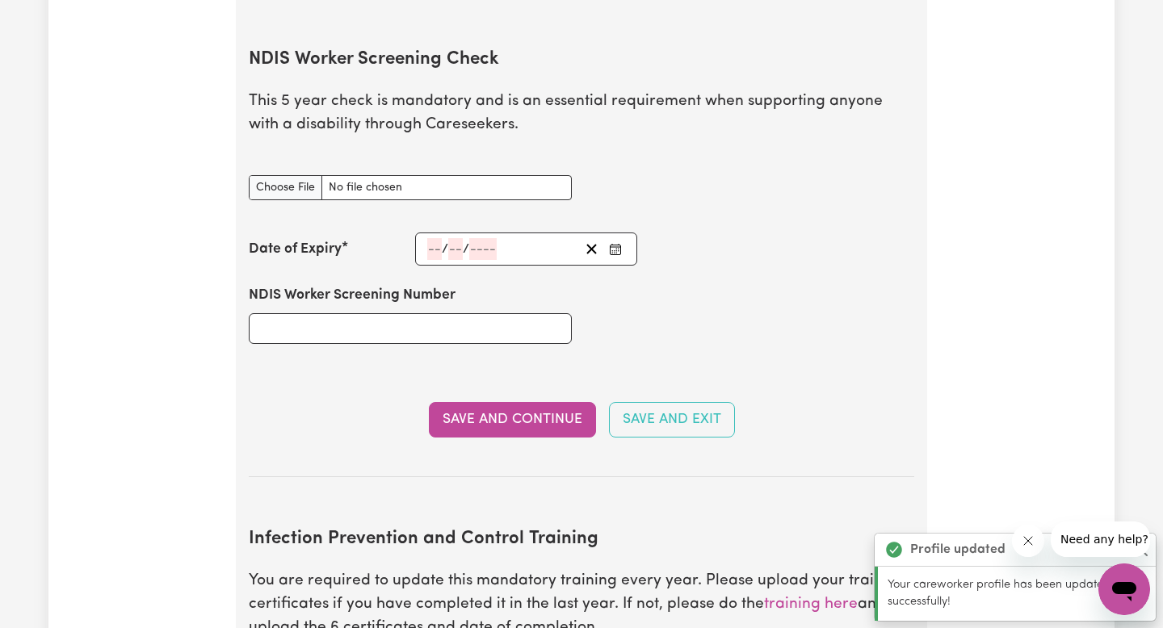
click at [431, 238] on input "number" at bounding box center [434, 249] width 15 height 22
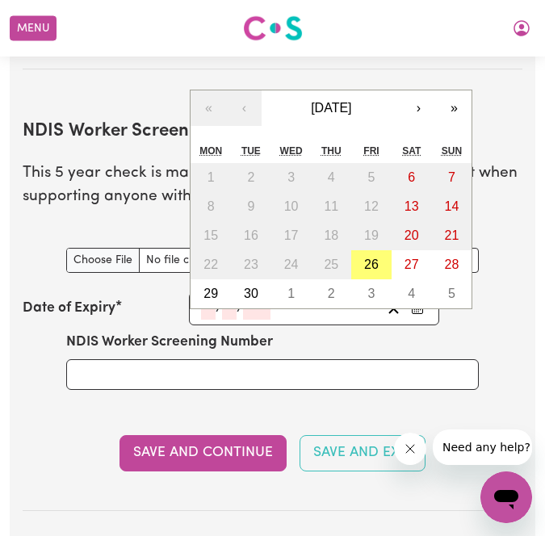
scroll to position [2138, 0]
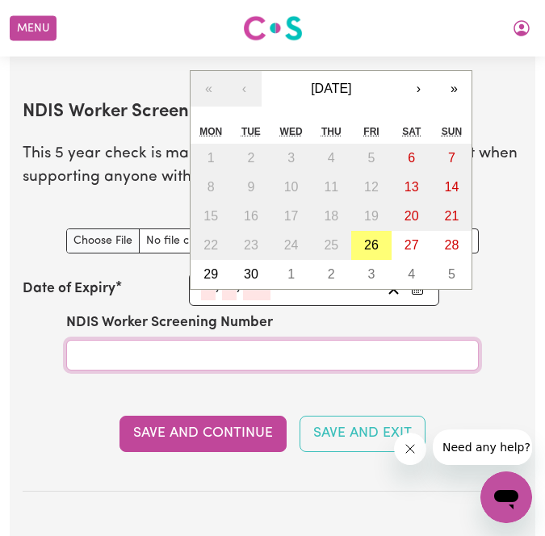
click at [157, 347] on input "NDIS Worker Screening Number" at bounding box center [273, 355] width 414 height 31
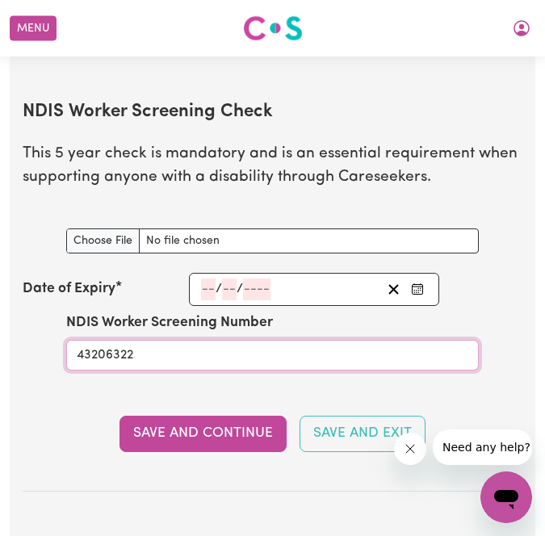
type input "43206322"
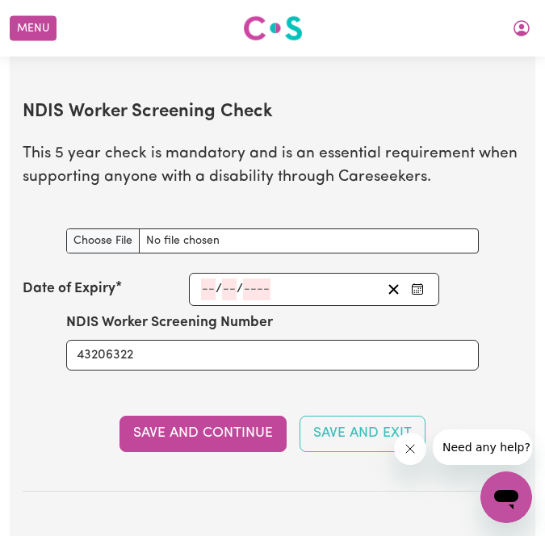
click at [212, 292] on input "number" at bounding box center [208, 290] width 15 height 22
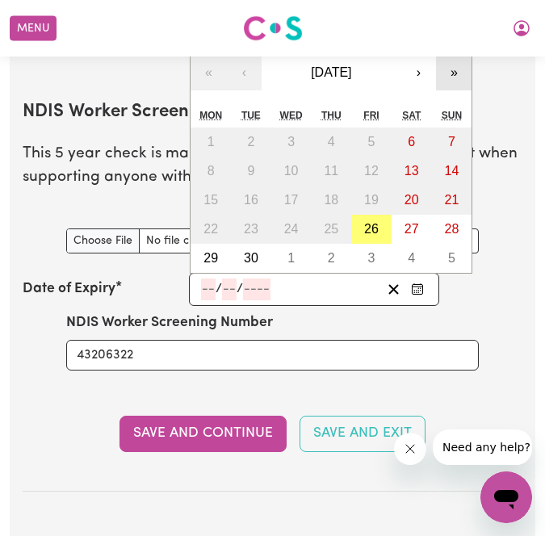
click at [456, 73] on button "»" at bounding box center [454, 73] width 36 height 36
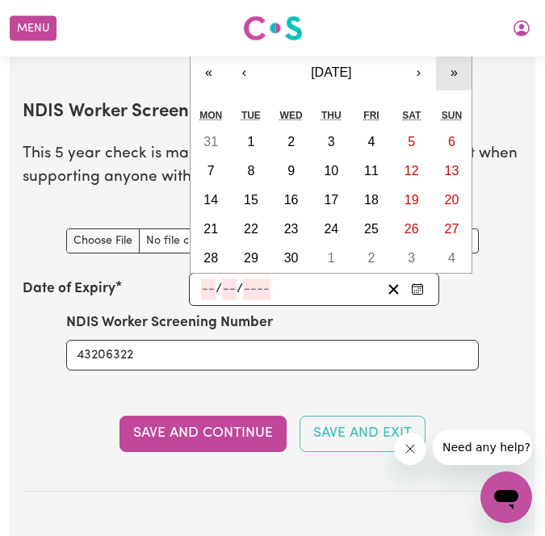
click at [456, 73] on button "»" at bounding box center [454, 73] width 36 height 36
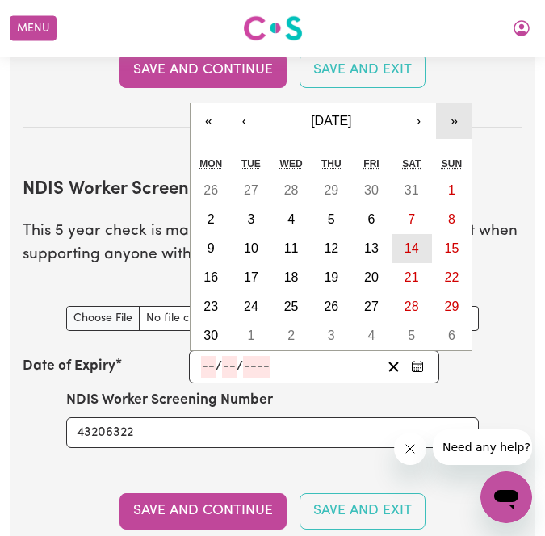
scroll to position [2063, 0]
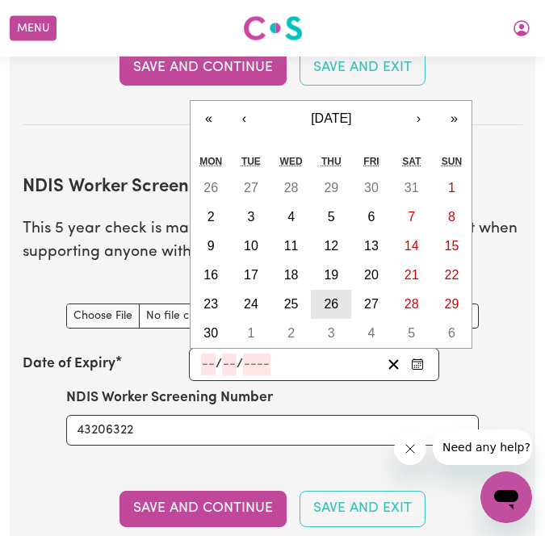
click at [335, 302] on abbr "26" at bounding box center [331, 304] width 15 height 14
type input "2030-09-26"
type input "26"
type input "9"
type input "2030"
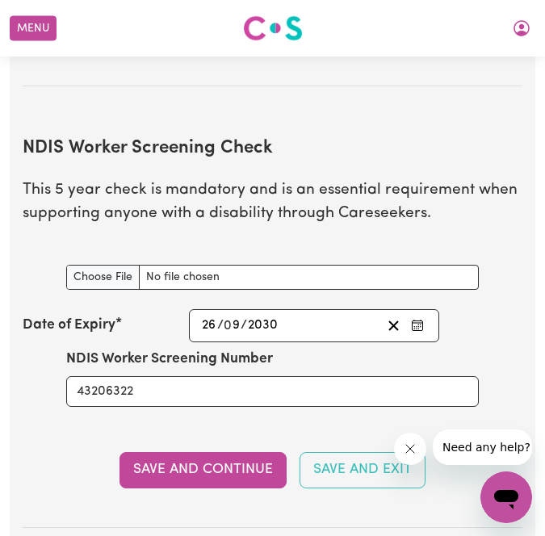
scroll to position [2105, 0]
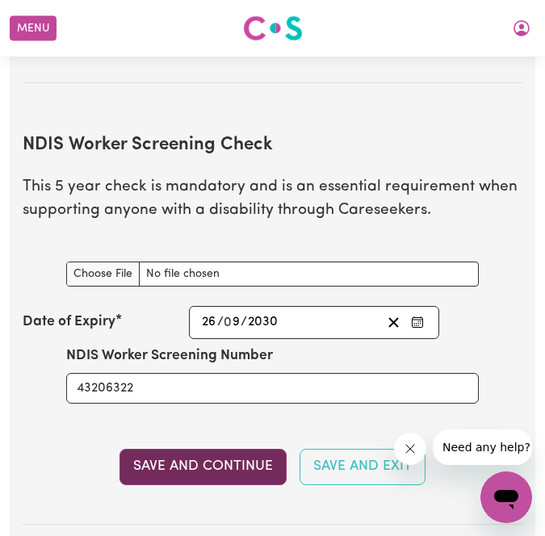
click at [229, 465] on button "Save and Continue" at bounding box center [203, 467] width 167 height 36
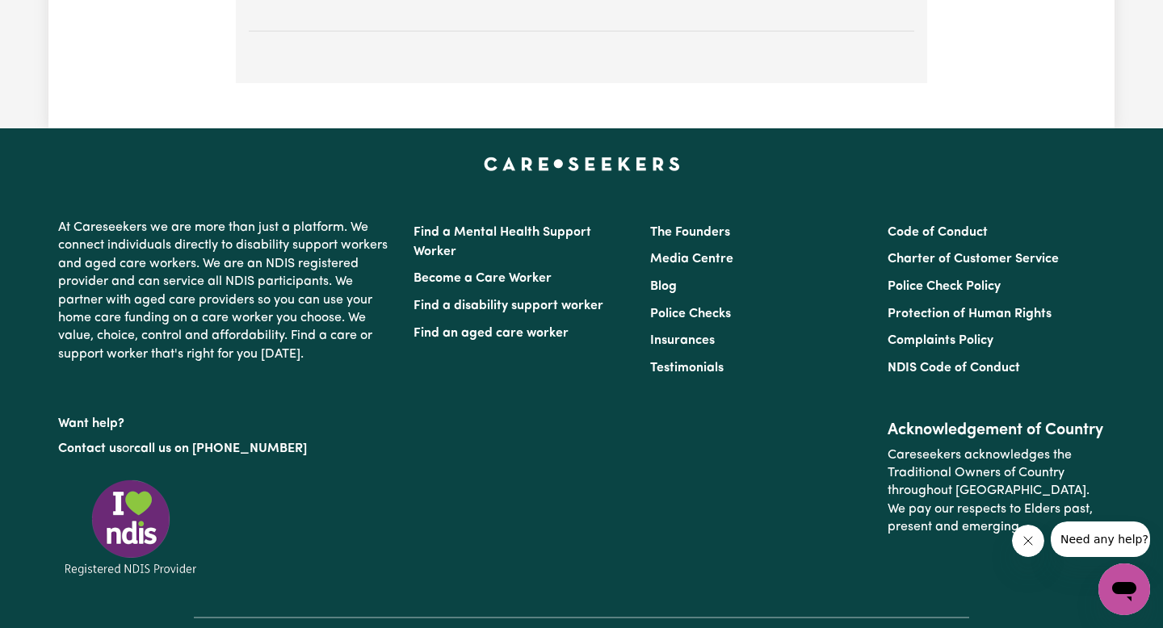
scroll to position [3224, 0]
